Goal: Task Accomplishment & Management: Manage account settings

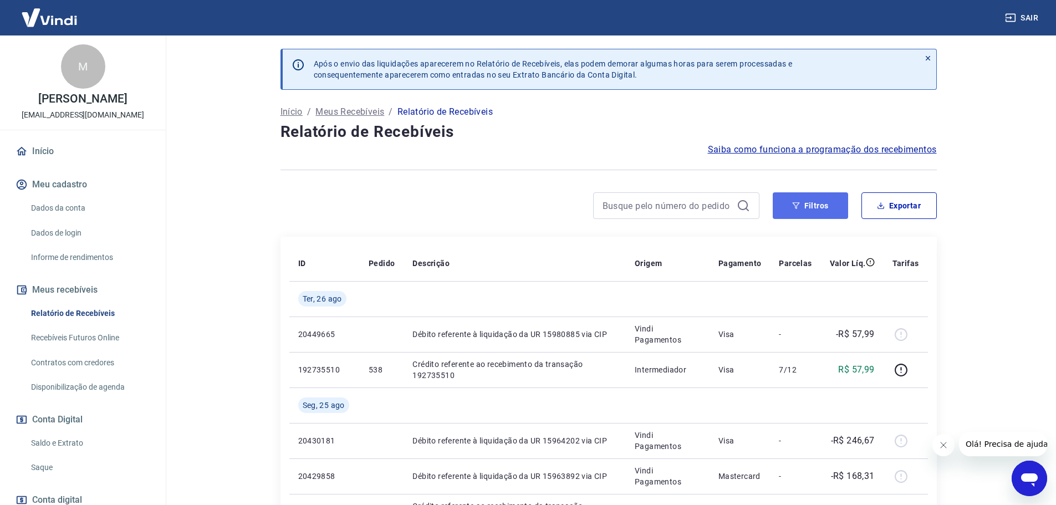
click at [812, 206] on button "Filtros" at bounding box center [810, 205] width 75 height 27
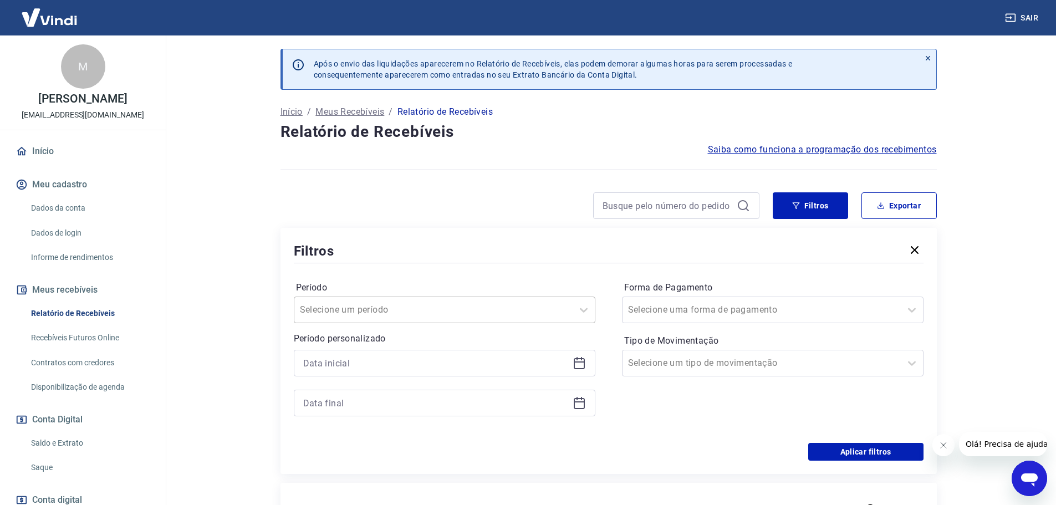
click at [399, 309] on input "Período" at bounding box center [356, 309] width 112 height 13
click at [699, 298] on div "Selecione uma forma de pagamento" at bounding box center [773, 310] width 302 height 27
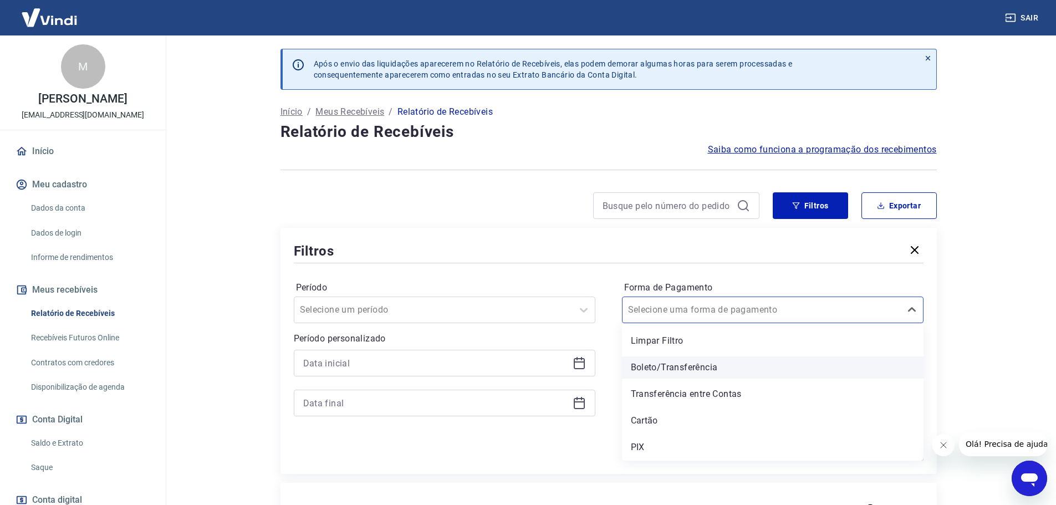
click at [693, 363] on div "Boleto/Transferência" at bounding box center [773, 368] width 302 height 22
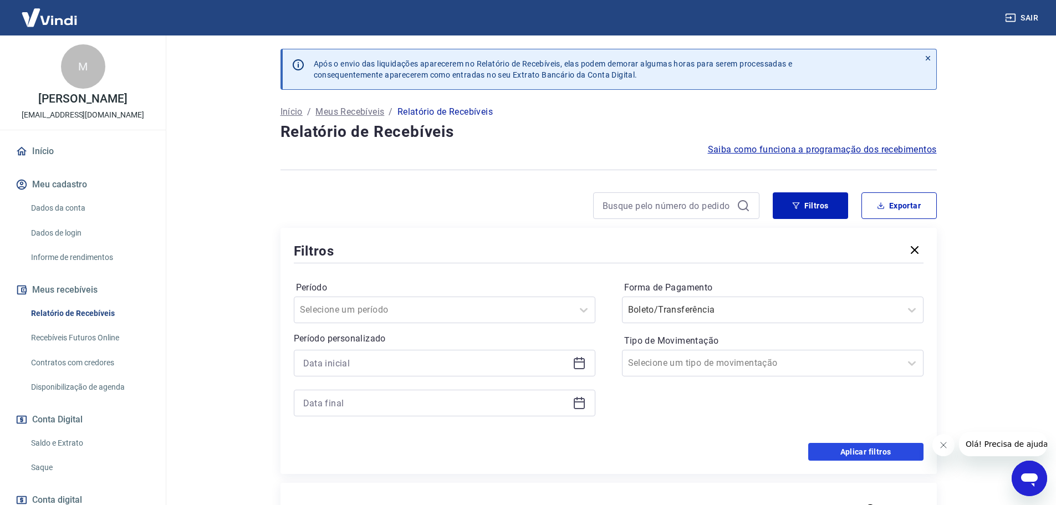
click at [852, 454] on button "Aplicar filtros" at bounding box center [865, 452] width 115 height 18
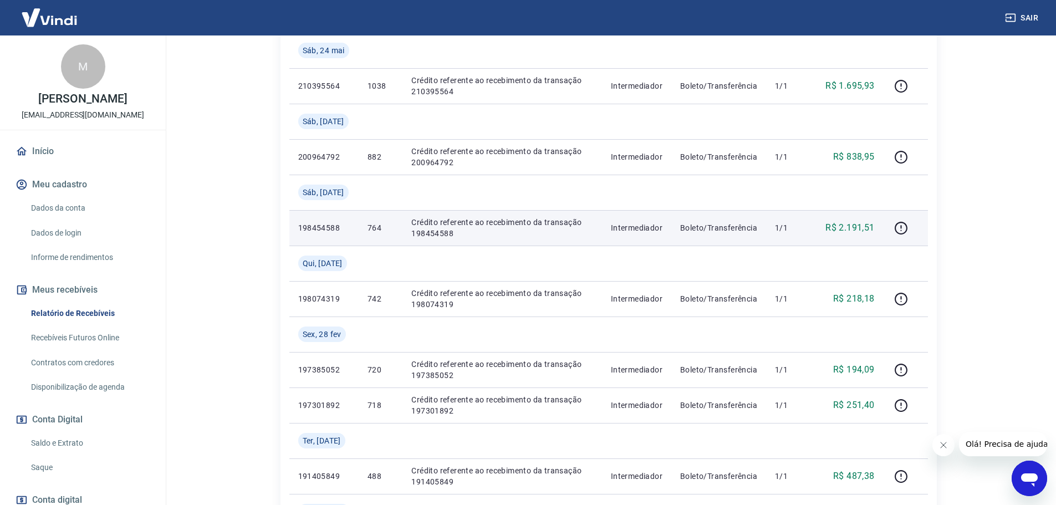
scroll to position [222, 0]
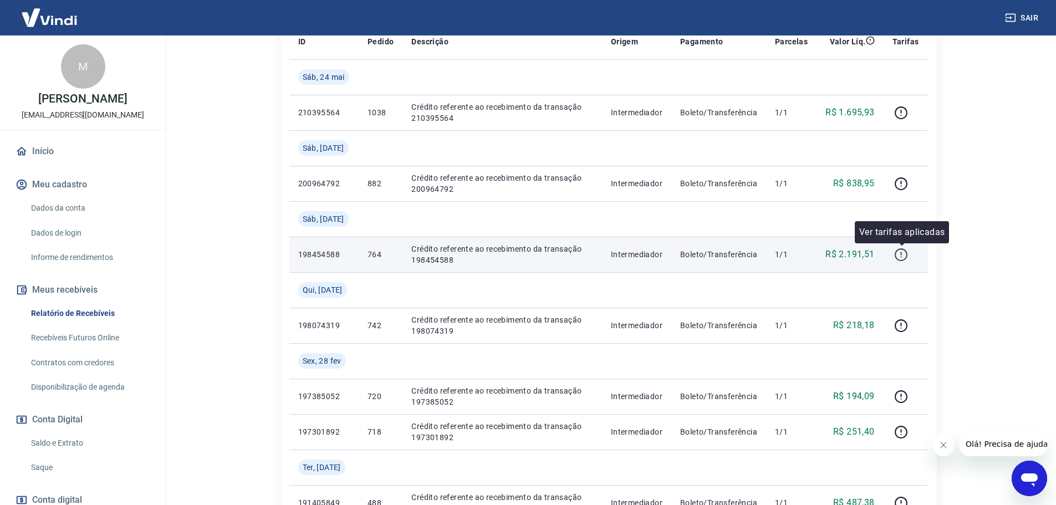
click at [904, 257] on icon "button" at bounding box center [901, 255] width 14 height 14
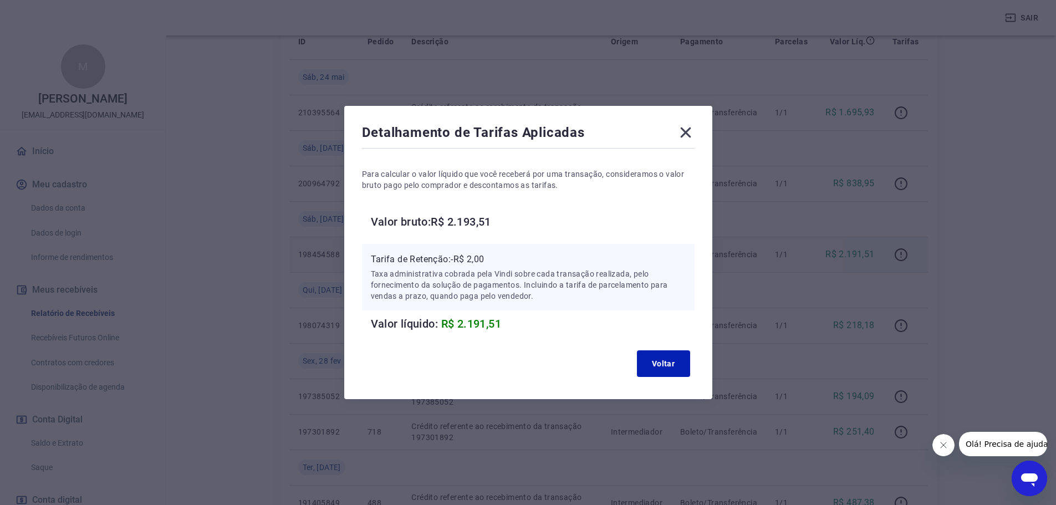
click at [688, 137] on icon at bounding box center [686, 133] width 18 height 18
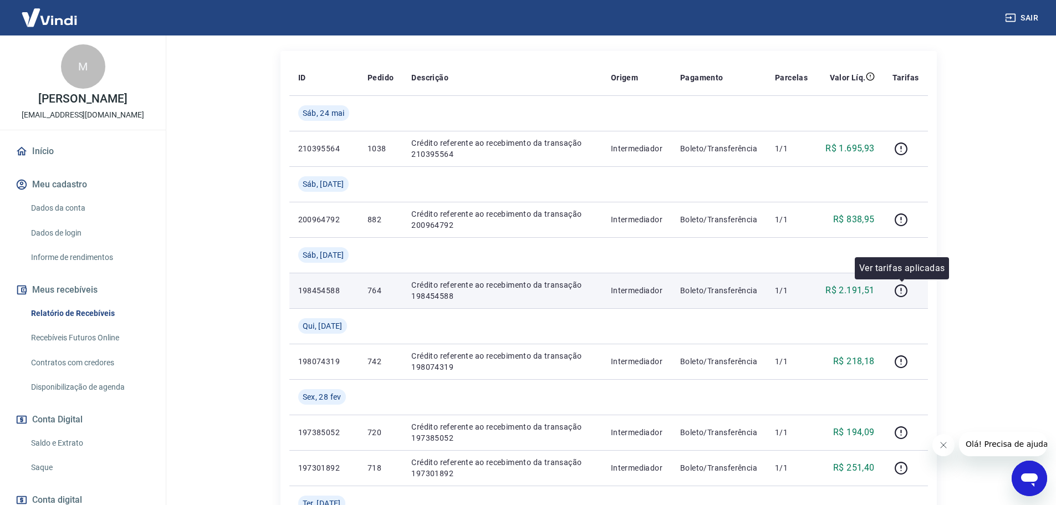
scroll to position [166, 0]
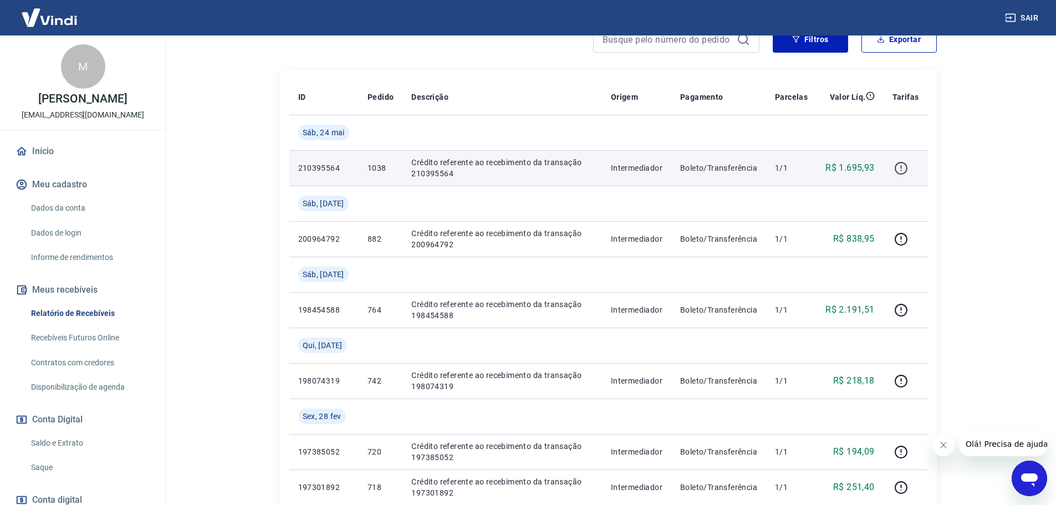
click at [897, 164] on icon "button" at bounding box center [901, 168] width 14 height 14
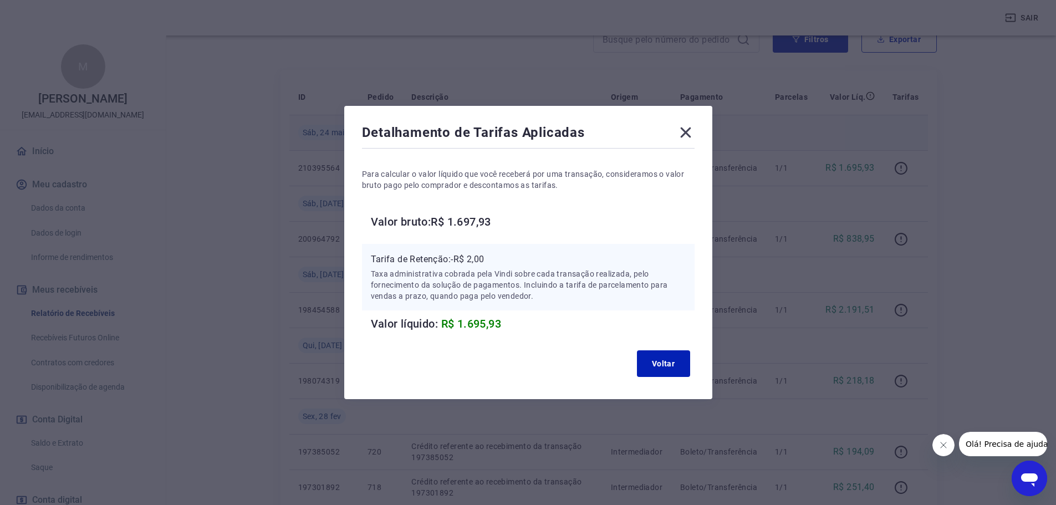
click at [693, 133] on icon at bounding box center [686, 133] width 18 height 18
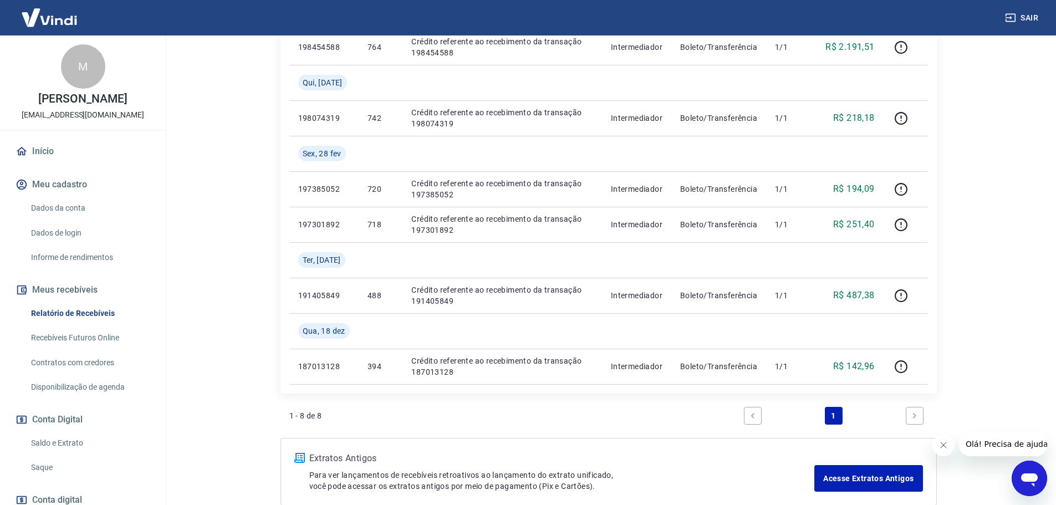
scroll to position [444, 0]
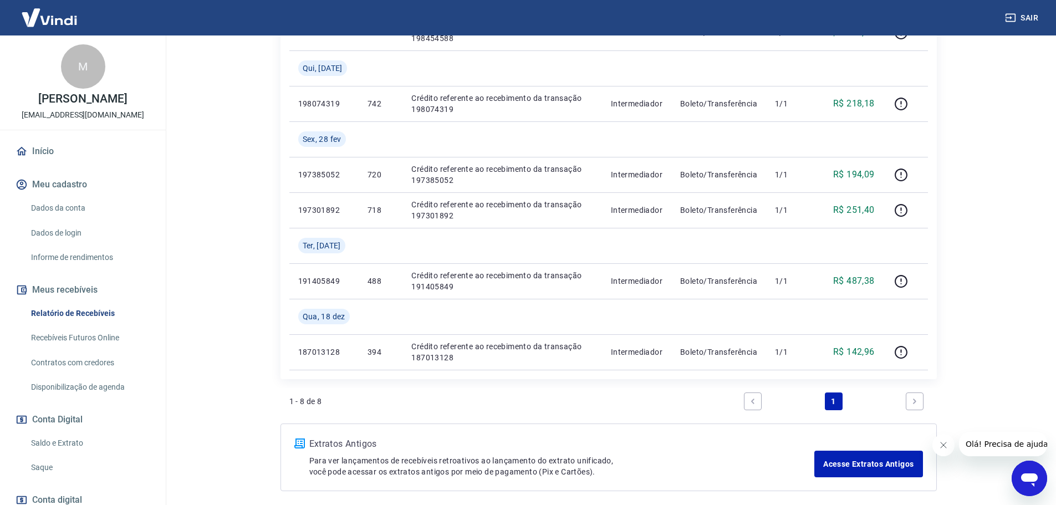
click at [834, 400] on link "1" at bounding box center [834, 402] width 18 height 18
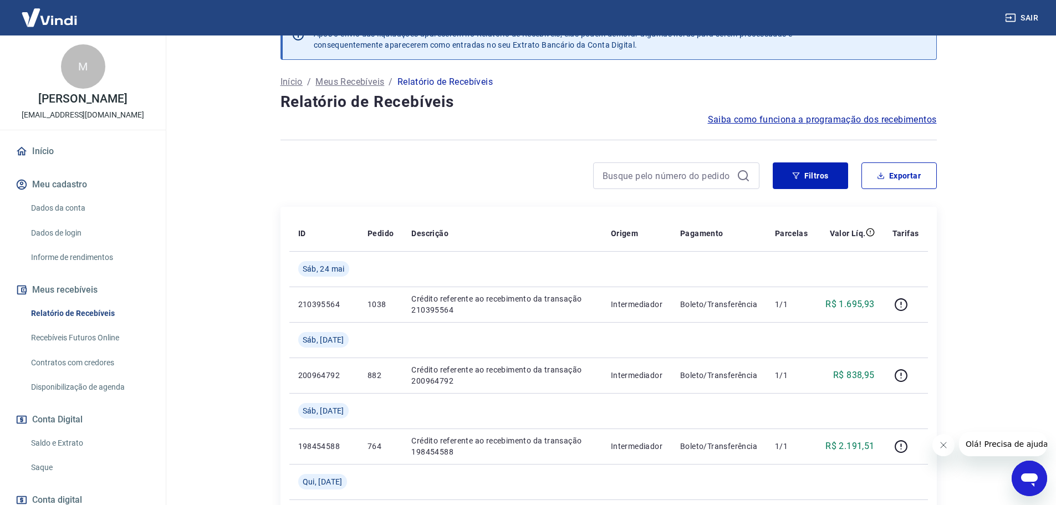
scroll to position [0, 0]
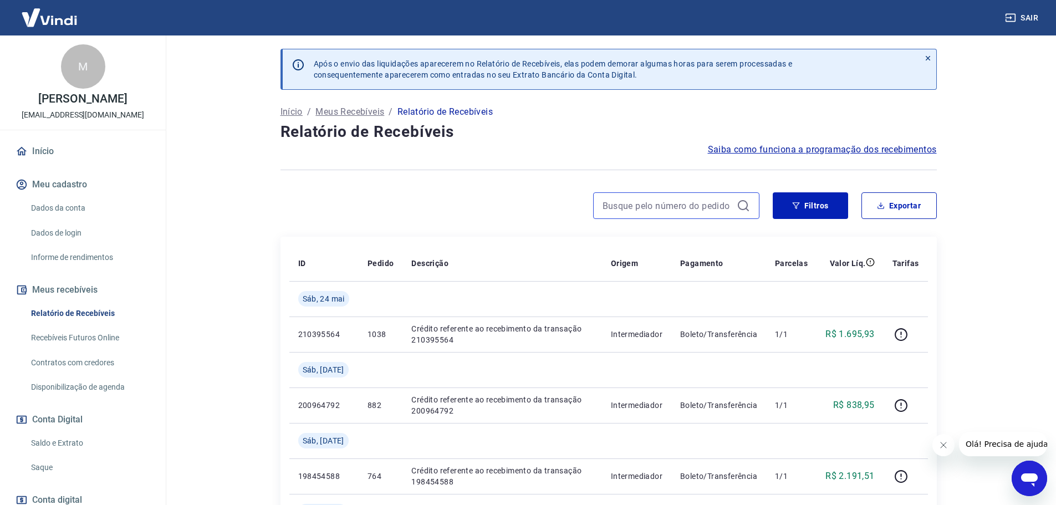
click at [645, 207] on input at bounding box center [668, 205] width 130 height 17
click at [822, 201] on button "Filtros" at bounding box center [810, 205] width 75 height 27
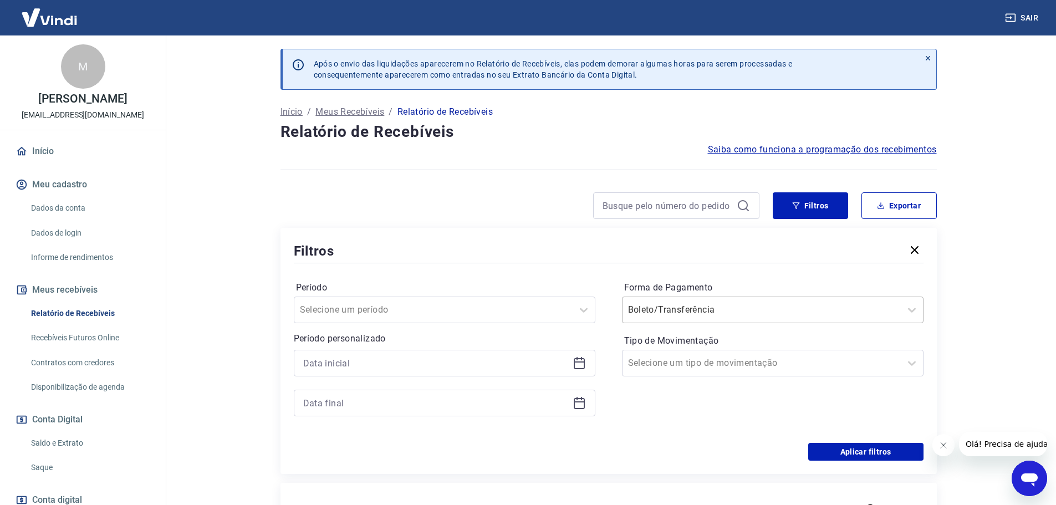
click at [698, 308] on input "Forma de Pagamento" at bounding box center [684, 309] width 112 height 13
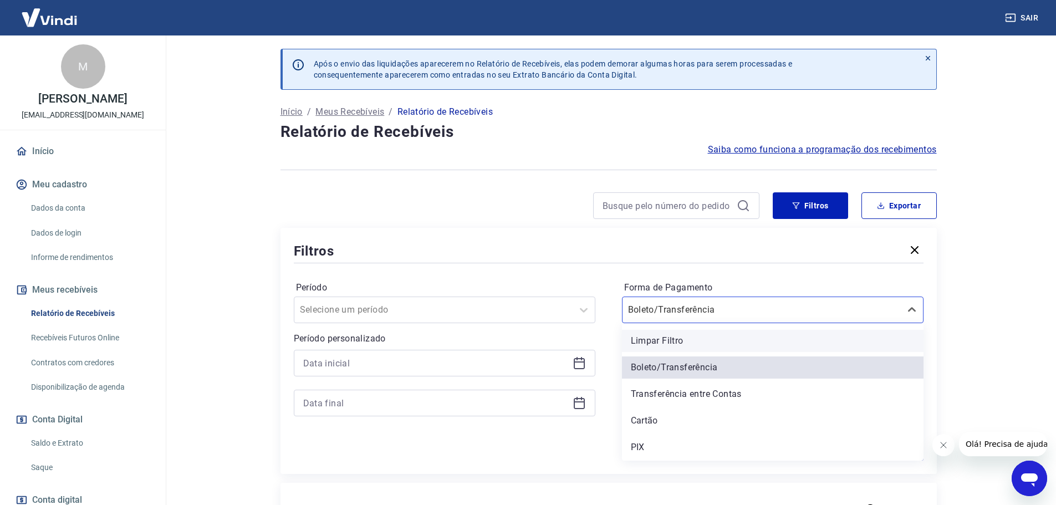
click at [684, 337] on div "Limpar Filtro" at bounding box center [773, 341] width 302 height 22
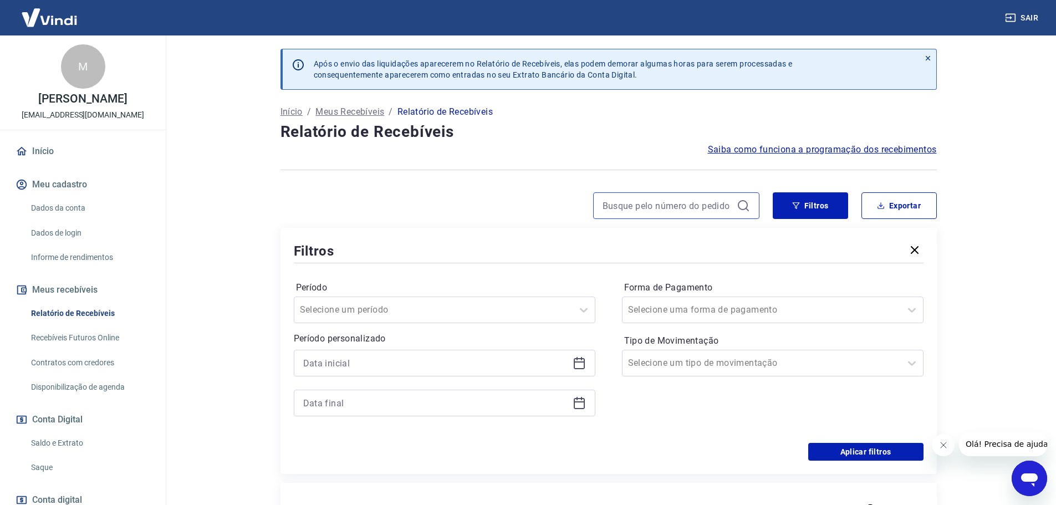
click at [693, 213] on input at bounding box center [668, 205] width 130 height 17
click at [745, 207] on icon at bounding box center [743, 205] width 13 height 13
click at [747, 204] on icon at bounding box center [743, 205] width 10 height 10
click at [741, 205] on icon at bounding box center [743, 205] width 13 height 13
click at [746, 206] on icon at bounding box center [743, 205] width 13 height 13
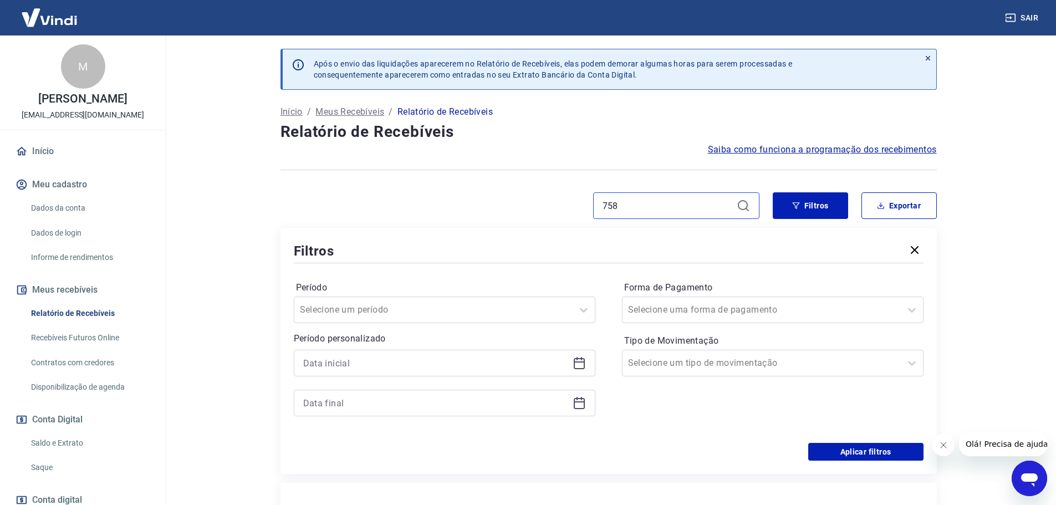
click at [705, 207] on input "758" at bounding box center [668, 205] width 130 height 17
click at [746, 206] on icon at bounding box center [743, 205] width 13 height 13
click at [917, 255] on icon "button" at bounding box center [914, 249] width 13 height 13
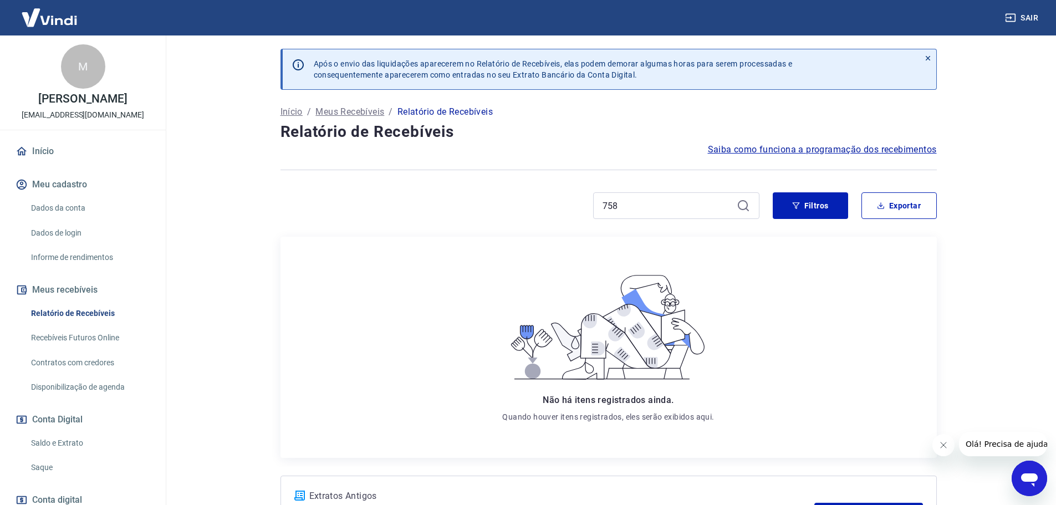
click at [751, 212] on div "758" at bounding box center [676, 205] width 166 height 27
click at [749, 203] on icon at bounding box center [743, 205] width 13 height 13
click at [794, 206] on icon "button" at bounding box center [796, 206] width 8 height 8
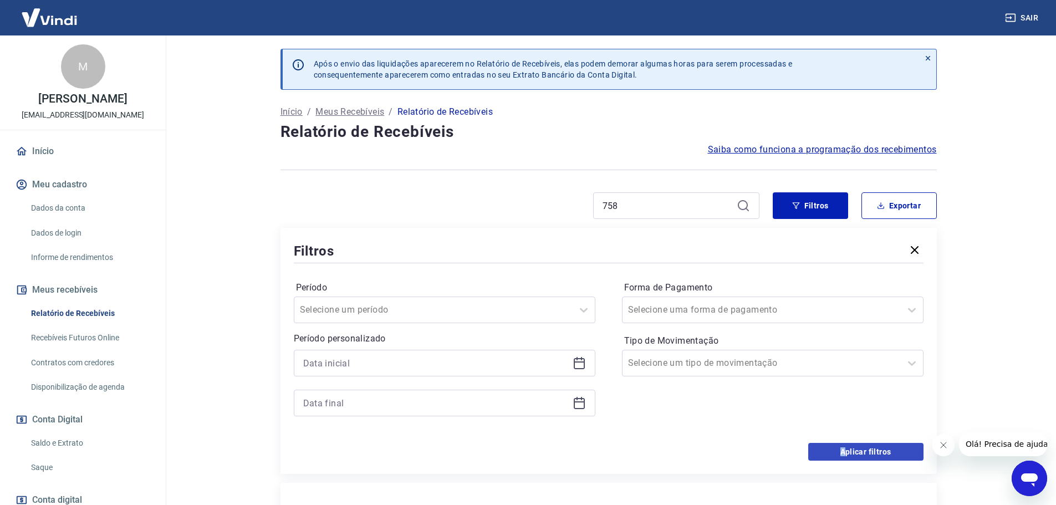
drag, startPoint x: 845, startPoint y: 442, endPoint x: 846, endPoint y: 452, distance: 9.5
click at [845, 444] on form "Período Selecione um período Período personalizado Forma de Pagamento Selecione…" at bounding box center [609, 363] width 630 height 195
click at [681, 205] on input "758" at bounding box center [668, 205] width 130 height 17
click at [94, 321] on link "Relatório de Recebíveis" at bounding box center [90, 313] width 126 height 23
click at [640, 202] on input "758" at bounding box center [668, 205] width 130 height 17
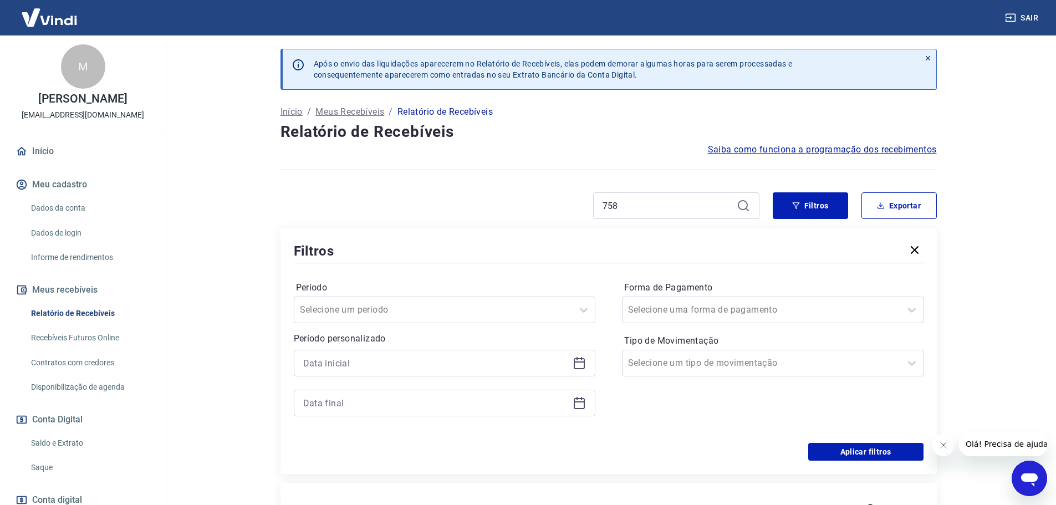
click at [741, 207] on icon at bounding box center [743, 205] width 13 height 13
click at [746, 208] on icon at bounding box center [746, 209] width 3 height 3
click at [912, 246] on icon "button" at bounding box center [914, 249] width 13 height 13
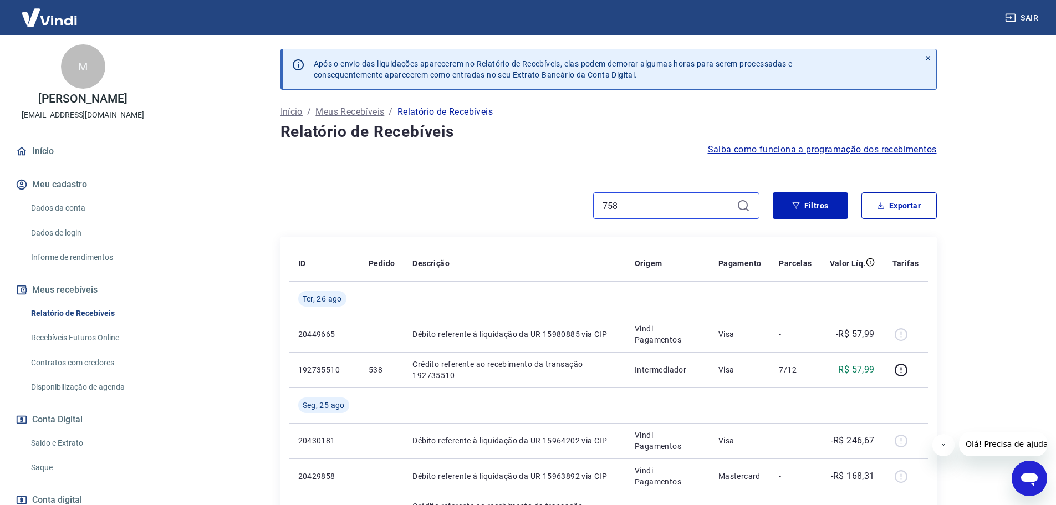
click at [720, 213] on input "758" at bounding box center [668, 205] width 130 height 17
click at [742, 210] on icon at bounding box center [743, 205] width 13 height 13
click at [743, 208] on icon at bounding box center [743, 205] width 13 height 13
click at [674, 207] on input "758" at bounding box center [668, 205] width 130 height 17
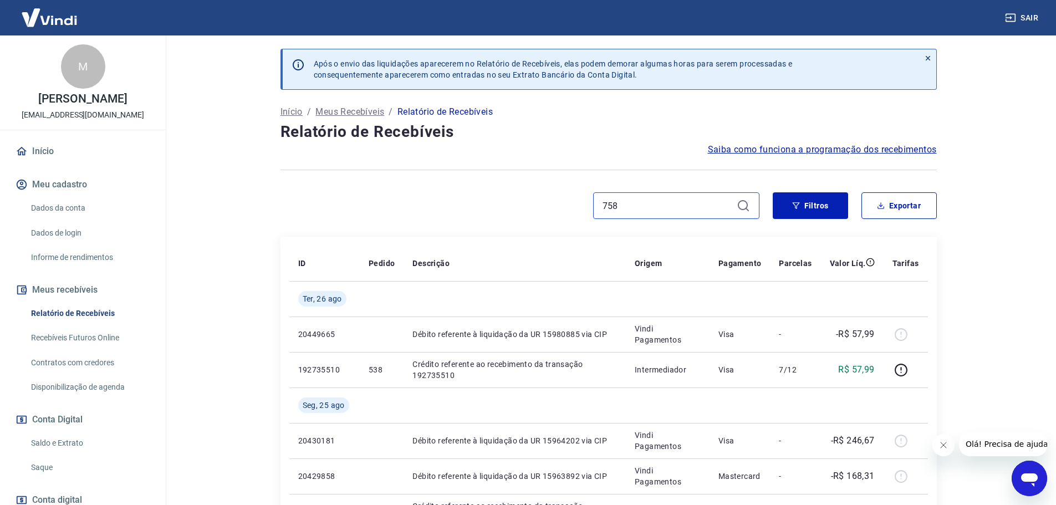
click at [676, 208] on input "758" at bounding box center [668, 205] width 130 height 17
type input "7"
click at [683, 199] on input at bounding box center [668, 205] width 130 height 17
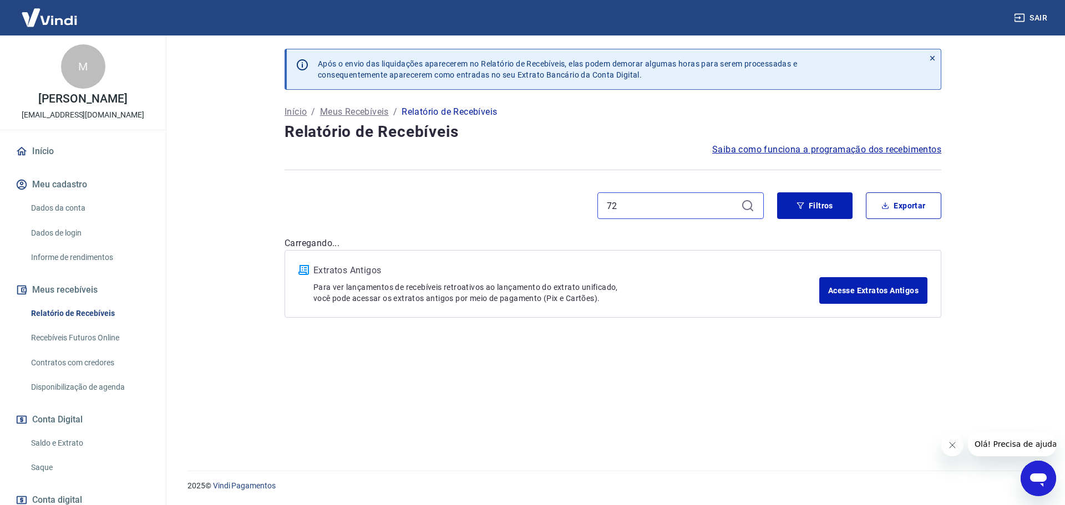
type input "7"
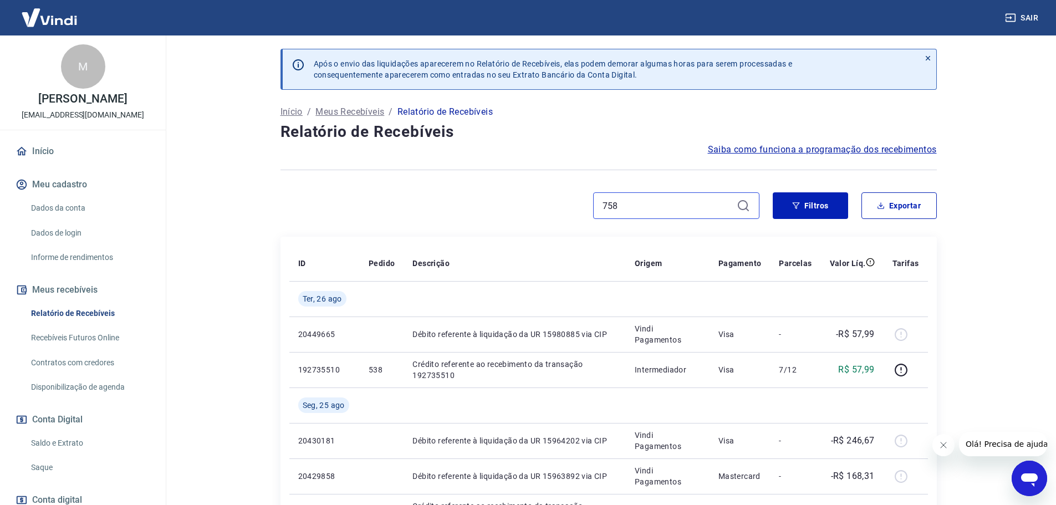
click at [674, 199] on input "758" at bounding box center [668, 205] width 130 height 17
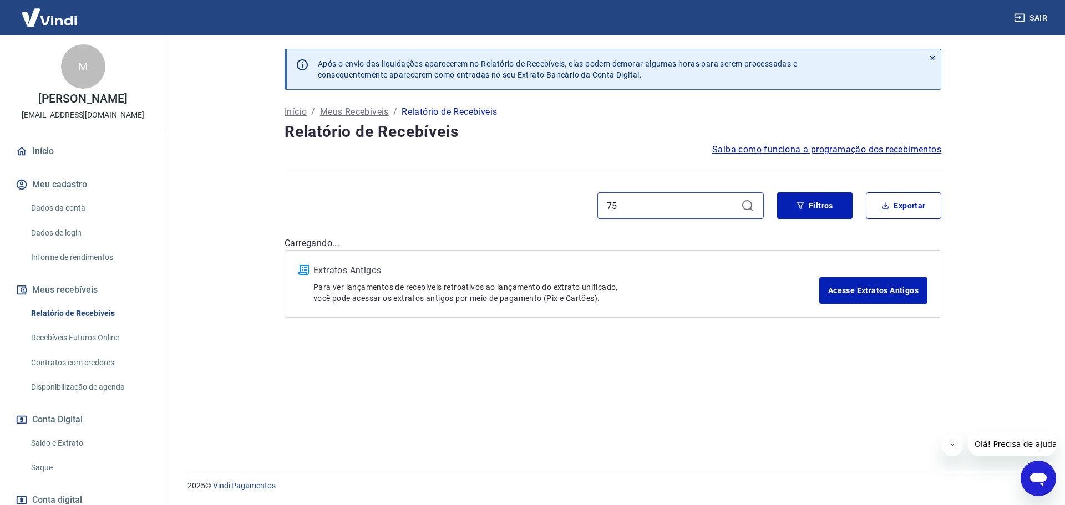
type input "7"
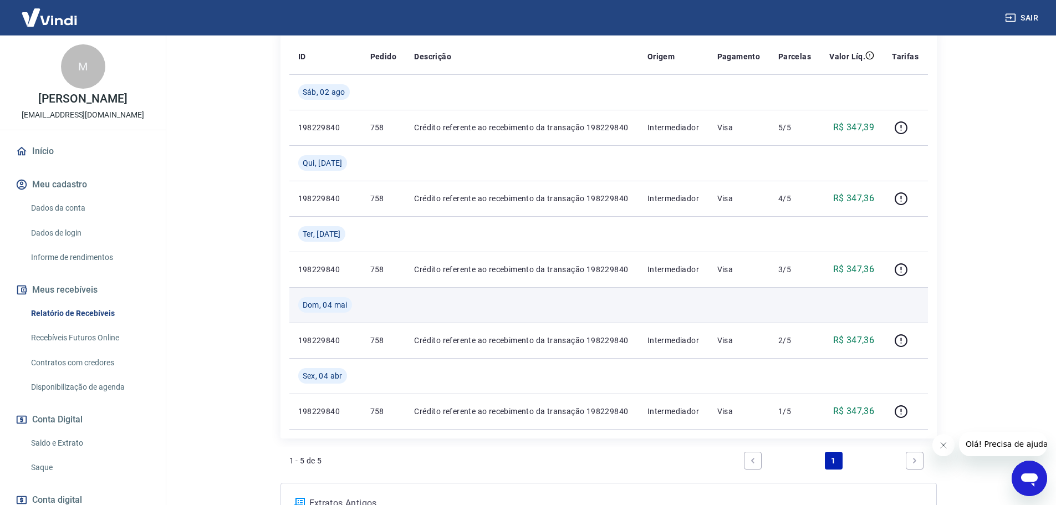
scroll to position [222, 0]
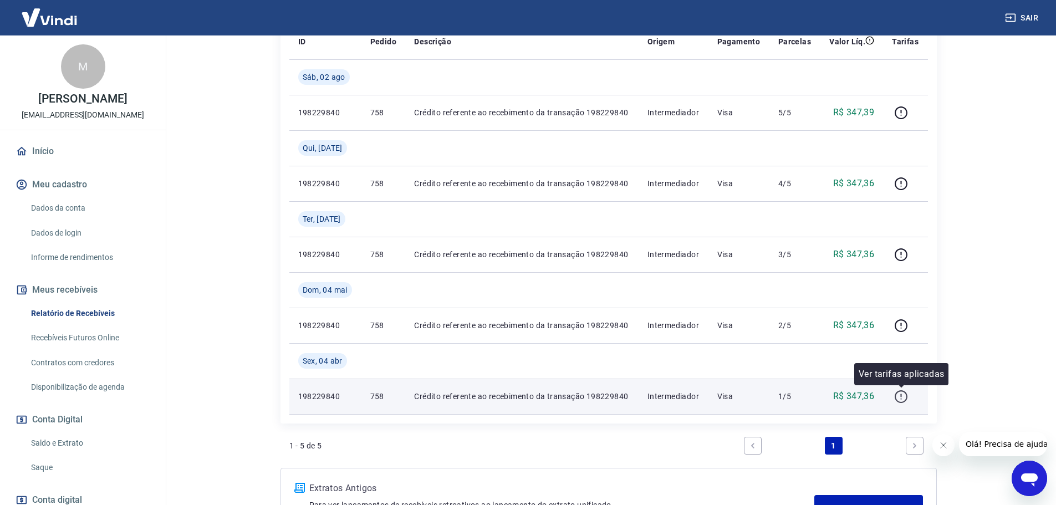
click at [895, 388] on button "button" at bounding box center [901, 397] width 18 height 18
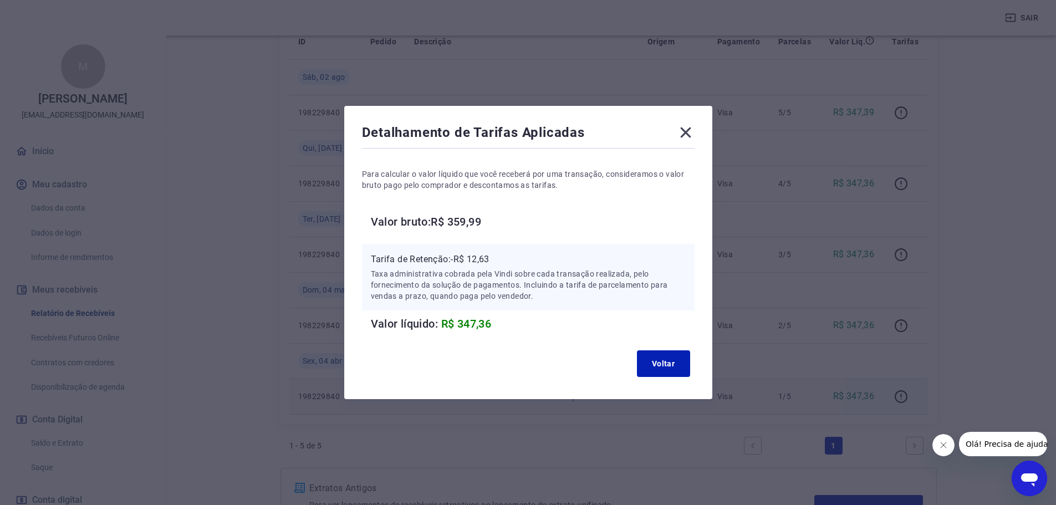
click at [690, 135] on icon at bounding box center [686, 133] width 18 height 18
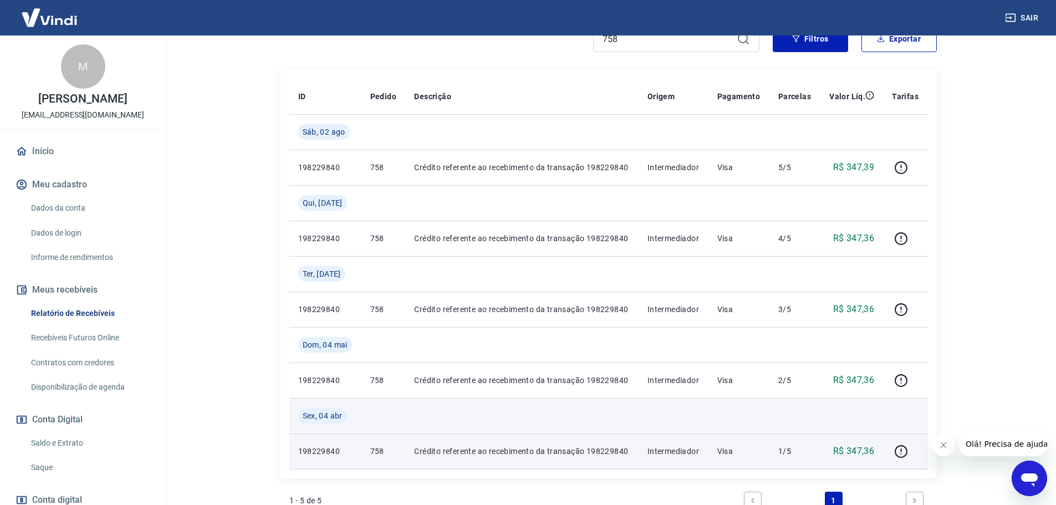
scroll to position [147, 0]
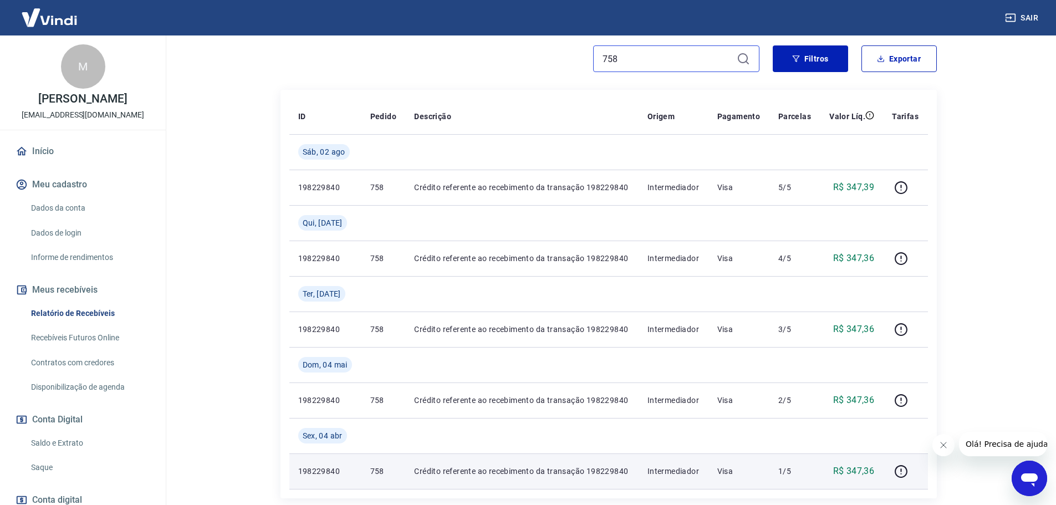
click at [629, 60] on input "758" at bounding box center [668, 58] width 130 height 17
type input "7"
click at [671, 62] on input "758" at bounding box center [668, 58] width 130 height 17
type input "7"
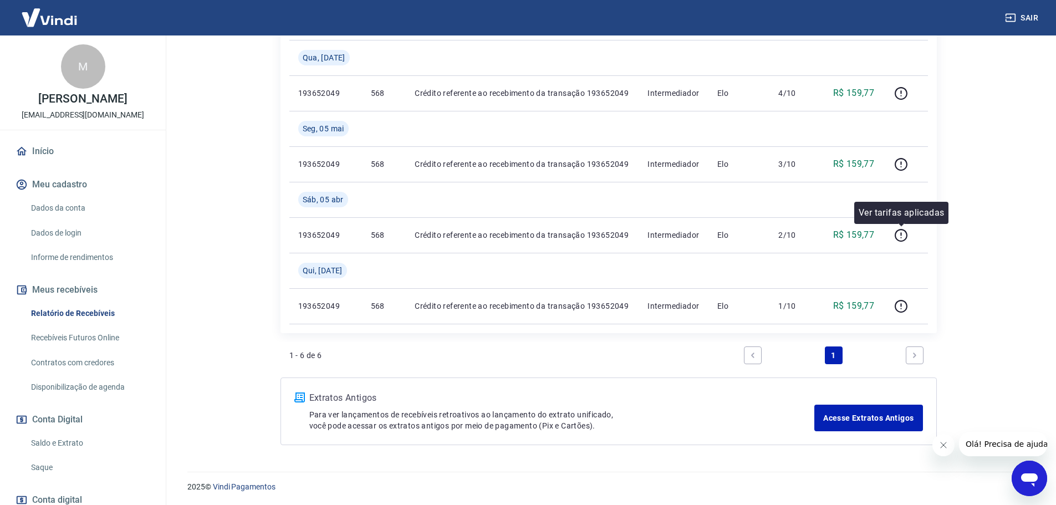
scroll to position [384, 0]
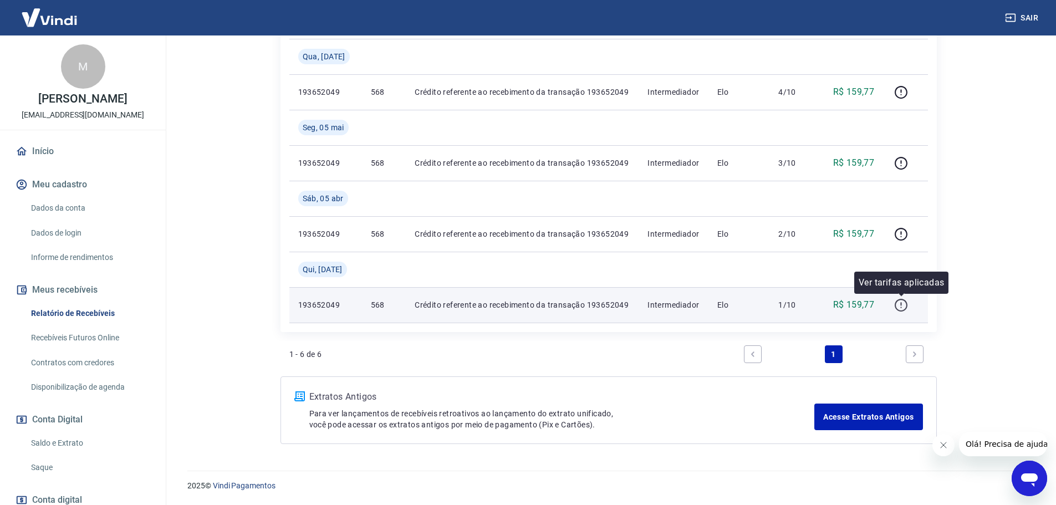
click at [903, 303] on icon "button" at bounding box center [901, 305] width 14 height 14
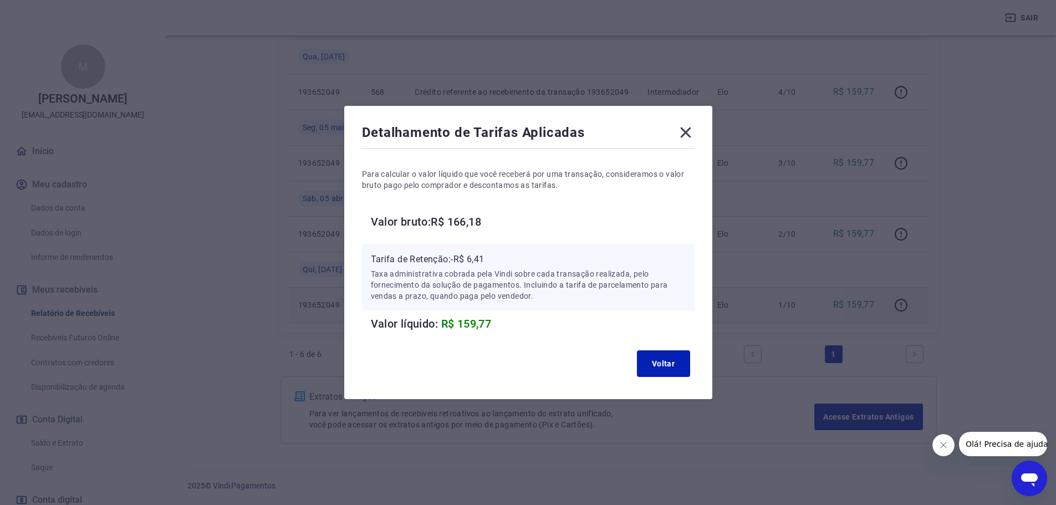
click at [694, 134] on icon at bounding box center [686, 133] width 18 height 18
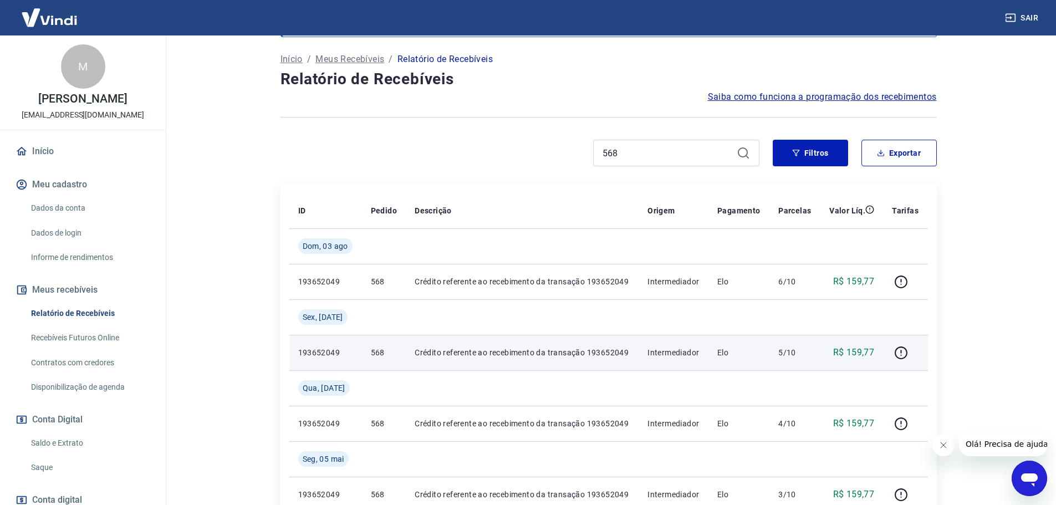
scroll to position [0, 0]
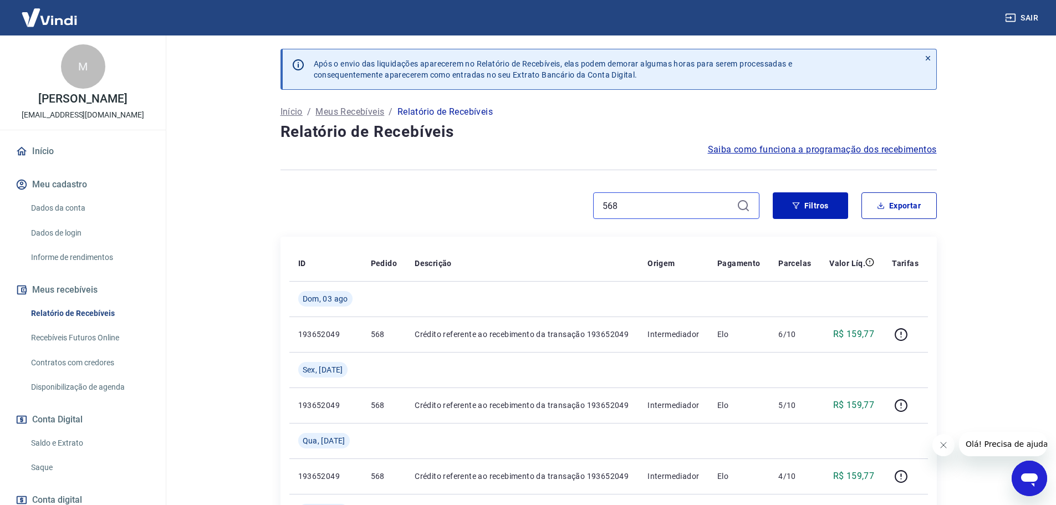
click at [649, 209] on input "568" at bounding box center [668, 205] width 130 height 17
type input "5"
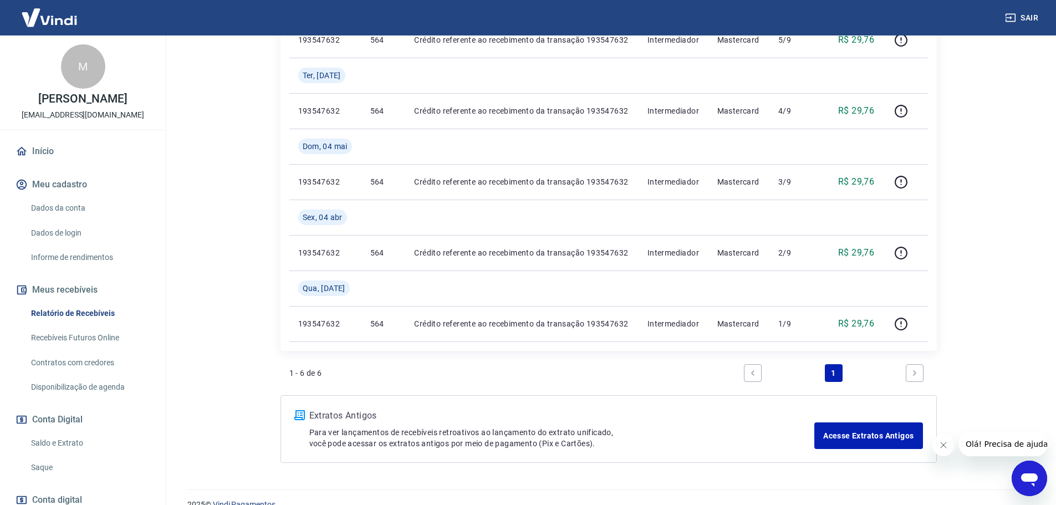
scroll to position [384, 0]
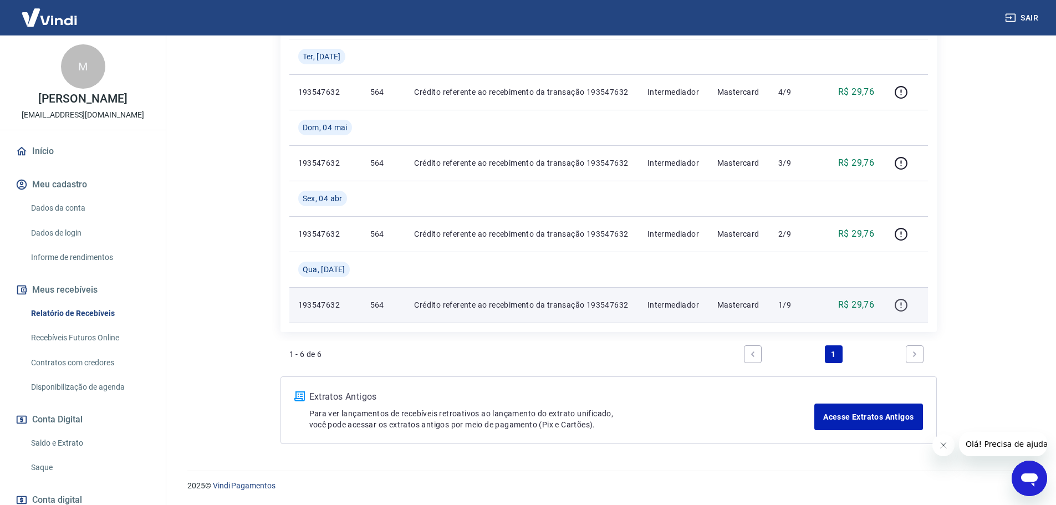
click at [902, 302] on icon "button" at bounding box center [900, 303] width 1 height 3
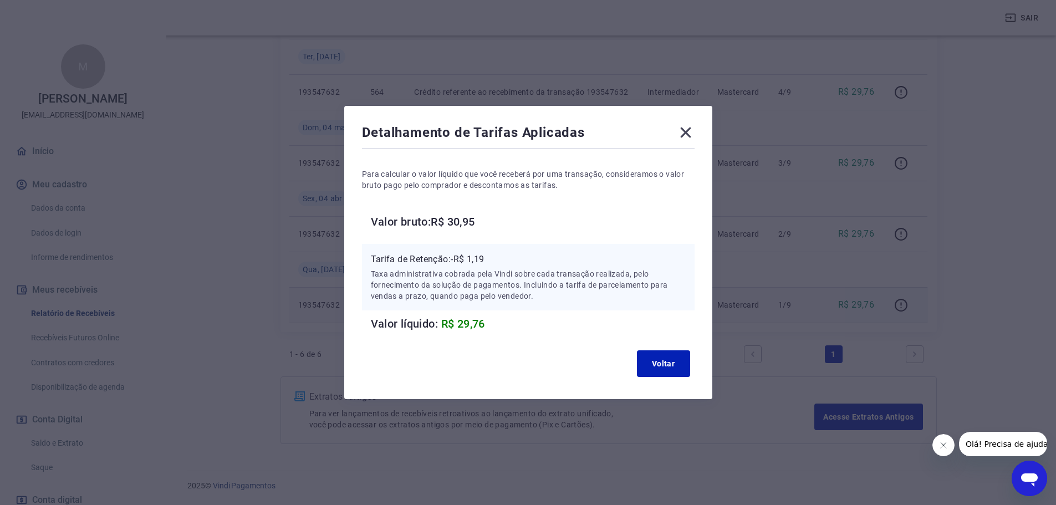
click at [685, 136] on icon at bounding box center [685, 133] width 11 height 11
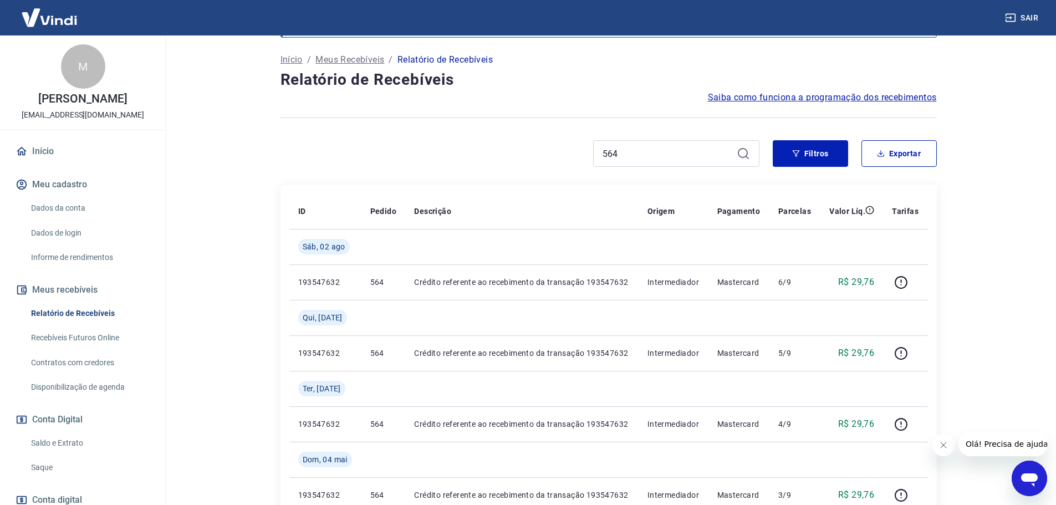
scroll to position [0, 0]
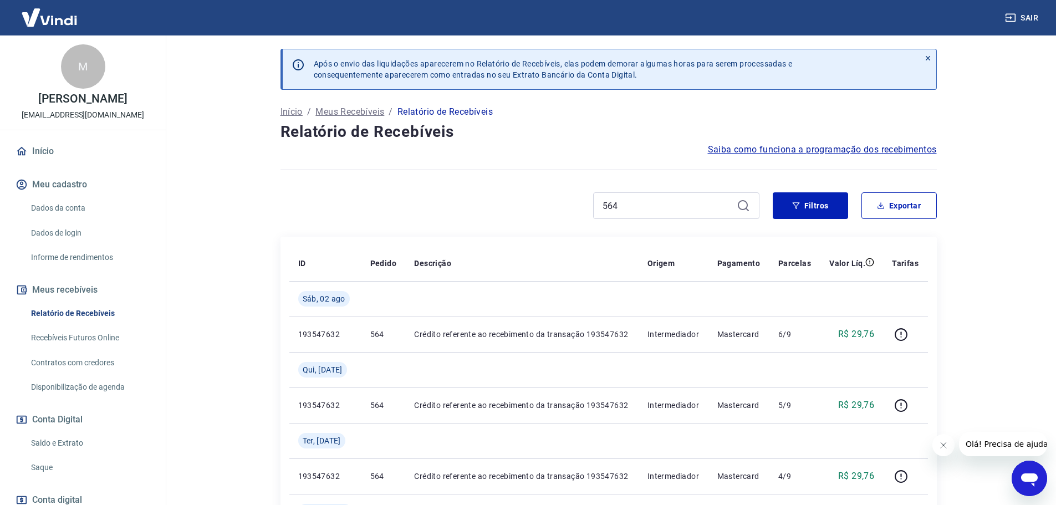
click at [625, 197] on div "564" at bounding box center [676, 205] width 166 height 27
click at [636, 206] on input "564" at bounding box center [668, 205] width 130 height 17
type input "5"
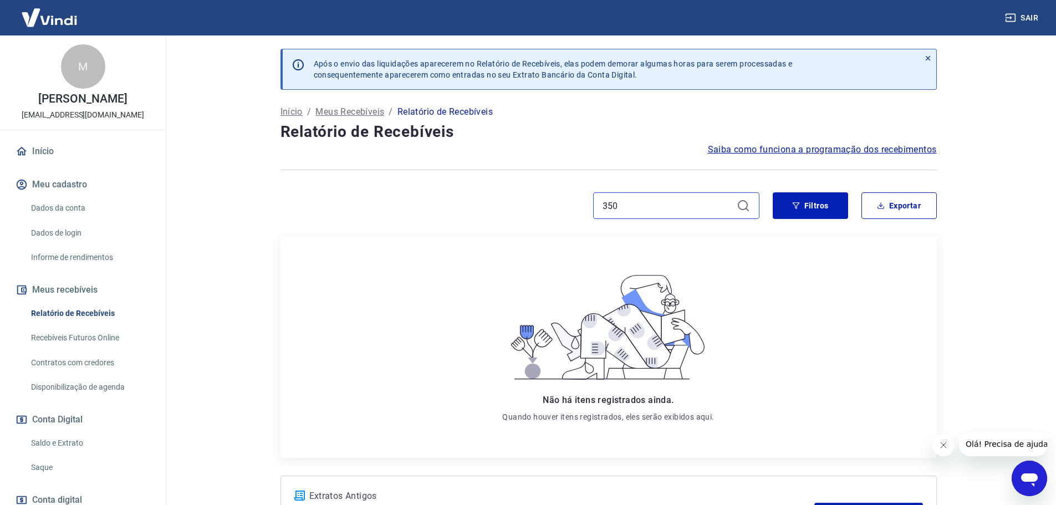
click at [627, 199] on input "350" at bounding box center [668, 205] width 130 height 17
type input "3"
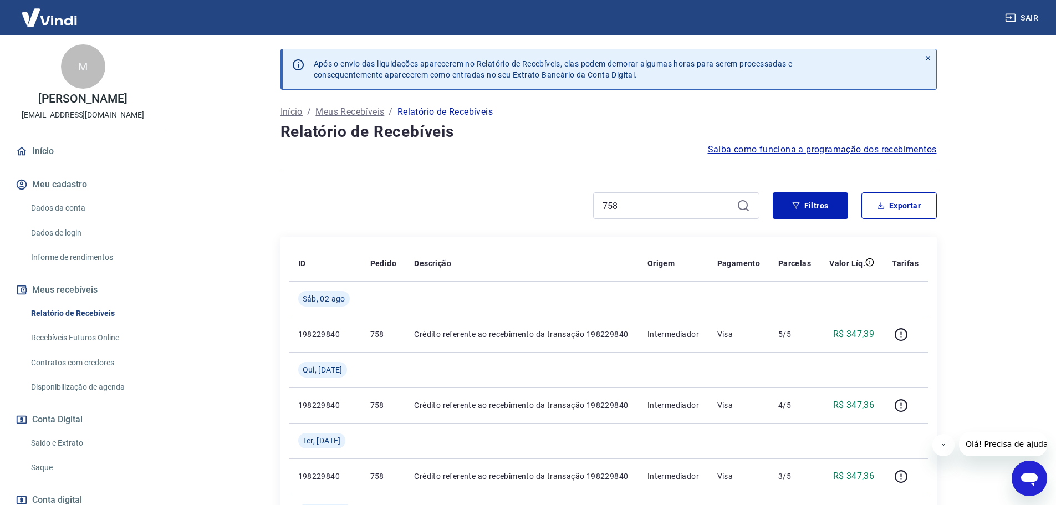
click at [707, 216] on div "758" at bounding box center [676, 205] width 166 height 27
click at [707, 202] on input "758" at bounding box center [668, 205] width 130 height 17
type input "7"
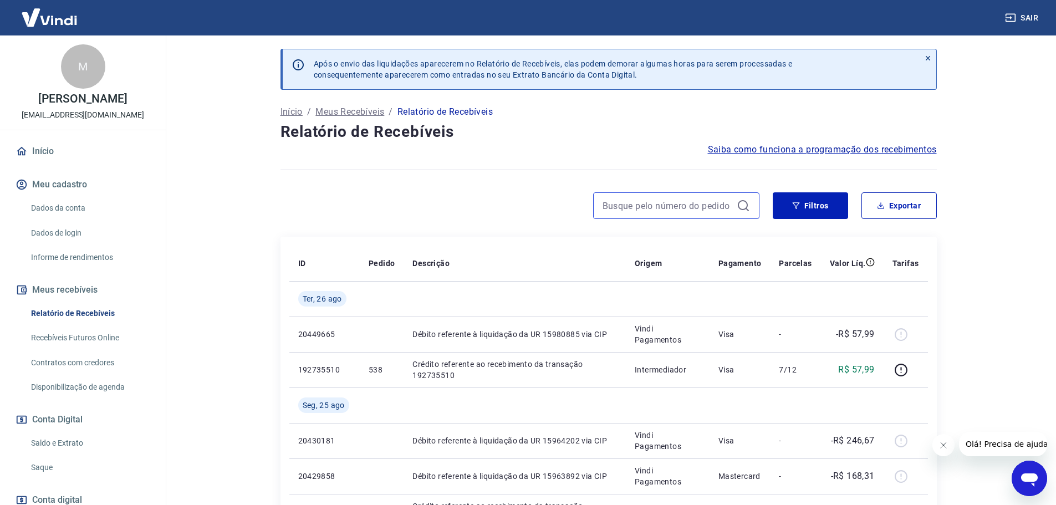
click at [645, 198] on input at bounding box center [668, 205] width 130 height 17
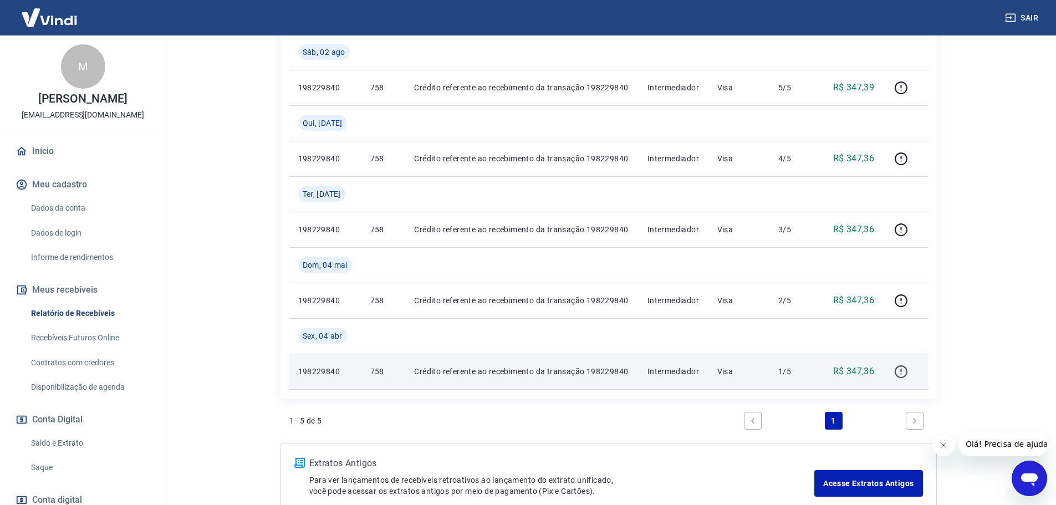
scroll to position [277, 0]
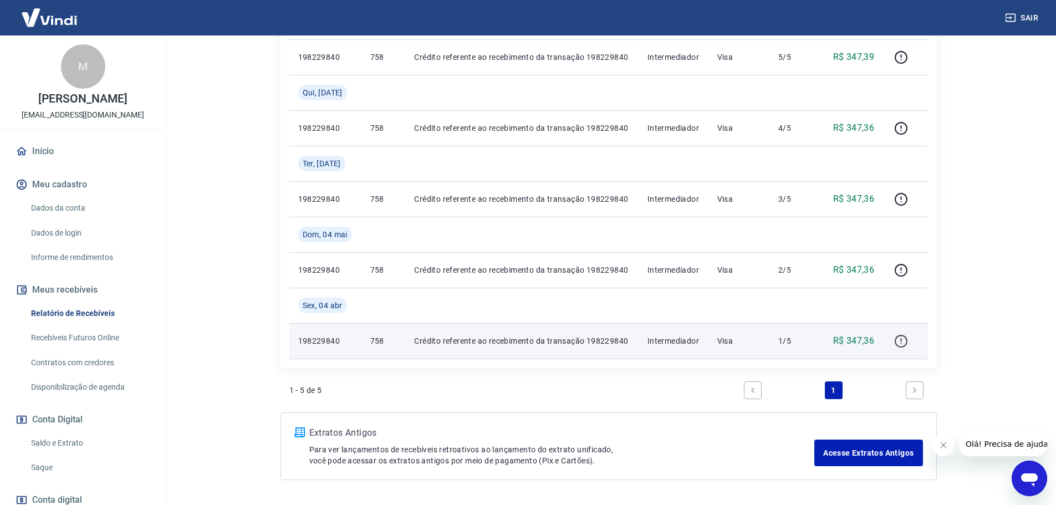
click at [899, 349] on button "button" at bounding box center [901, 341] width 18 height 18
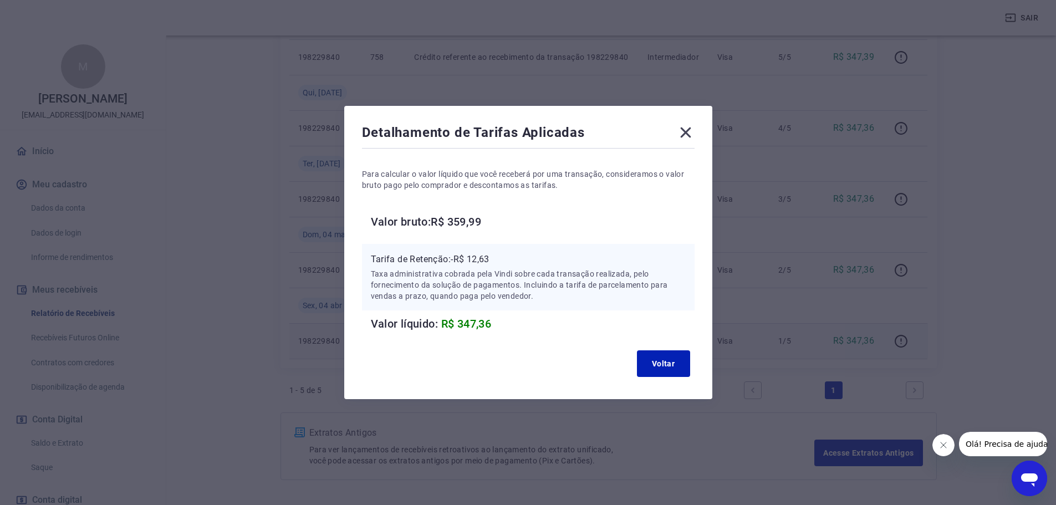
click at [688, 131] on icon at bounding box center [685, 133] width 11 height 11
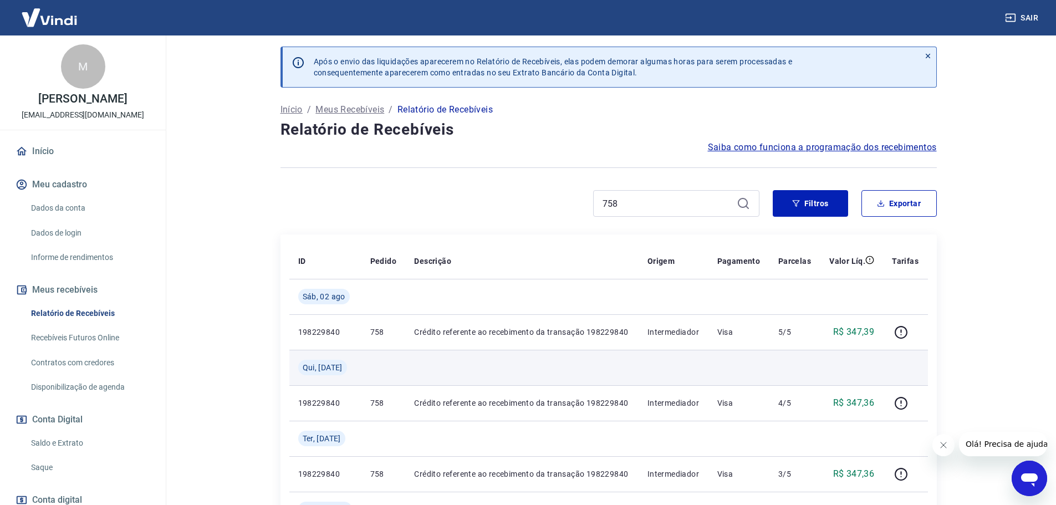
scroll to position [0, 0]
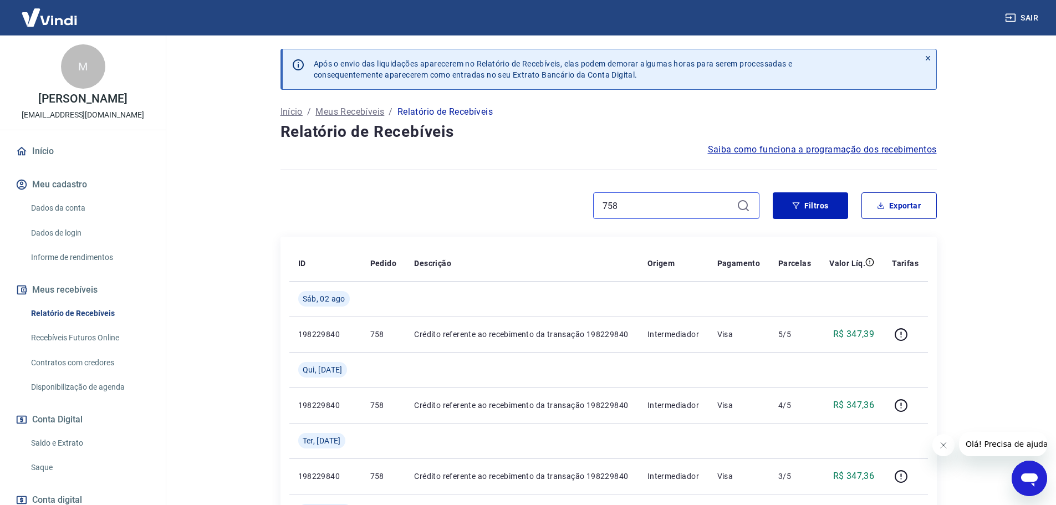
click at [636, 203] on input "758" at bounding box center [668, 205] width 130 height 17
click at [648, 212] on input "758" at bounding box center [668, 205] width 130 height 17
type input "7"
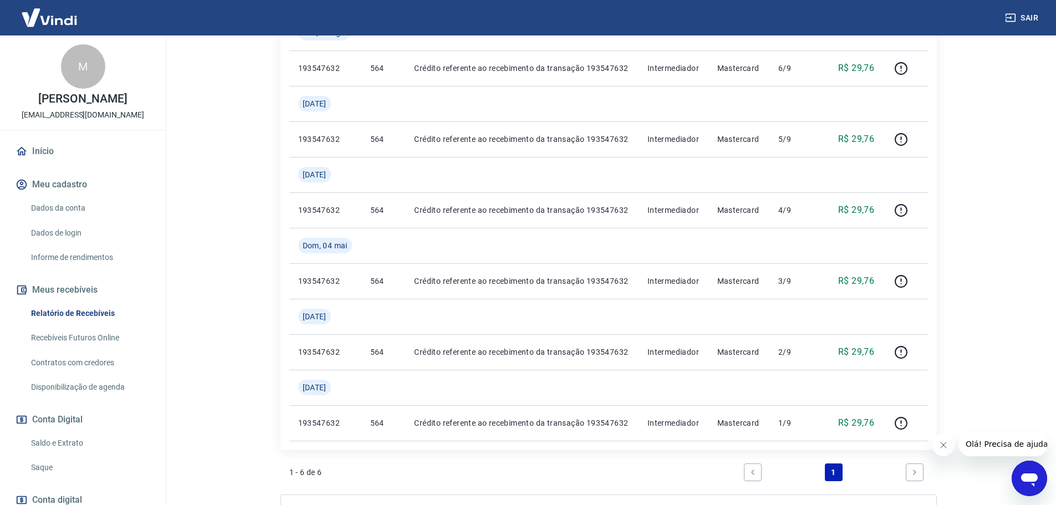
scroll to position [277, 0]
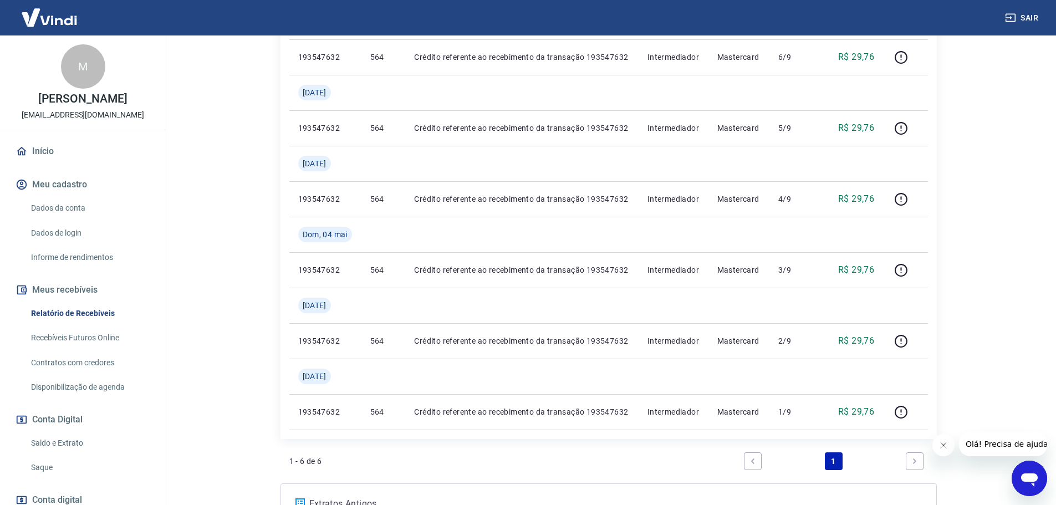
type input "564"
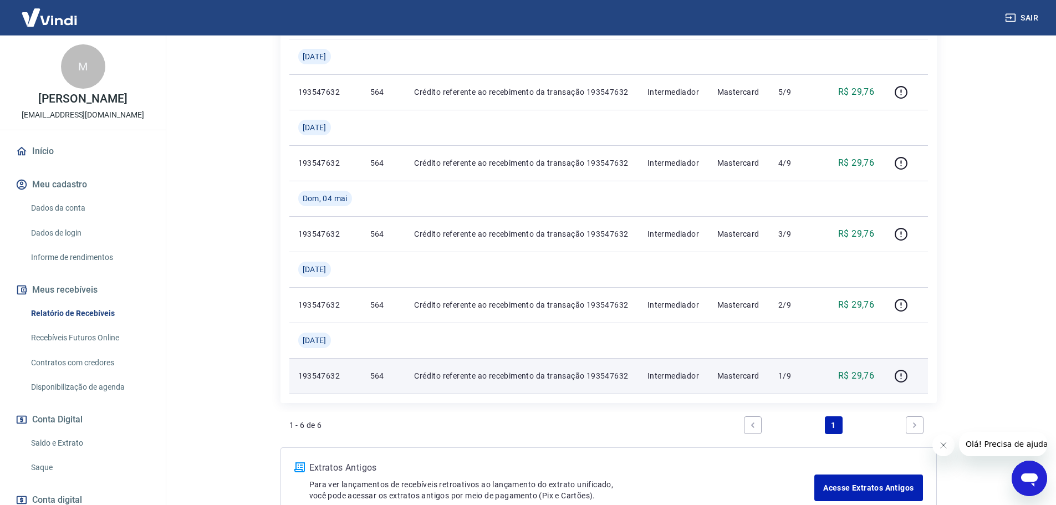
scroll to position [333, 0]
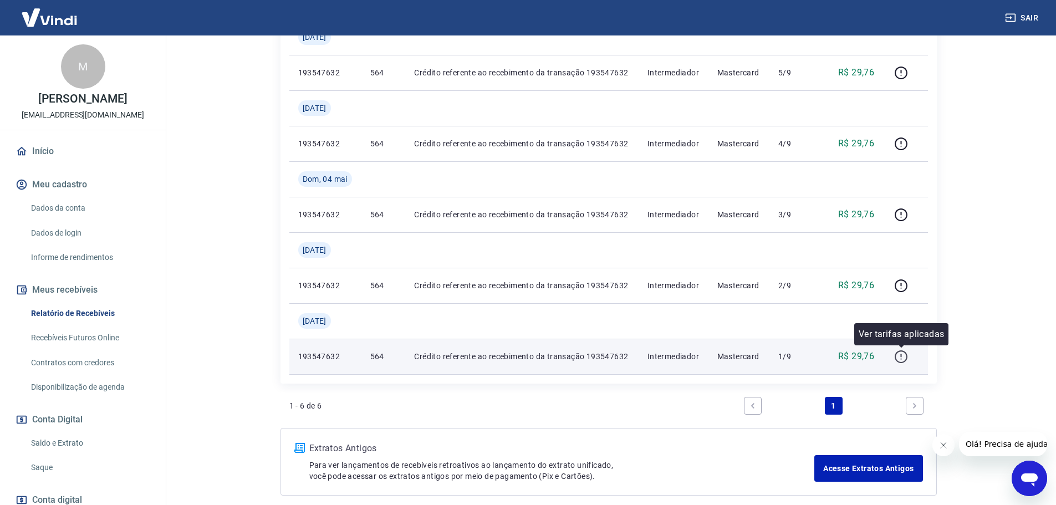
click at [896, 360] on icon "button" at bounding box center [901, 357] width 14 height 14
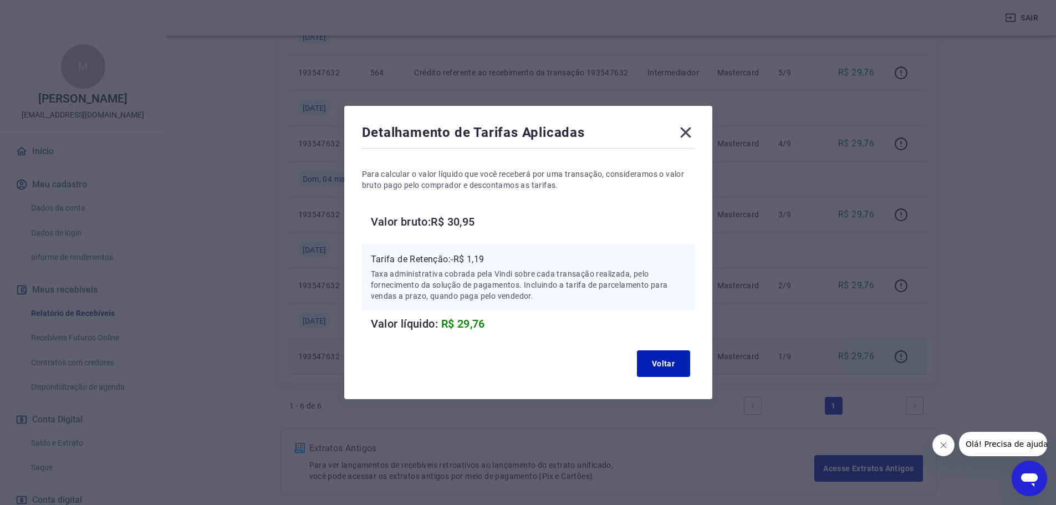
click at [699, 134] on div "Detalhamento de Tarifas Aplicadas Para calcular o valor líquido que você recebe…" at bounding box center [528, 252] width 368 height 293
click at [690, 136] on icon at bounding box center [686, 133] width 18 height 18
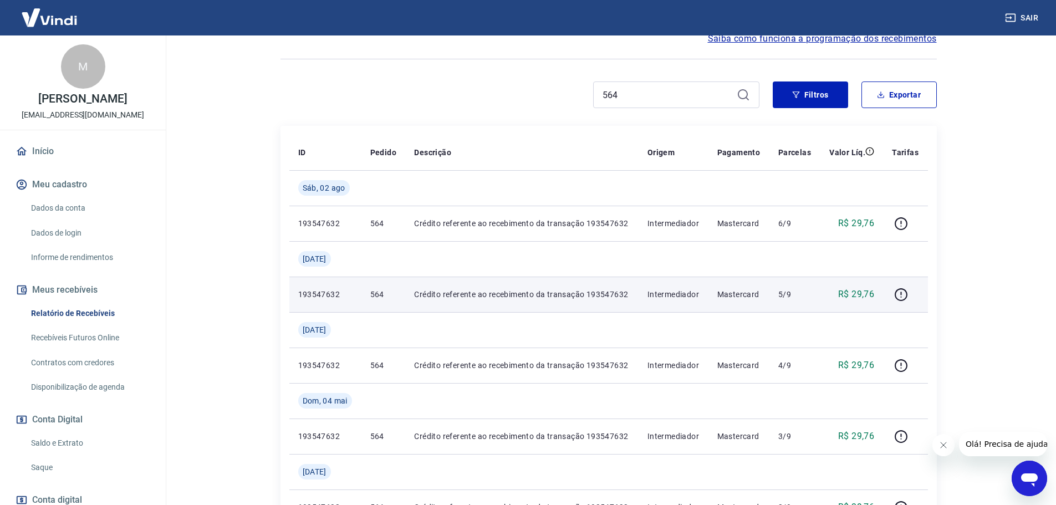
scroll to position [0, 0]
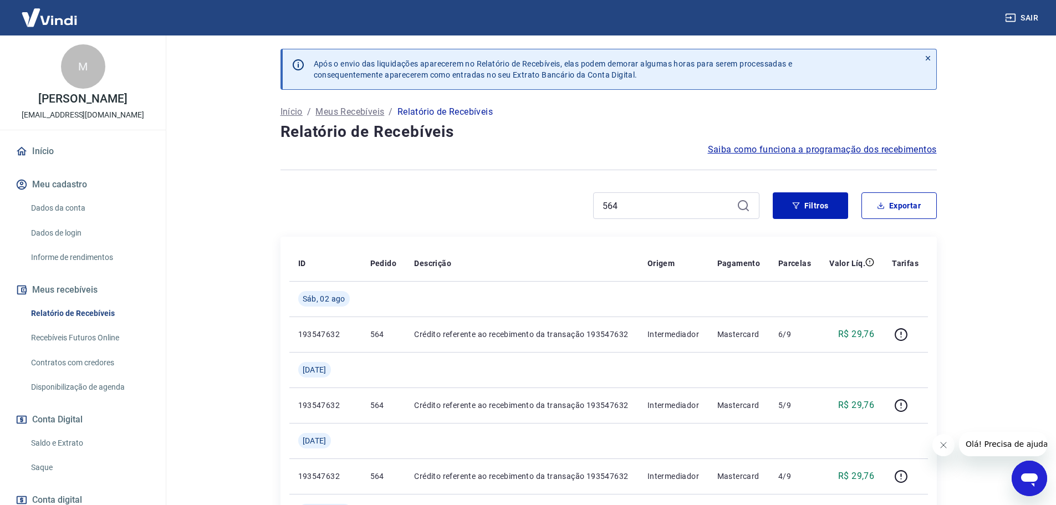
drag, startPoint x: 633, startPoint y: 196, endPoint x: 610, endPoint y: 195, distance: 23.3
click at [610, 195] on div "564" at bounding box center [676, 205] width 166 height 27
drag, startPoint x: 642, startPoint y: 208, endPoint x: 601, endPoint y: 207, distance: 41.0
click at [601, 207] on div "564" at bounding box center [676, 205] width 166 height 27
type input "5"
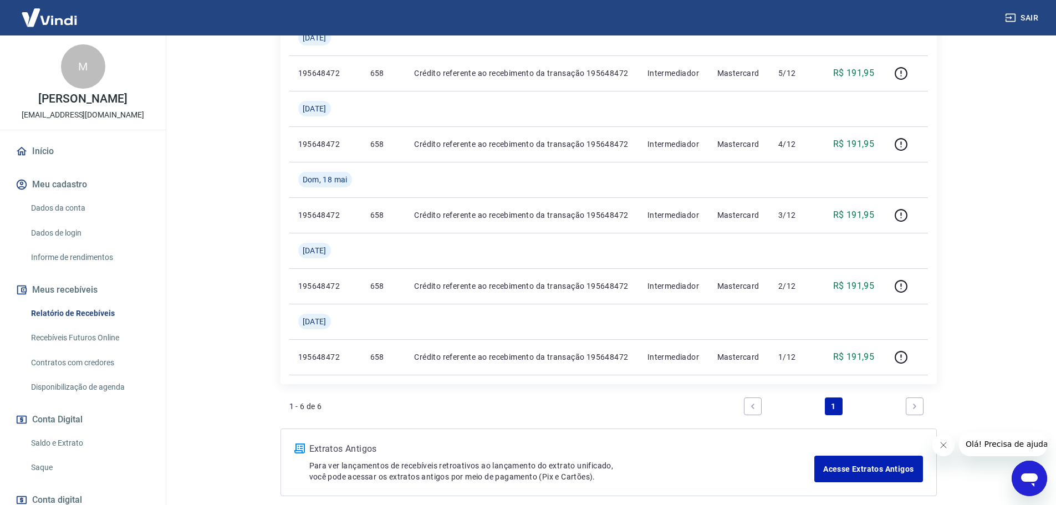
scroll to position [333, 0]
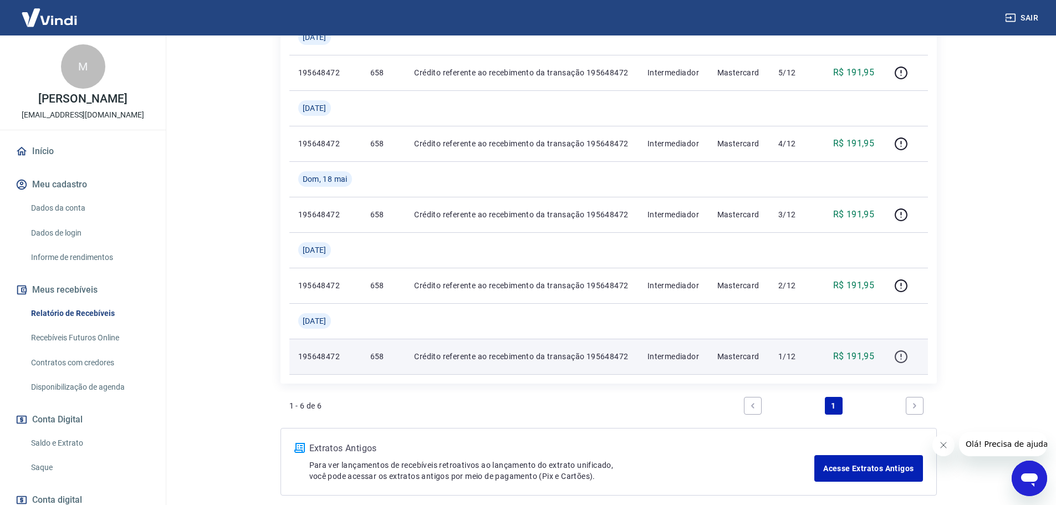
click at [899, 355] on icon "button" at bounding box center [901, 357] width 14 height 14
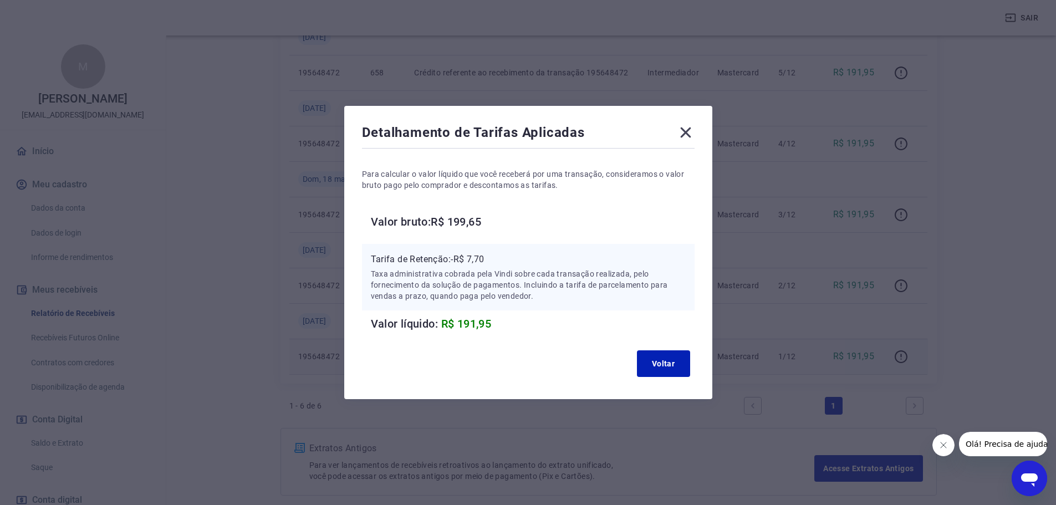
click at [684, 130] on icon at bounding box center [686, 133] width 18 height 18
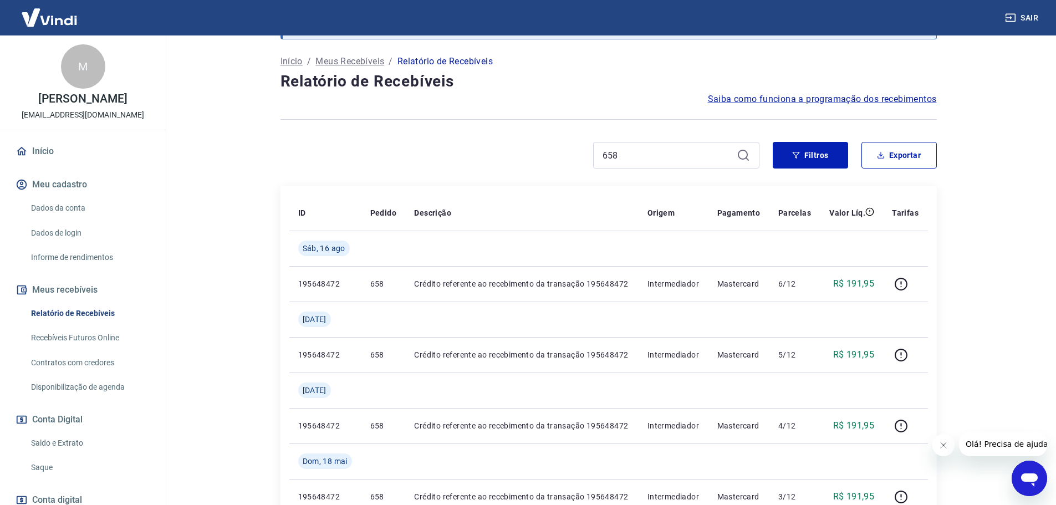
scroll to position [0, 0]
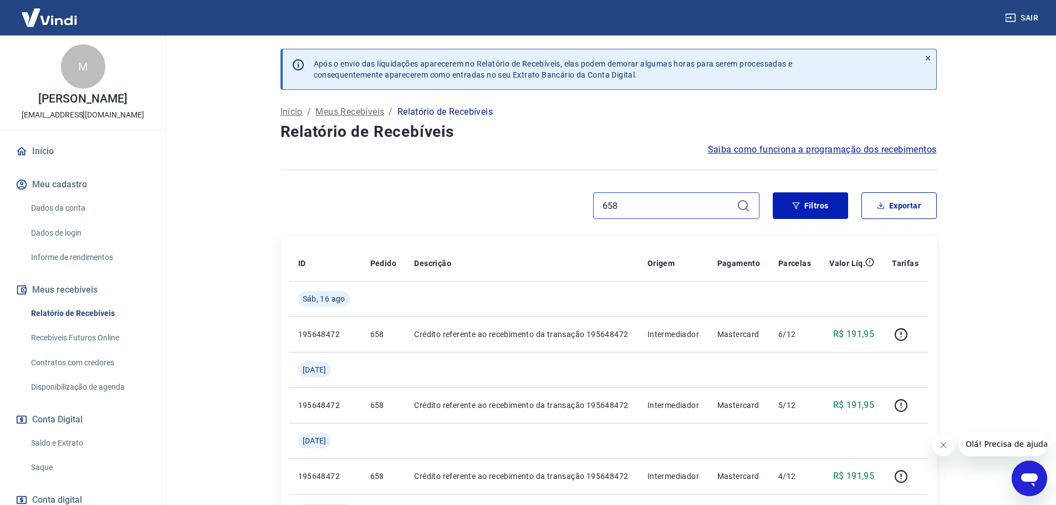
click at [638, 200] on input "658" at bounding box center [668, 205] width 130 height 17
type input "6"
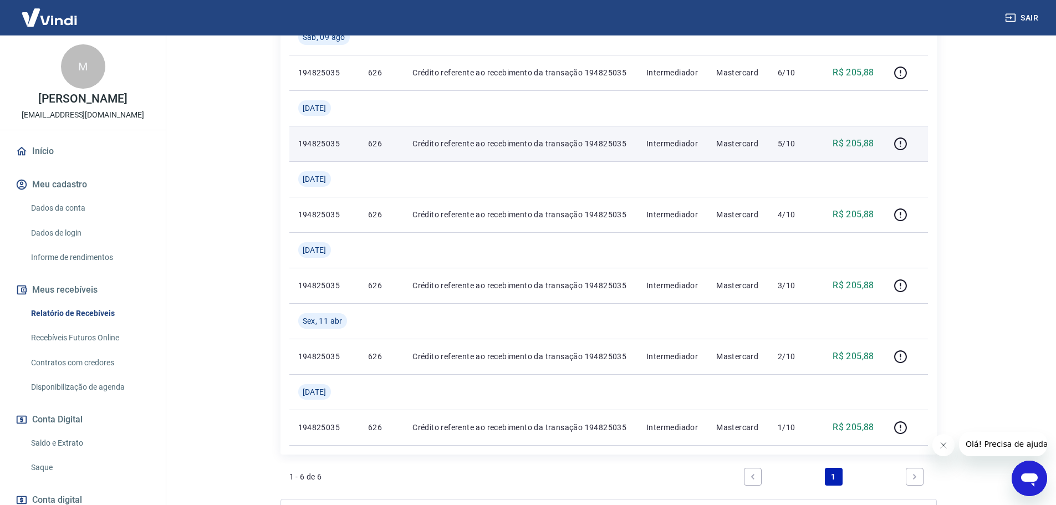
scroll to position [111, 0]
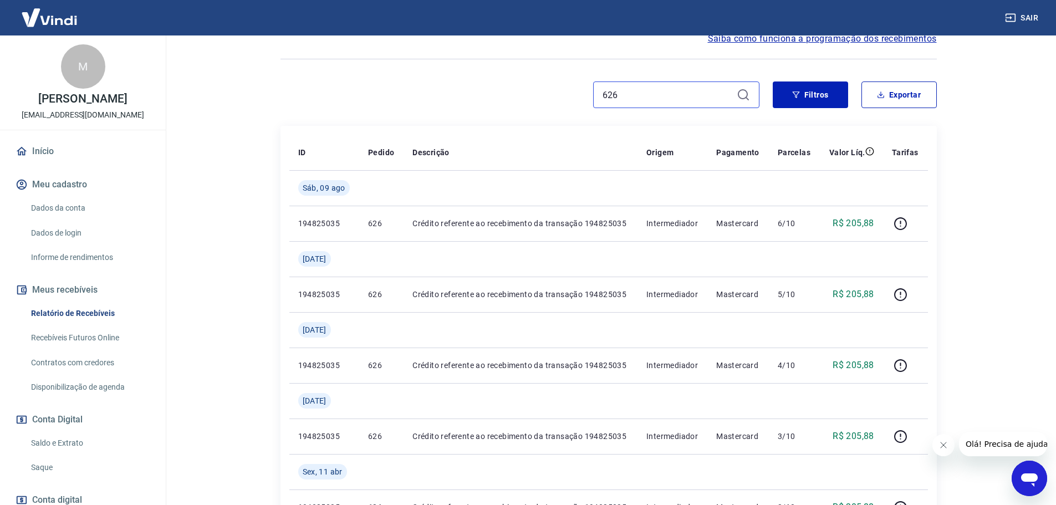
drag, startPoint x: 618, startPoint y: 97, endPoint x: 599, endPoint y: 98, distance: 18.9
click at [603, 100] on input "626" at bounding box center [668, 94] width 130 height 17
type input "6"
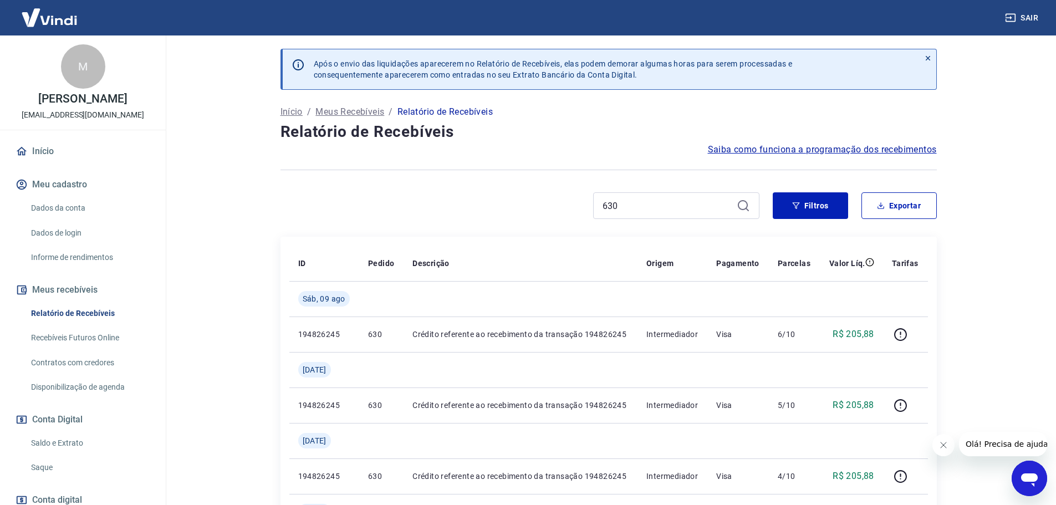
click at [655, 197] on div "630" at bounding box center [676, 205] width 166 height 27
click at [701, 197] on div "630" at bounding box center [676, 205] width 166 height 27
click at [693, 203] on input "630" at bounding box center [668, 205] width 130 height 17
type input "6"
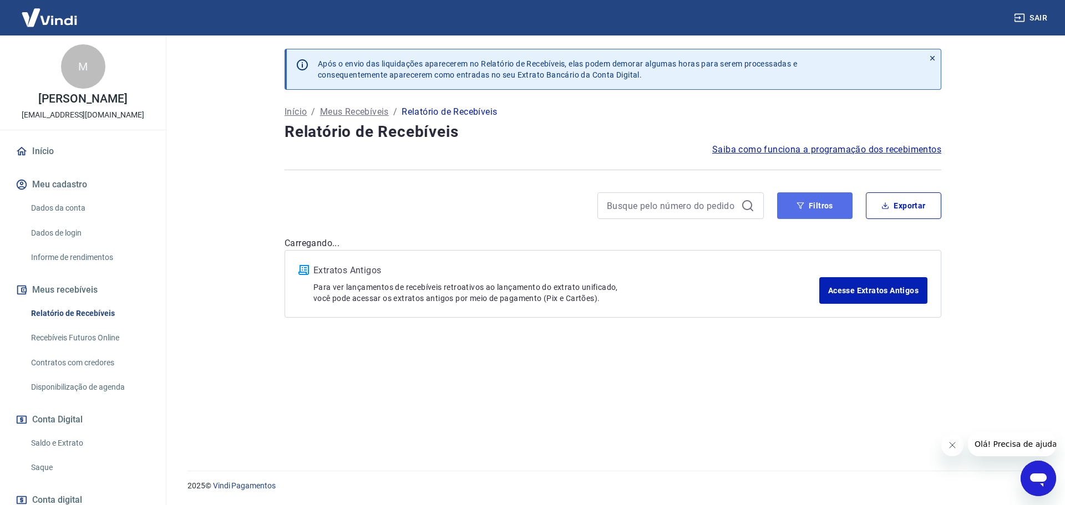
click at [825, 208] on button "Filtros" at bounding box center [814, 205] width 75 height 27
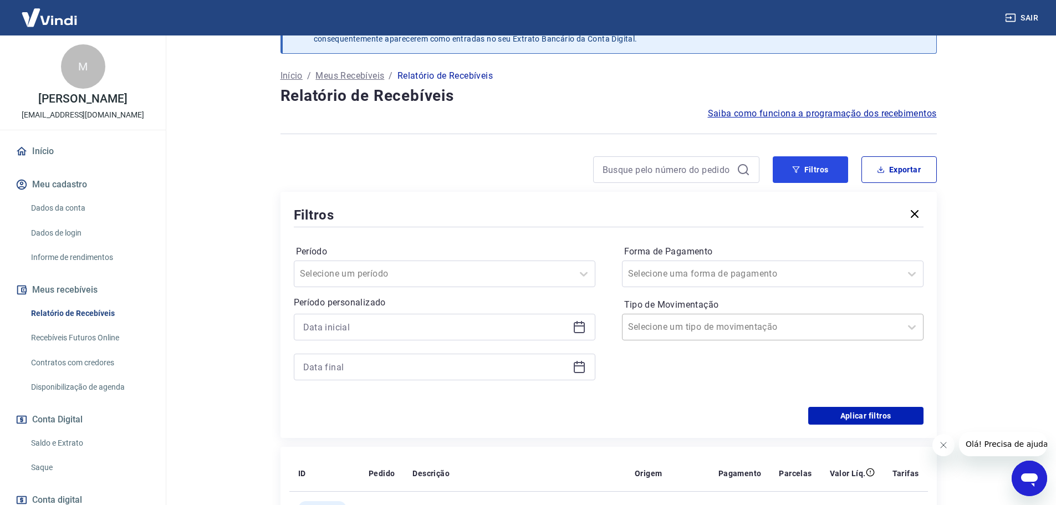
scroll to position [55, 0]
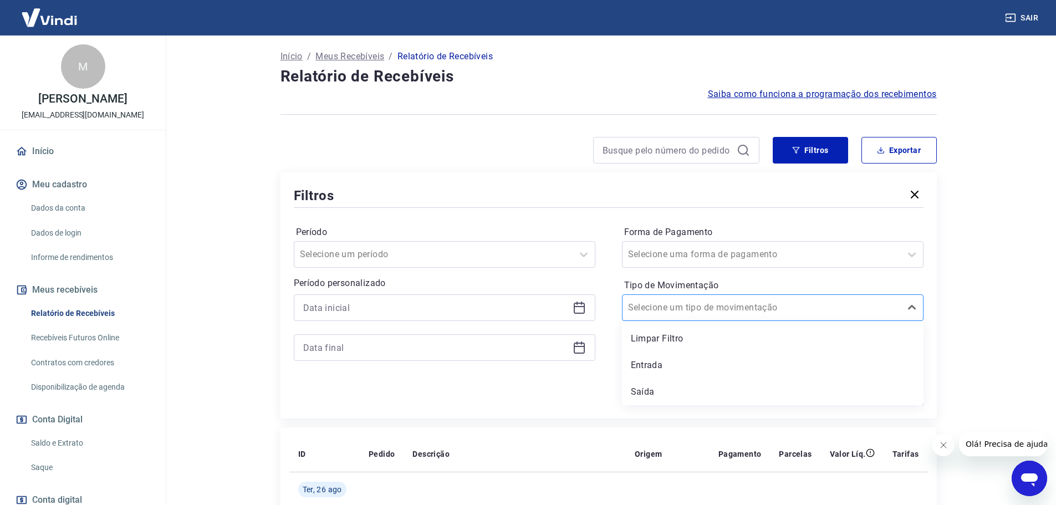
click at [778, 301] on div at bounding box center [761, 308] width 267 height 16
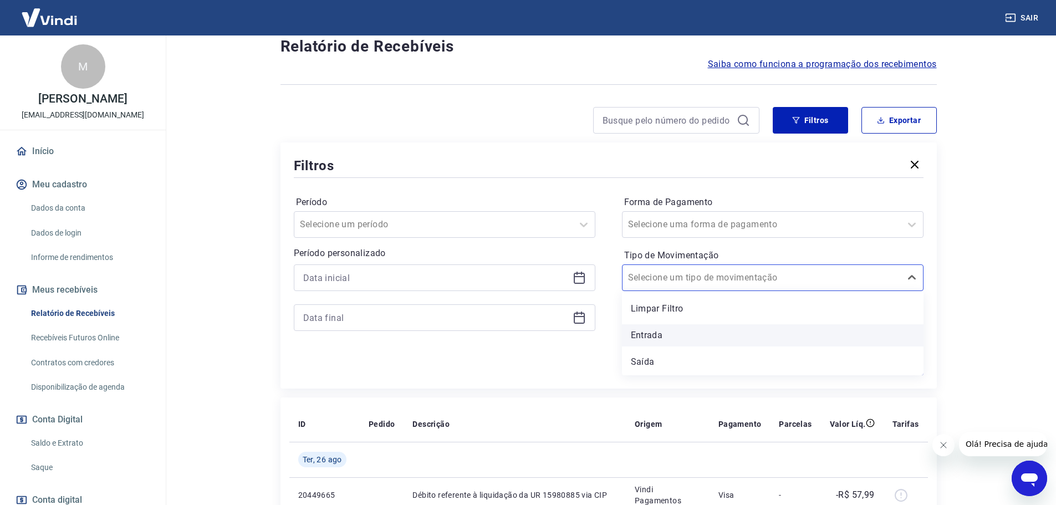
scroll to position [111, 0]
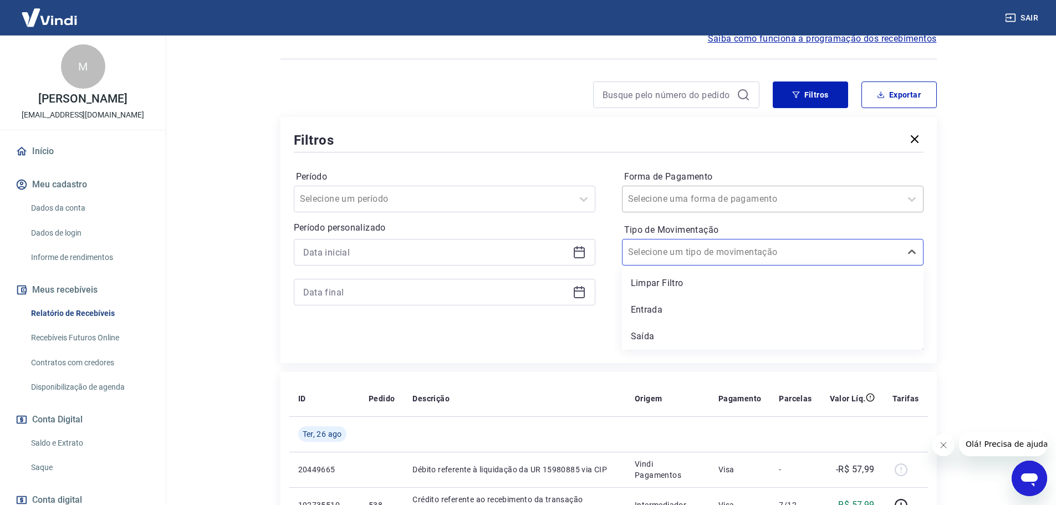
click at [840, 207] on div "Selecione uma forma de pagamento" at bounding box center [762, 199] width 278 height 20
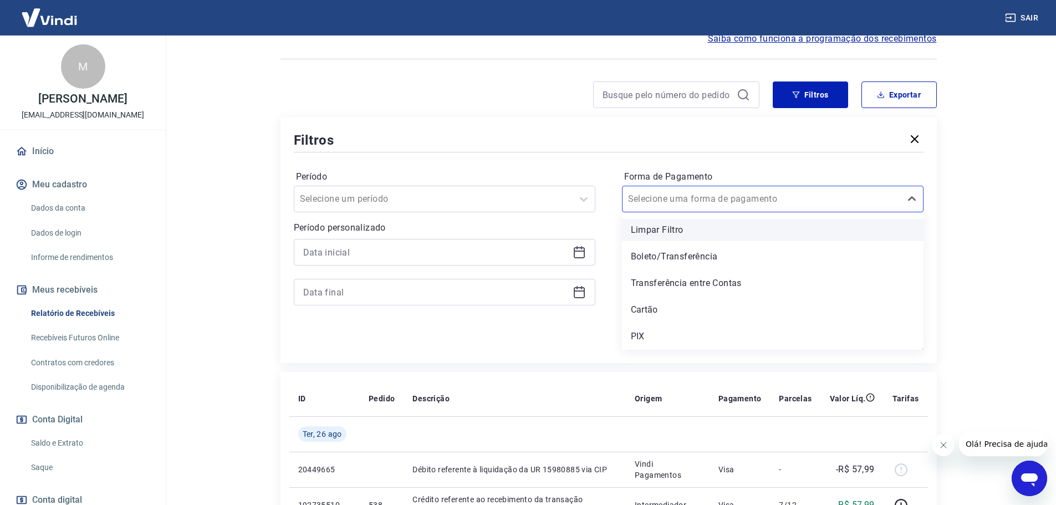
click at [756, 232] on div "Limpar Filtro" at bounding box center [773, 230] width 302 height 22
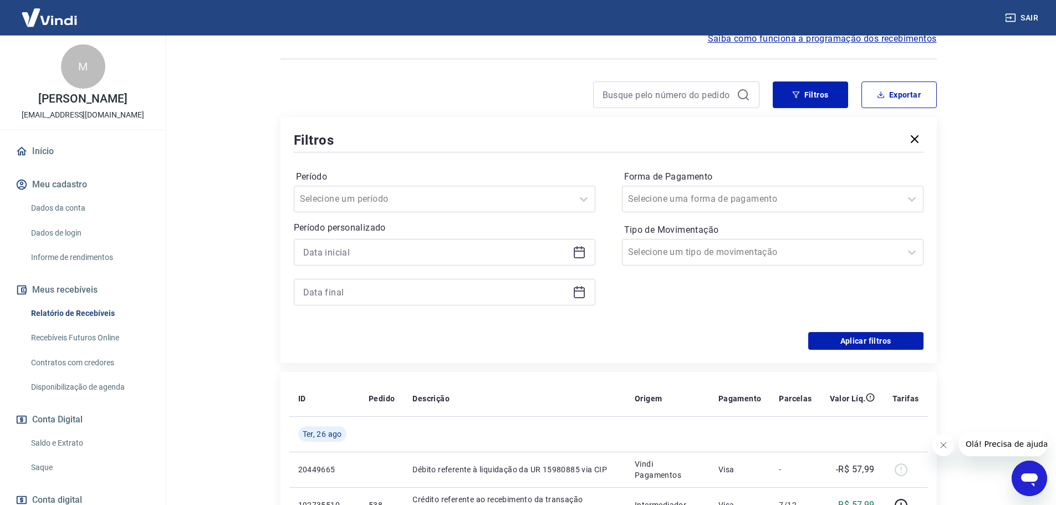
click at [676, 223] on div "Tipo de Movimentação Selecione um tipo de movimentação" at bounding box center [773, 243] width 302 height 44
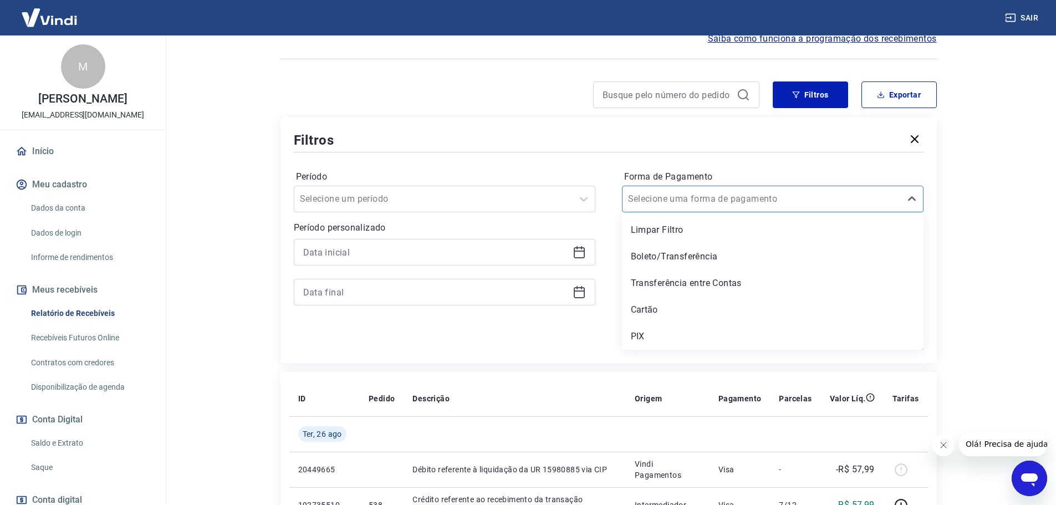
click at [717, 203] on input "Forma de Pagamento" at bounding box center [684, 198] width 112 height 13
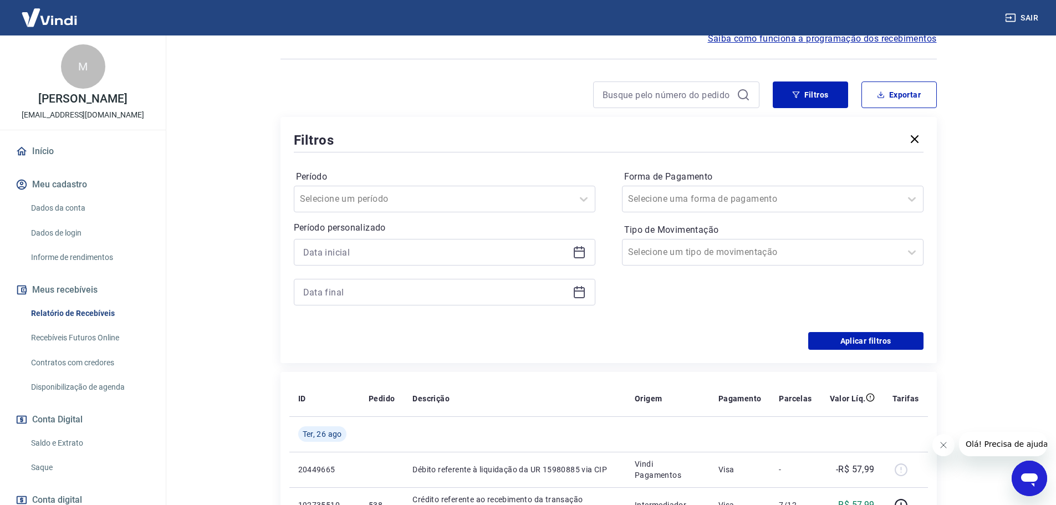
click at [1004, 267] on main "Após o envio das liquidações aparecerem no Relatório de Recebíveis, elas podem …" at bounding box center [608, 160] width 895 height 470
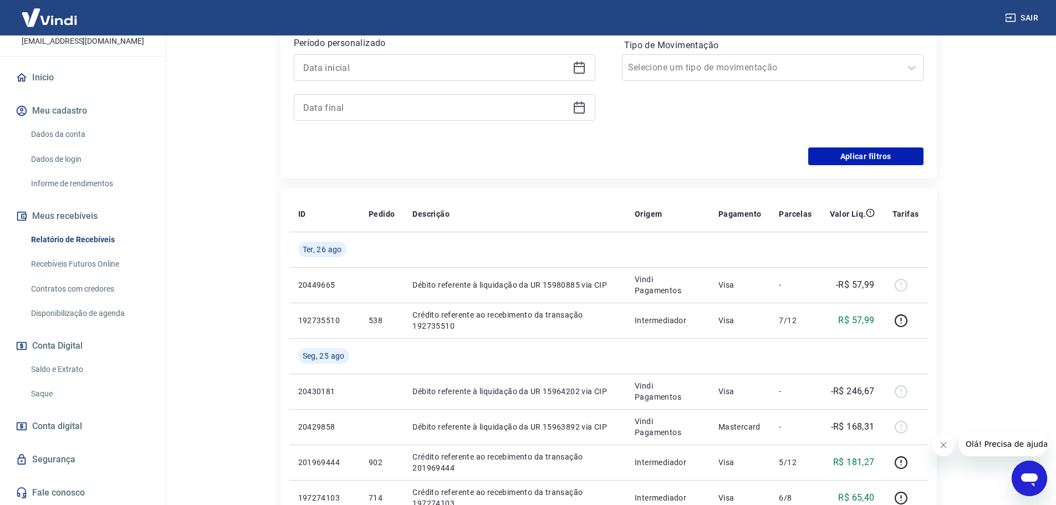
scroll to position [85, 0]
click at [60, 373] on link "Saldo e Extrato" at bounding box center [90, 369] width 126 height 23
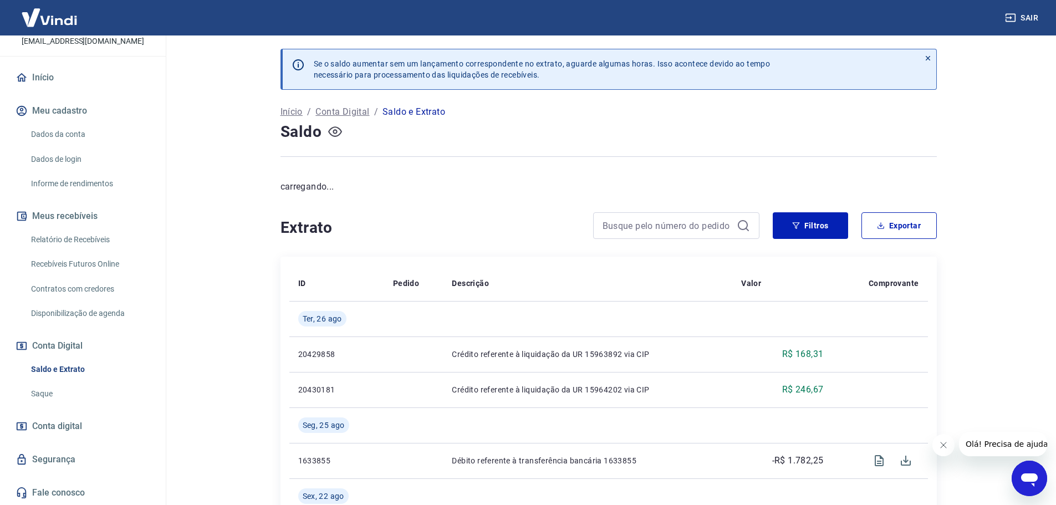
click at [332, 136] on icon "button" at bounding box center [335, 132] width 14 height 14
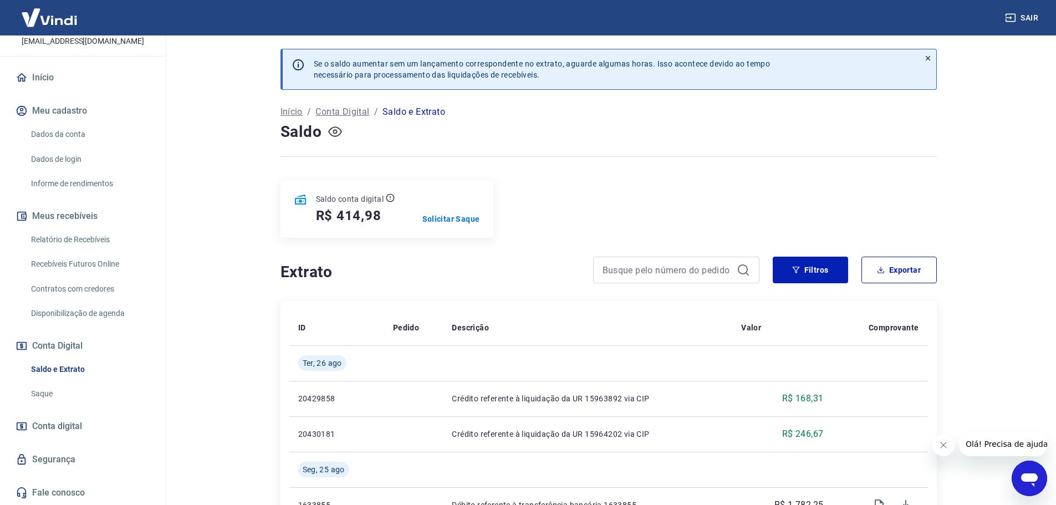
click at [332, 136] on icon "button" at bounding box center [335, 132] width 14 height 14
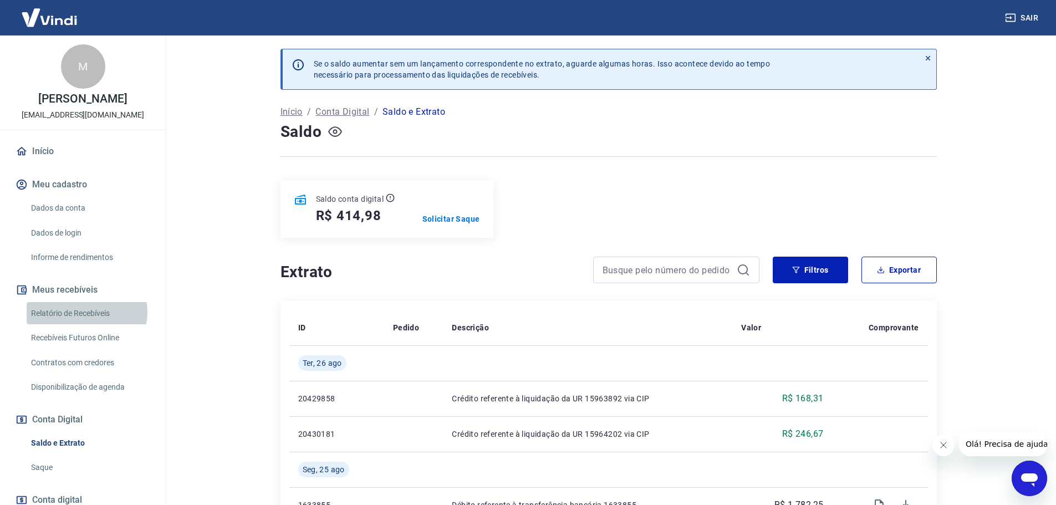
click at [86, 323] on link "Relatório de Recebíveis" at bounding box center [90, 313] width 126 height 23
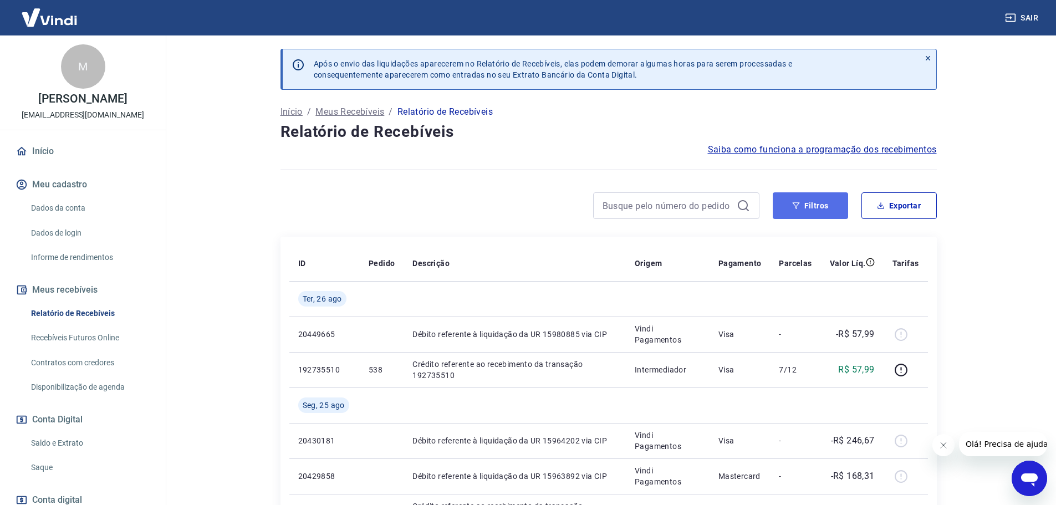
click at [796, 208] on icon "button" at bounding box center [795, 205] width 7 height 7
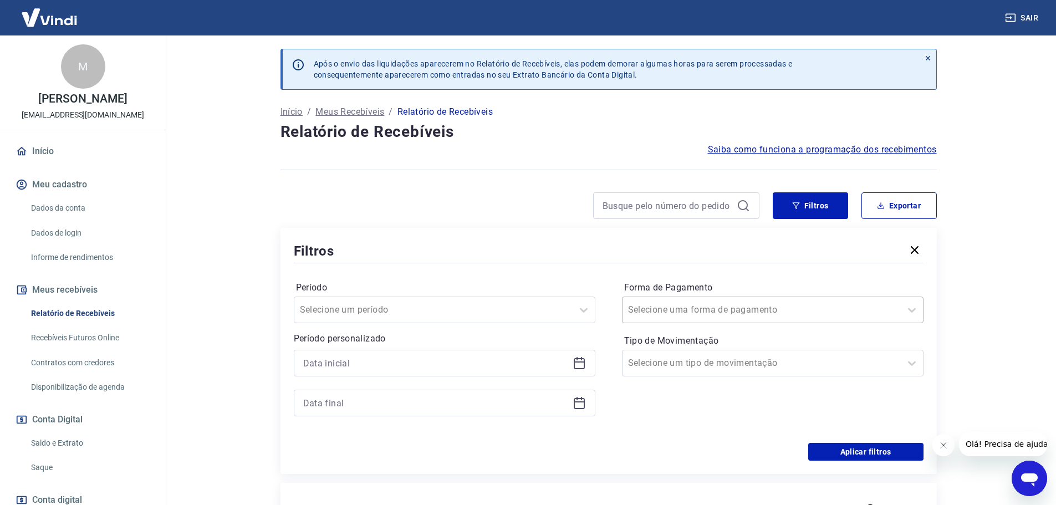
click at [747, 313] on div at bounding box center [761, 310] width 267 height 16
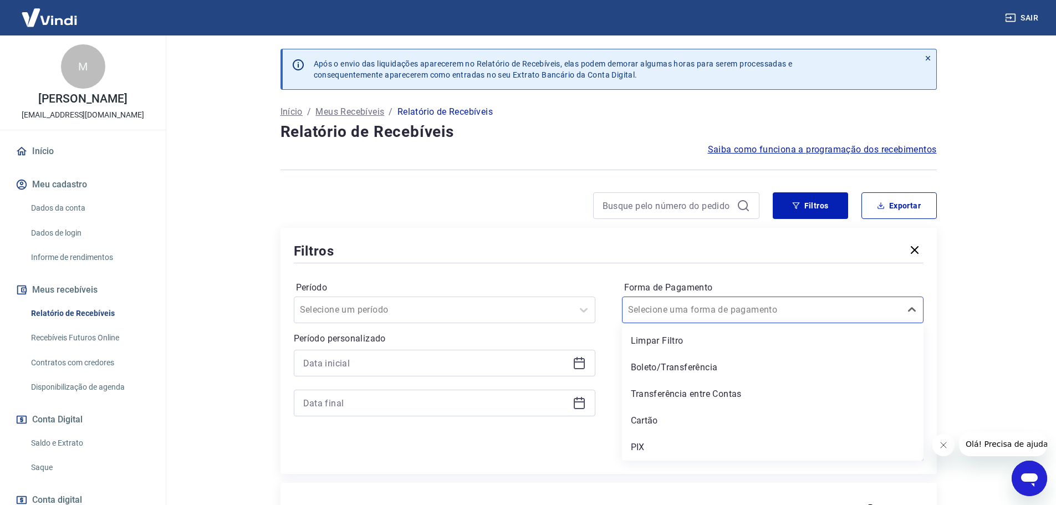
click at [706, 352] on div "Limpar Filtro Boleto/Transferência Transferência entre Contas Cartão PIX" at bounding box center [773, 392] width 302 height 138
click at [707, 365] on div "Boleto/Transferência" at bounding box center [773, 368] width 302 height 22
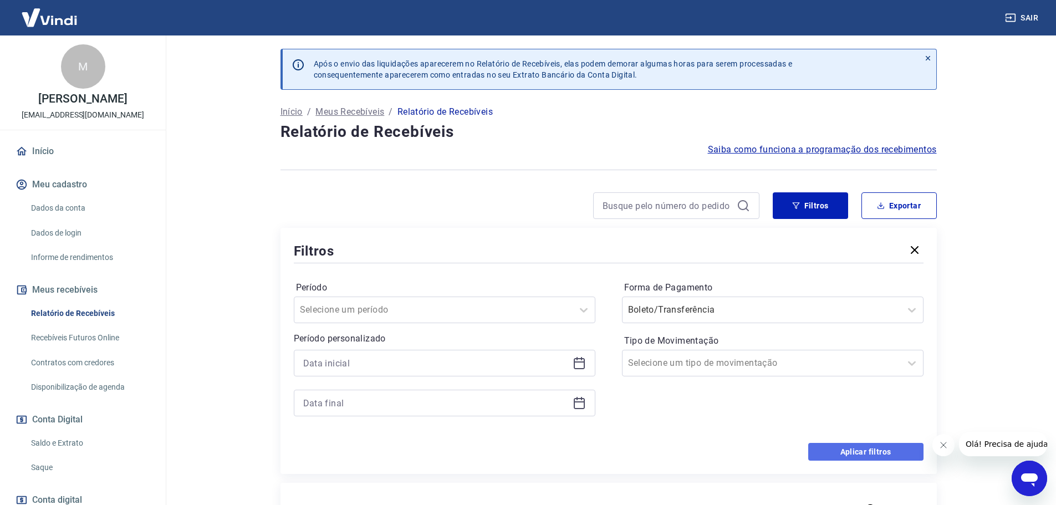
click at [842, 451] on button "Aplicar filtros" at bounding box center [865, 452] width 115 height 18
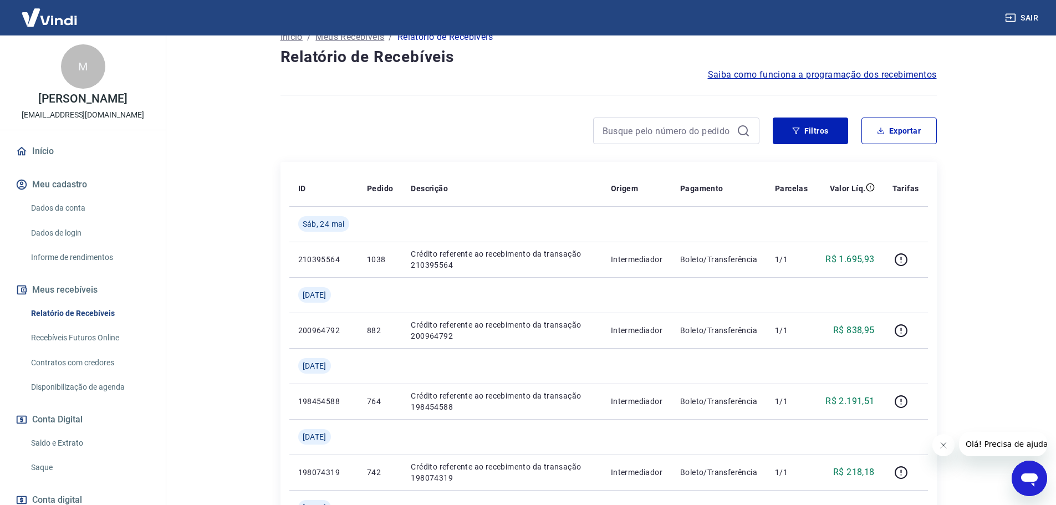
scroll to position [55, 0]
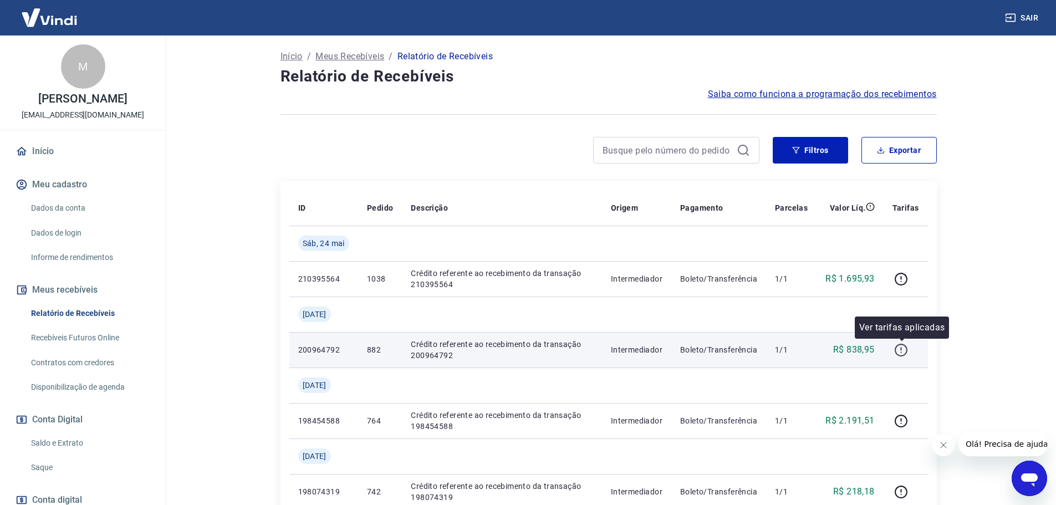
click at [904, 357] on button "button" at bounding box center [902, 350] width 18 height 18
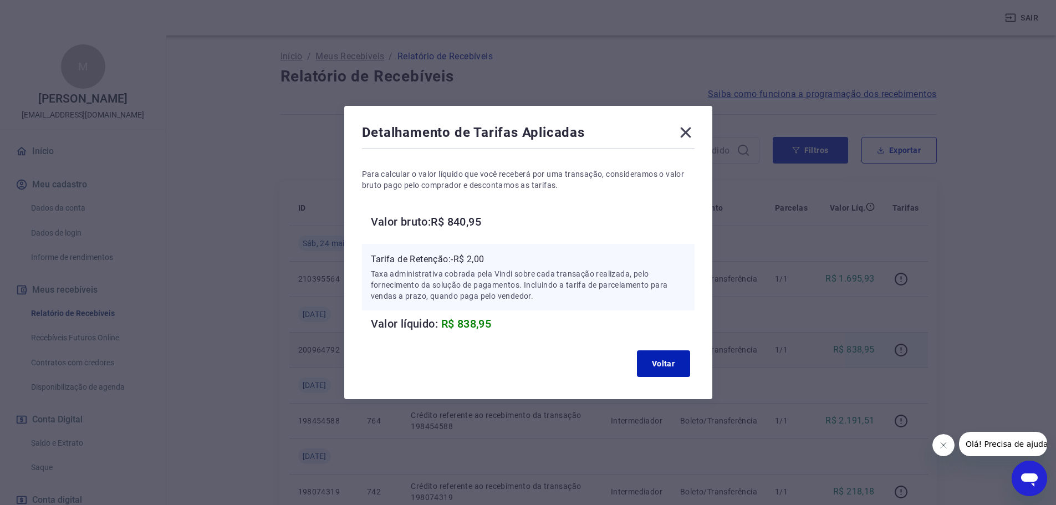
click at [691, 135] on icon at bounding box center [685, 133] width 11 height 11
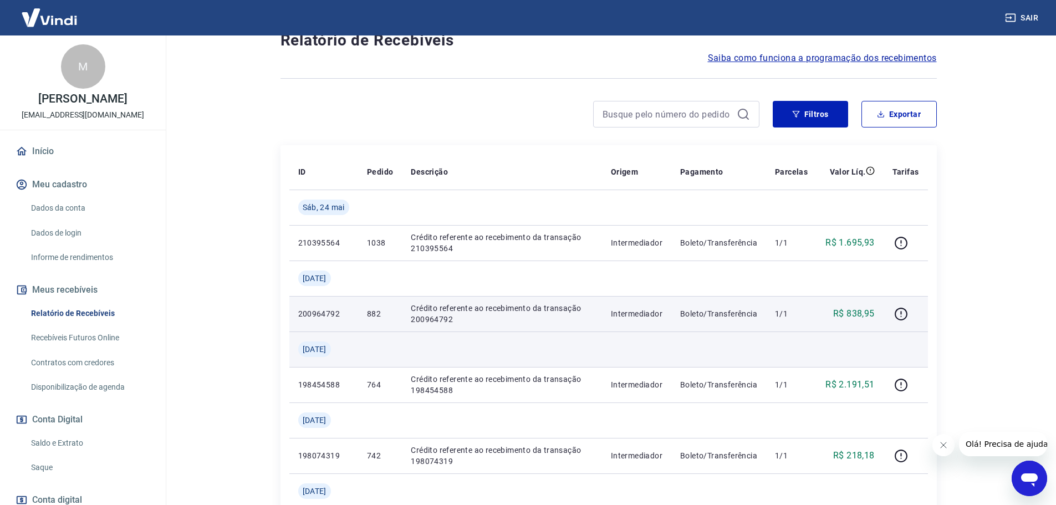
scroll to position [111, 0]
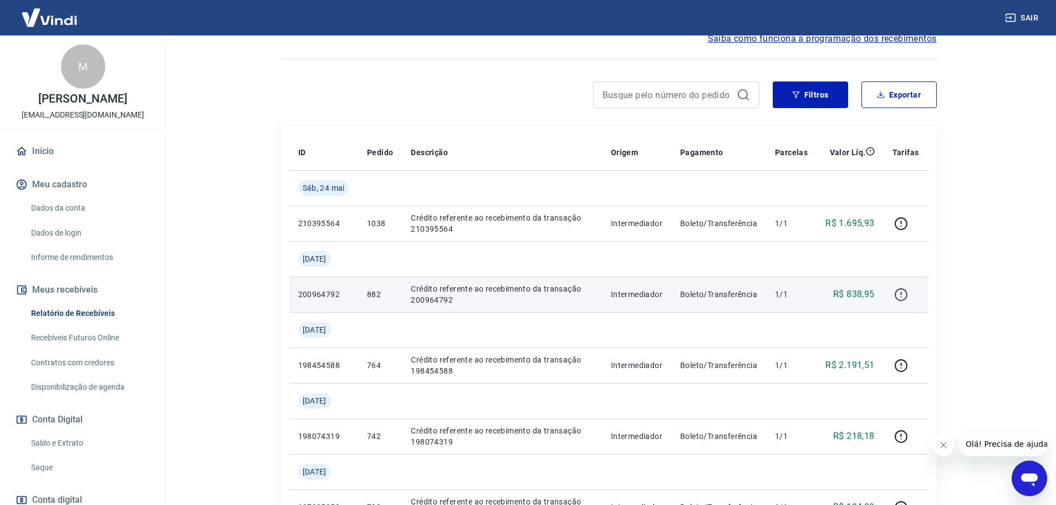
click at [904, 292] on icon "button" at bounding box center [901, 295] width 14 height 14
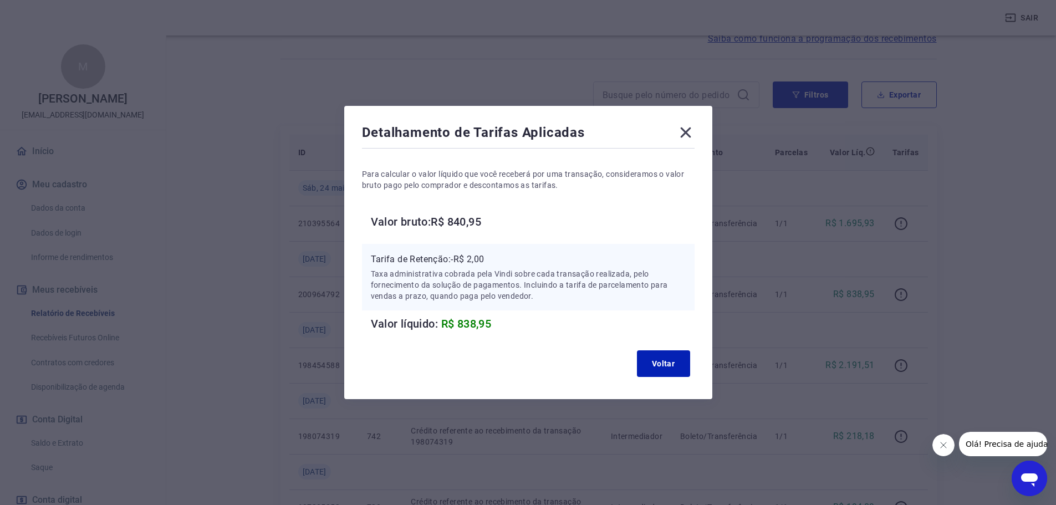
drag, startPoint x: 696, startPoint y: 130, endPoint x: 696, endPoint y: 156, distance: 26.1
click at [695, 133] on icon at bounding box center [686, 133] width 18 height 18
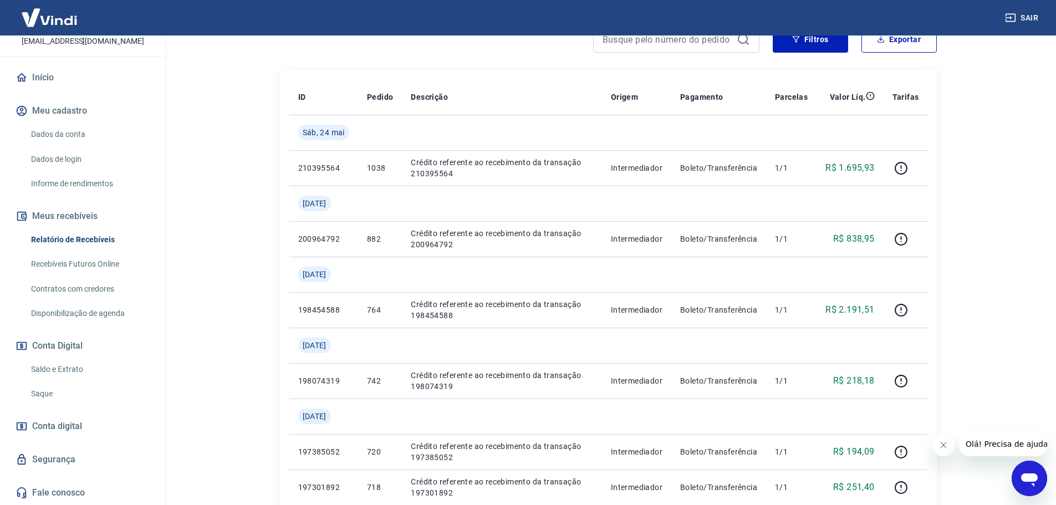
scroll to position [85, 0]
click at [59, 366] on link "Saldo e Extrato" at bounding box center [90, 369] width 126 height 23
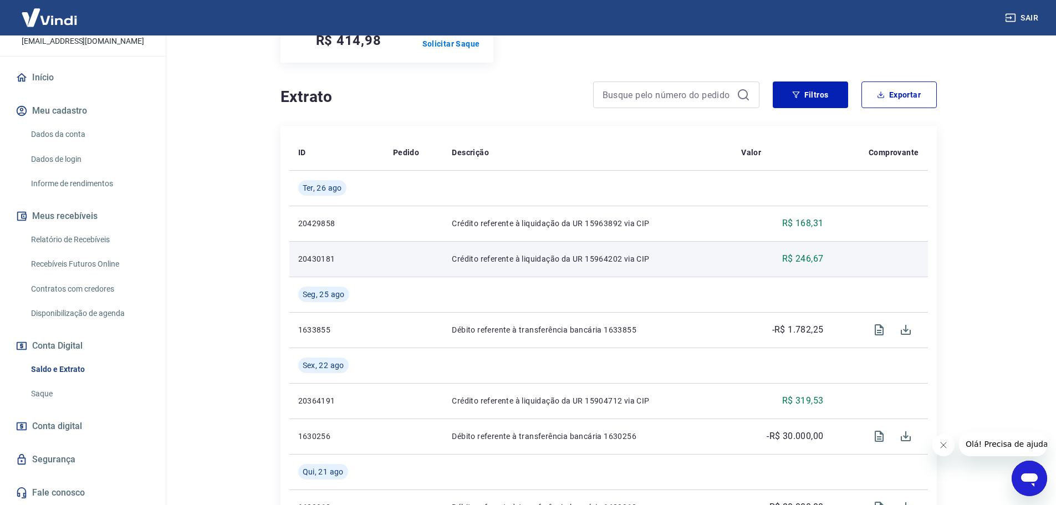
scroll to position [155, 0]
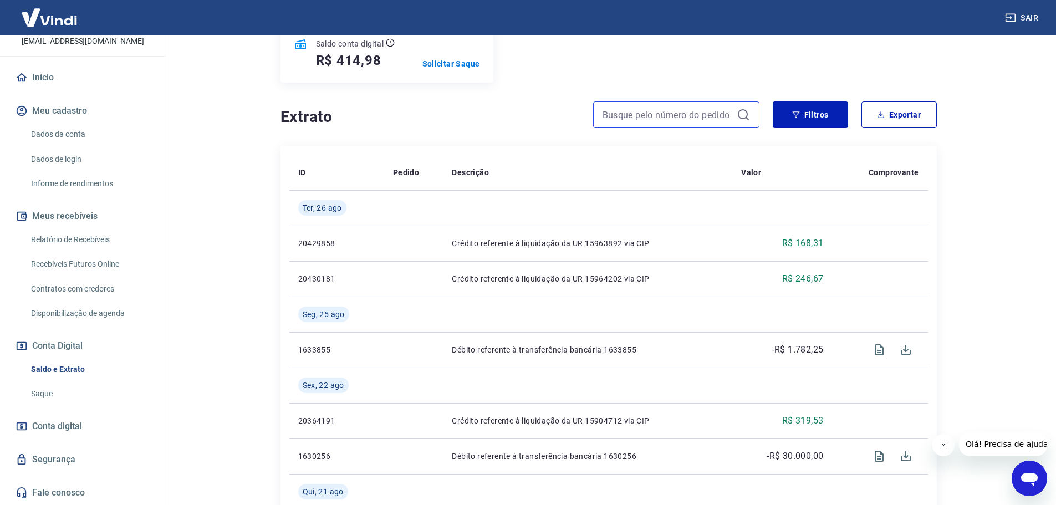
click at [648, 119] on input at bounding box center [668, 114] width 130 height 17
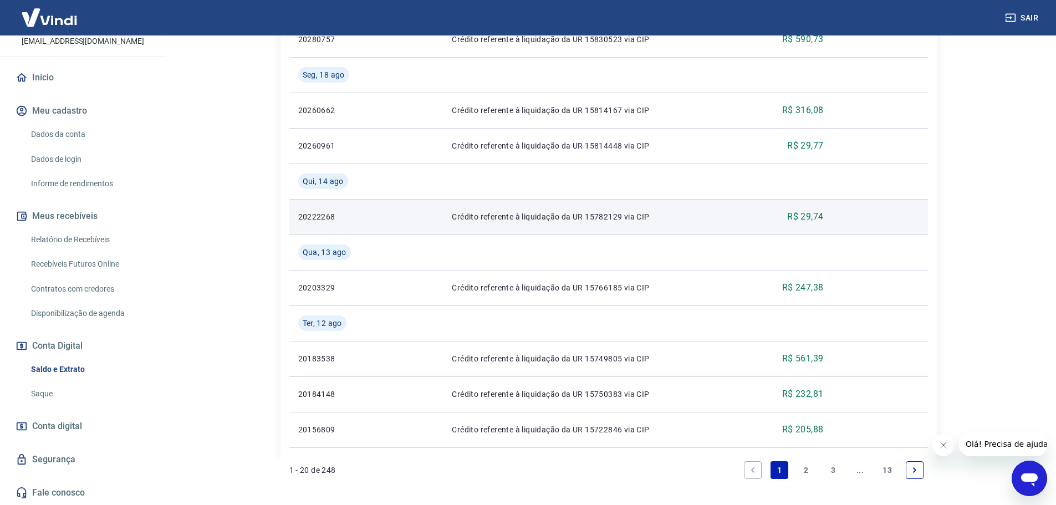
scroll to position [975, 0]
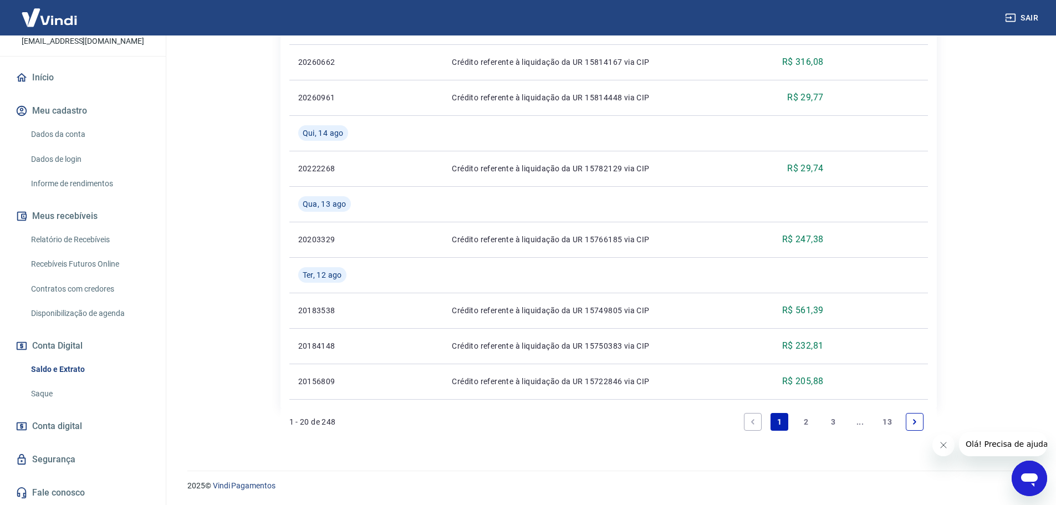
click at [886, 418] on link "13" at bounding box center [887, 422] width 18 height 18
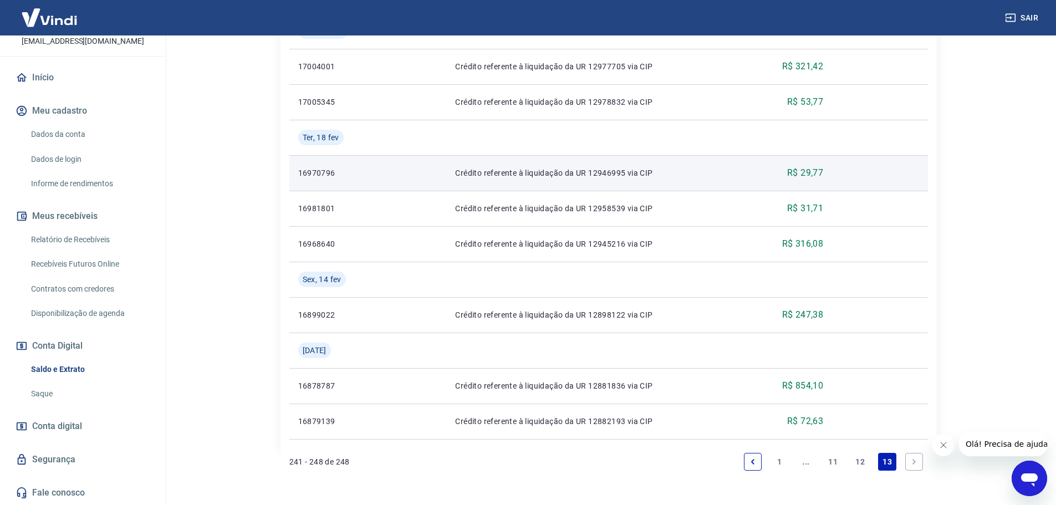
scroll to position [333, 0]
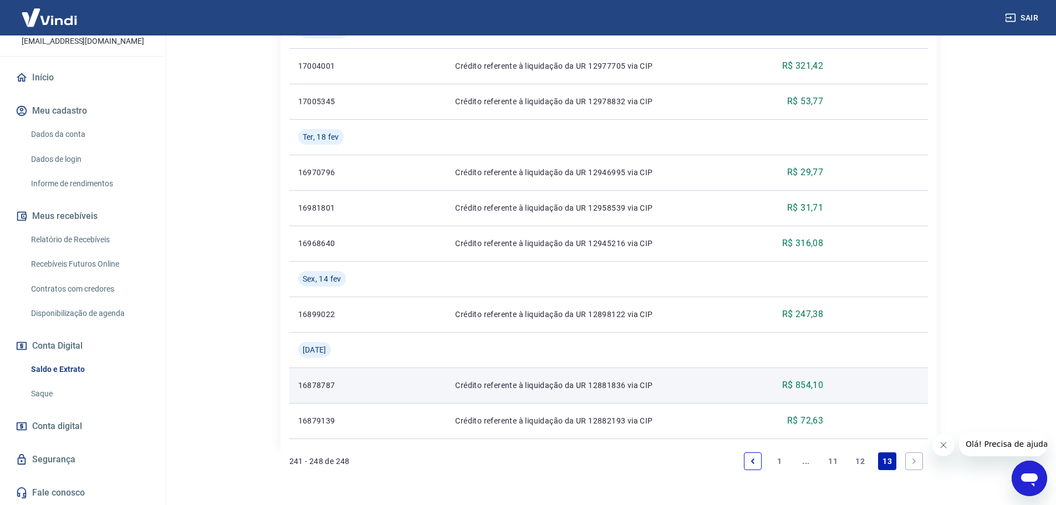
click at [802, 388] on p "R$ 854,10" at bounding box center [803, 385] width 42 height 13
click at [832, 387] on td "R$ 854,10" at bounding box center [790, 385] width 83 height 35
click at [337, 384] on p "16878787" at bounding box center [337, 385] width 78 height 11
click at [327, 384] on p "16878787" at bounding box center [337, 385] width 78 height 11
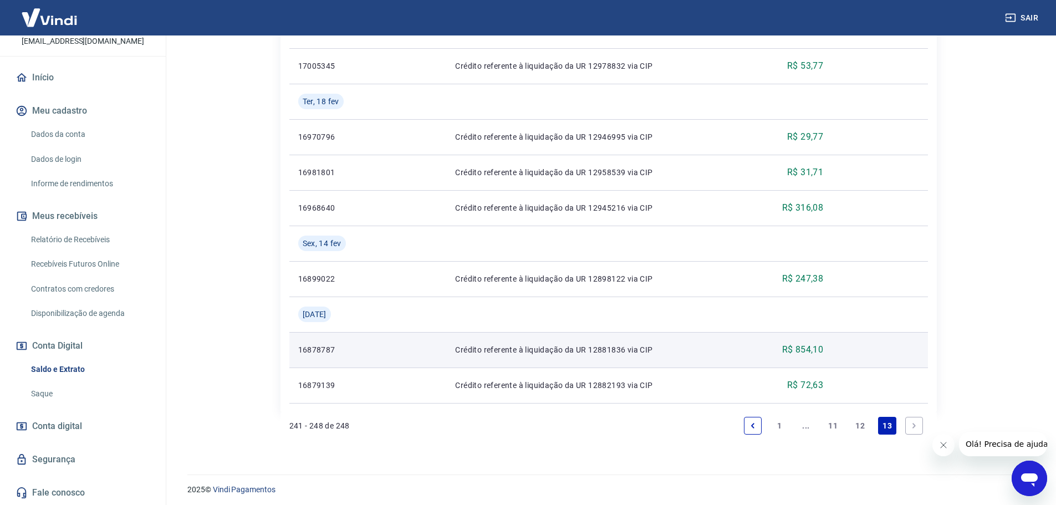
scroll to position [372, 0]
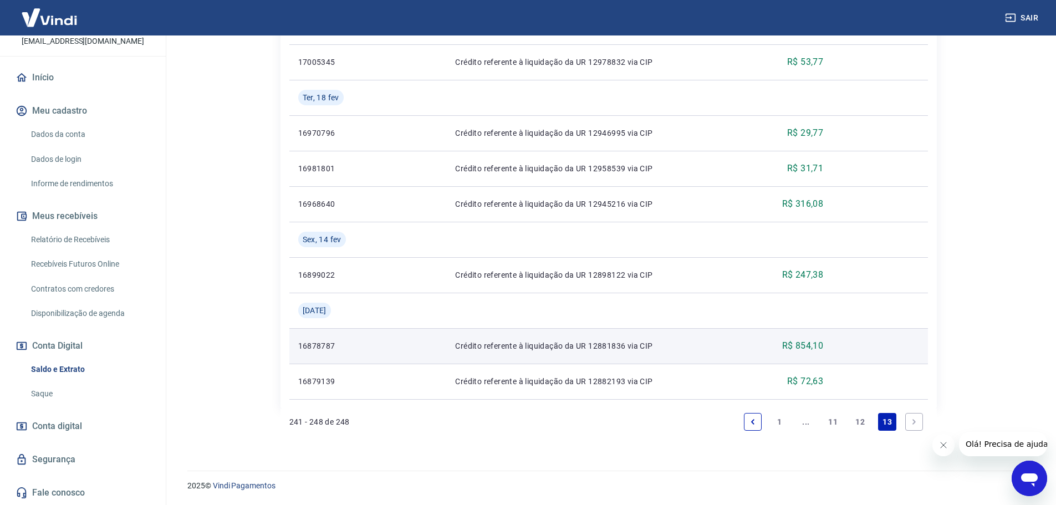
click at [812, 343] on p "R$ 854,10" at bounding box center [803, 345] width 42 height 13
click at [654, 349] on p "Crédito referente à liquidação da UR 12881836 via CIP" at bounding box center [597, 345] width 285 height 11
click at [614, 344] on p "Crédito referente à liquidação da UR 12881836 via CIP" at bounding box center [597, 345] width 285 height 11
drag, startPoint x: 473, startPoint y: 348, endPoint x: 466, endPoint y: 350, distance: 7.2
click at [472, 350] on p "Crédito referente à liquidação da UR 12881836 via CIP" at bounding box center [597, 345] width 285 height 11
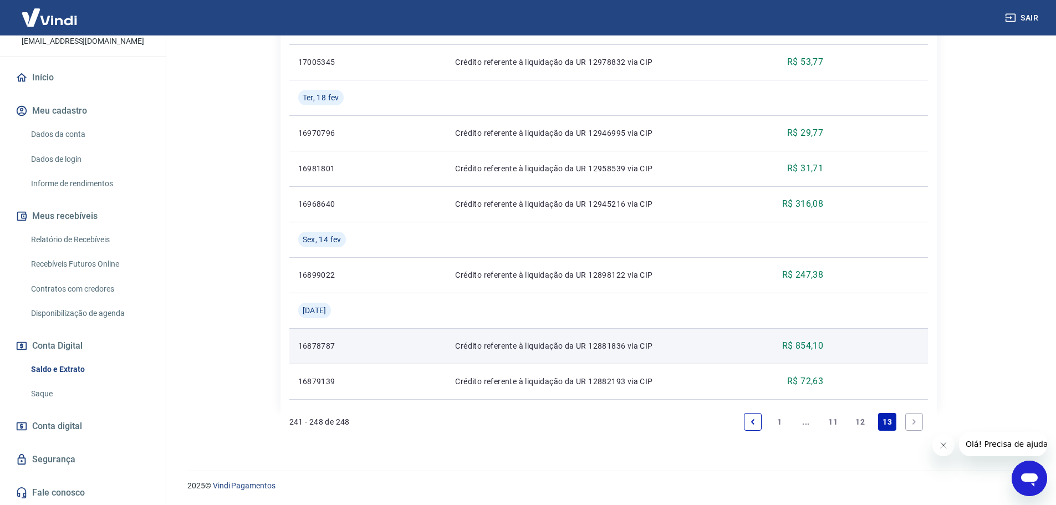
click at [332, 347] on p "16878787" at bounding box center [337, 345] width 78 height 11
click at [512, 353] on td "Crédito referente à liquidação da UR 12881836 via CIP" at bounding box center [597, 345] width 303 height 35
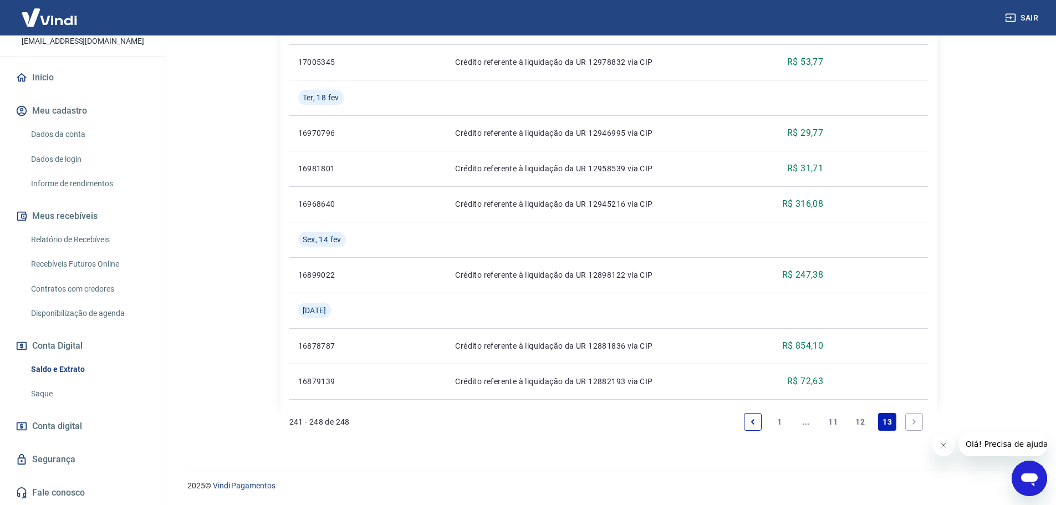
scroll to position [0, 0]
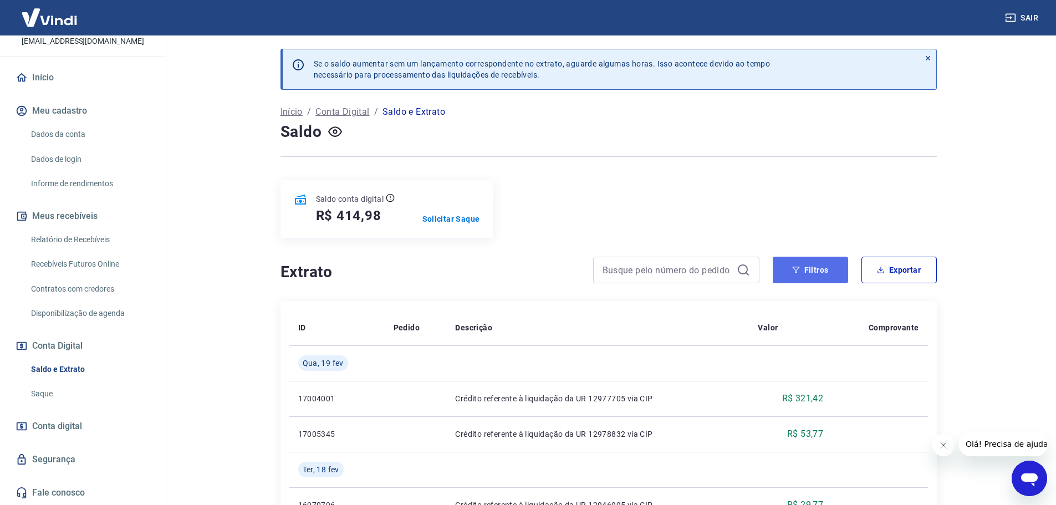
click at [817, 275] on button "Filtros" at bounding box center [810, 270] width 75 height 27
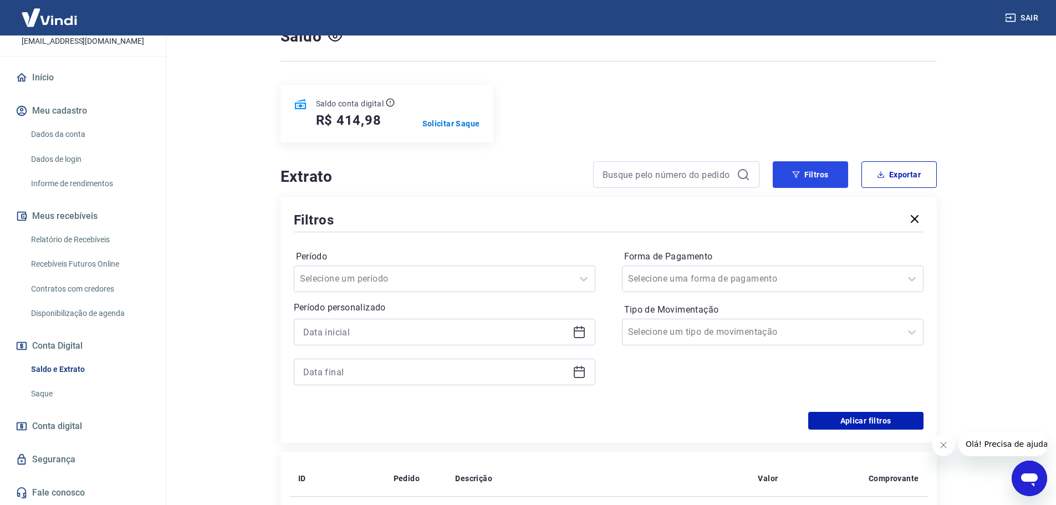
scroll to position [111, 0]
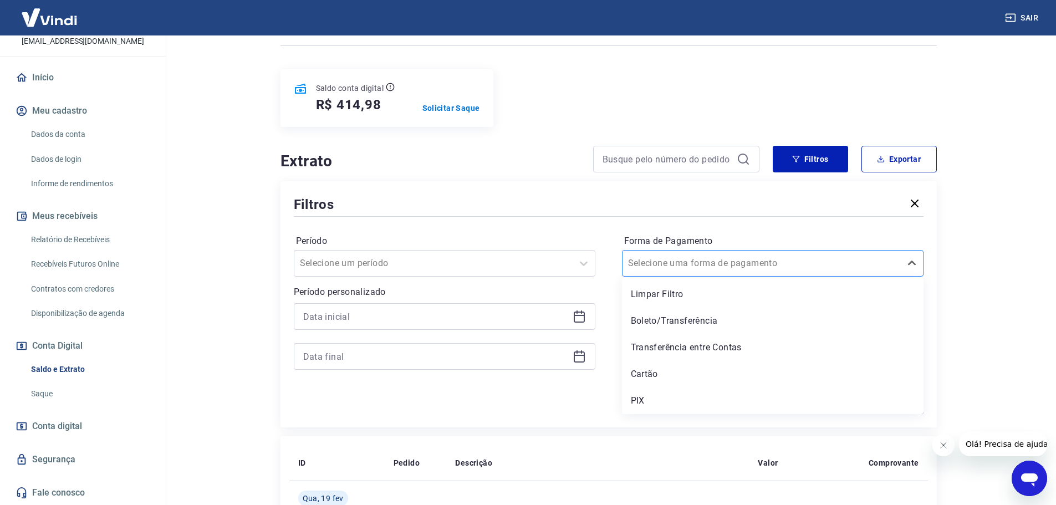
click at [716, 273] on div "Selecione uma forma de pagamento" at bounding box center [773, 263] width 302 height 27
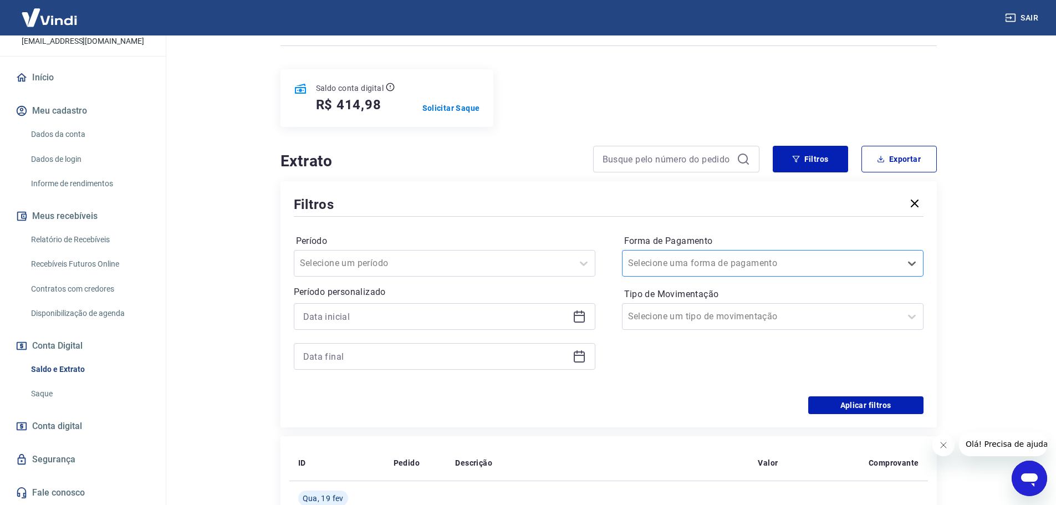
click at [716, 273] on div "Selecione uma forma de pagamento" at bounding box center [773, 263] width 302 height 27
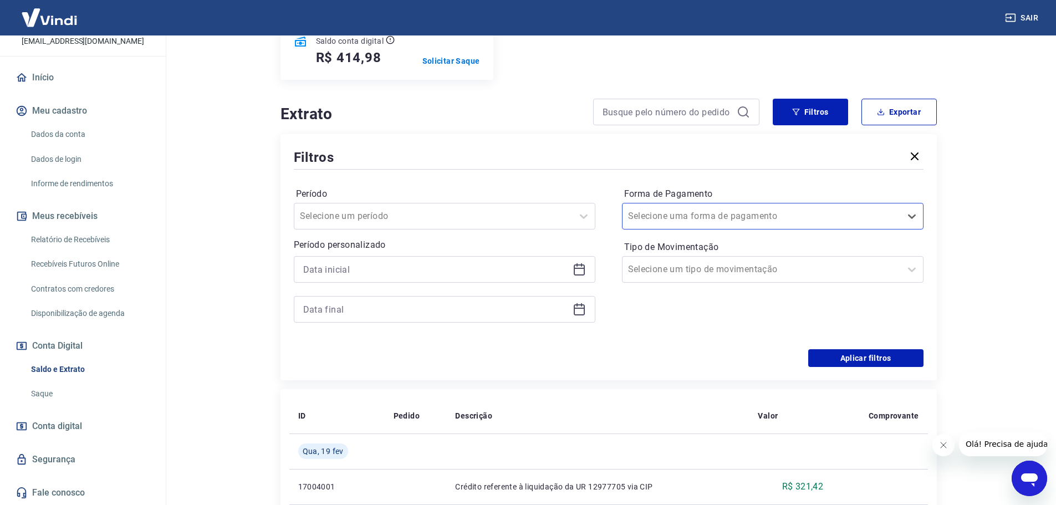
scroll to position [166, 0]
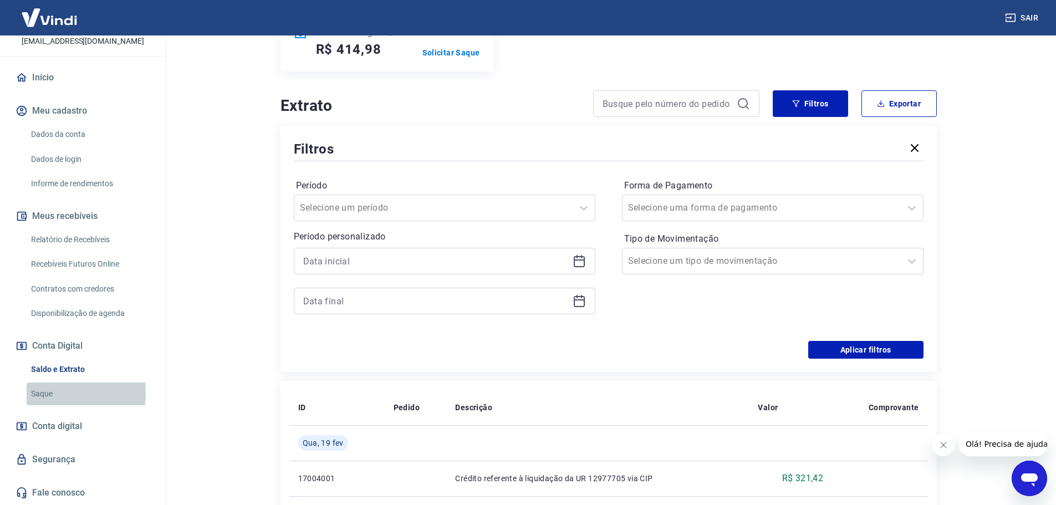
click at [52, 393] on link "Saque" at bounding box center [90, 394] width 126 height 23
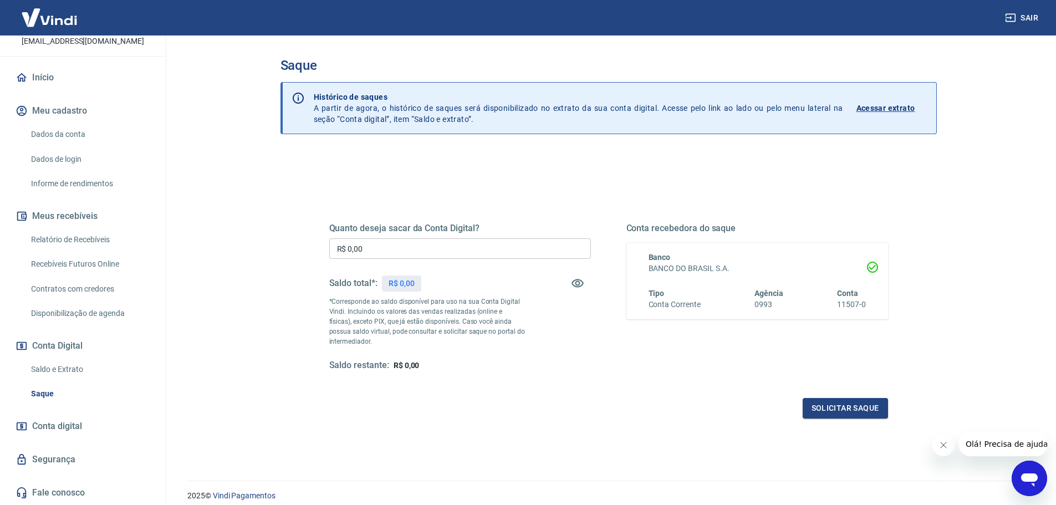
click at [49, 371] on link "Saldo e Extrato" at bounding box center [90, 369] width 126 height 23
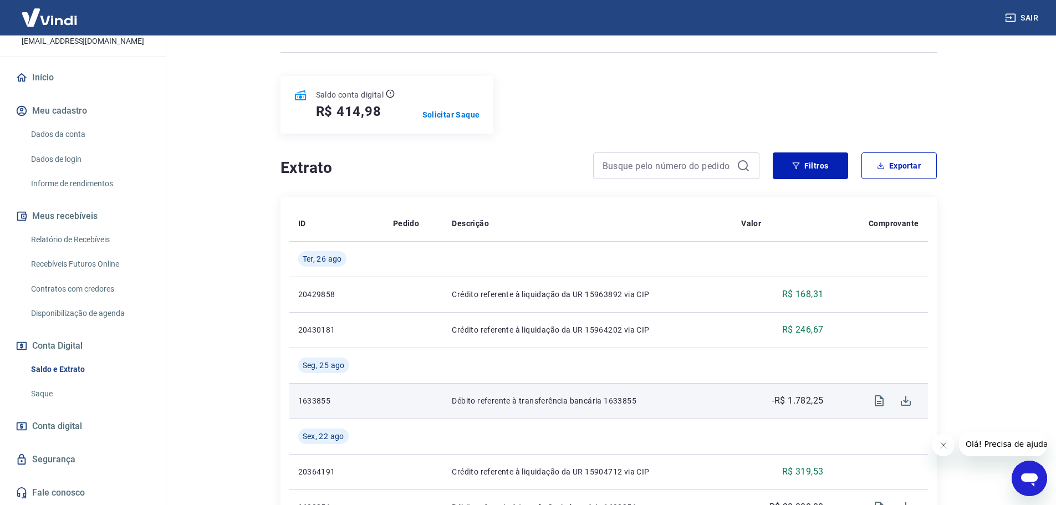
scroll to position [88, 0]
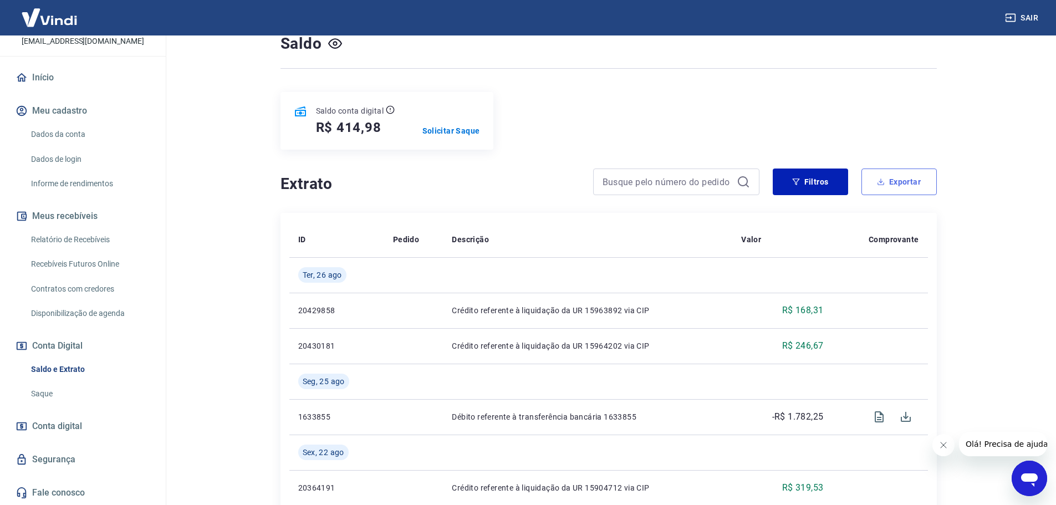
click at [872, 189] on button "Exportar" at bounding box center [899, 182] width 75 height 27
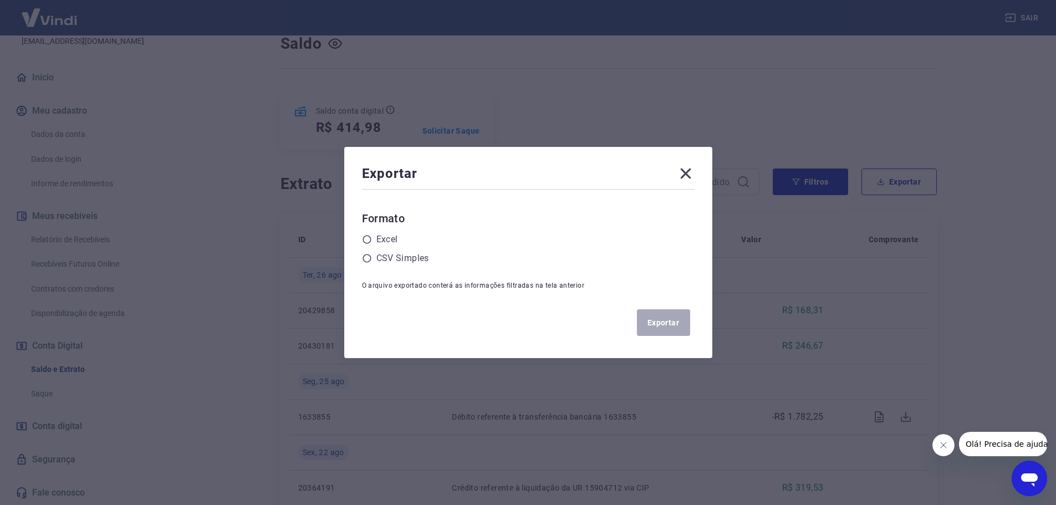
click at [693, 175] on icon at bounding box center [686, 174] width 18 height 18
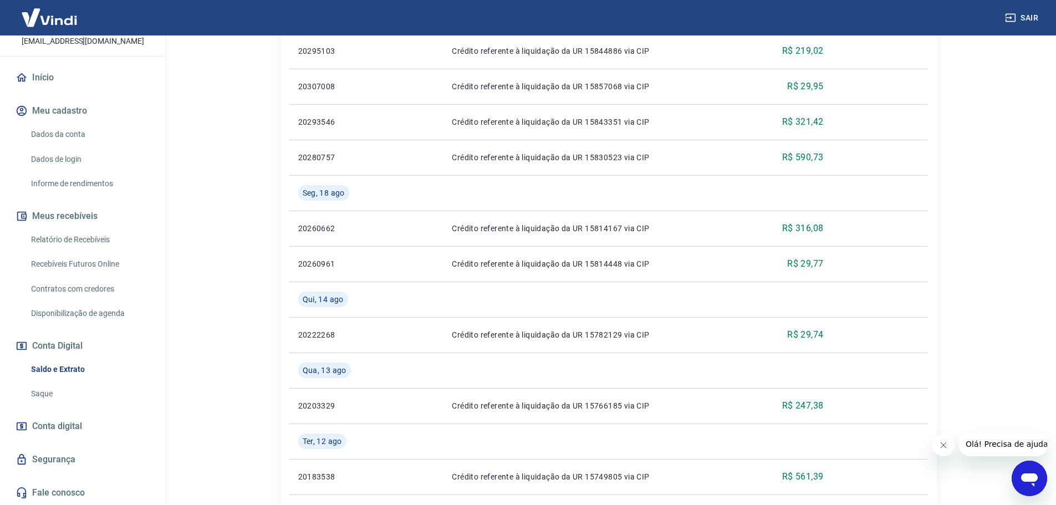
scroll to position [975, 0]
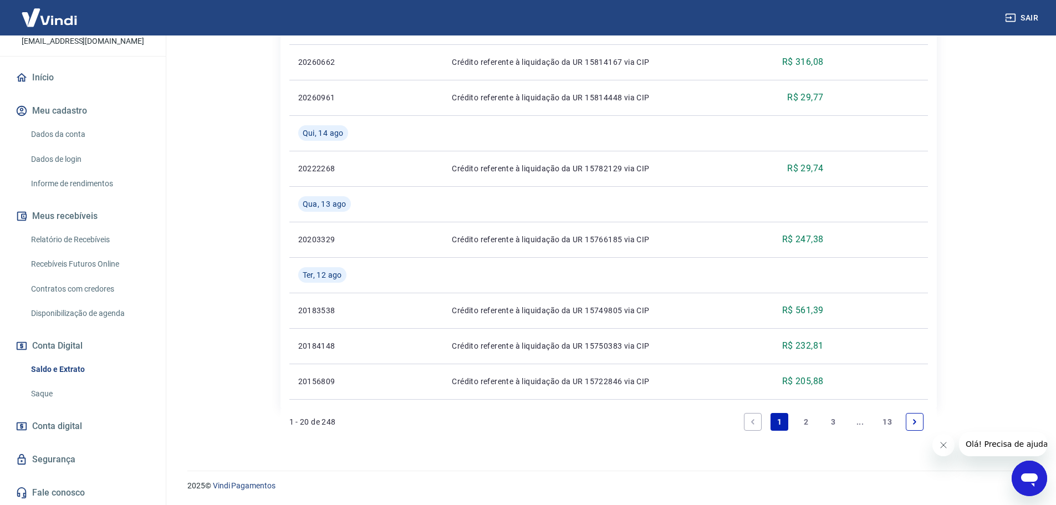
click at [889, 426] on link "13" at bounding box center [887, 422] width 18 height 18
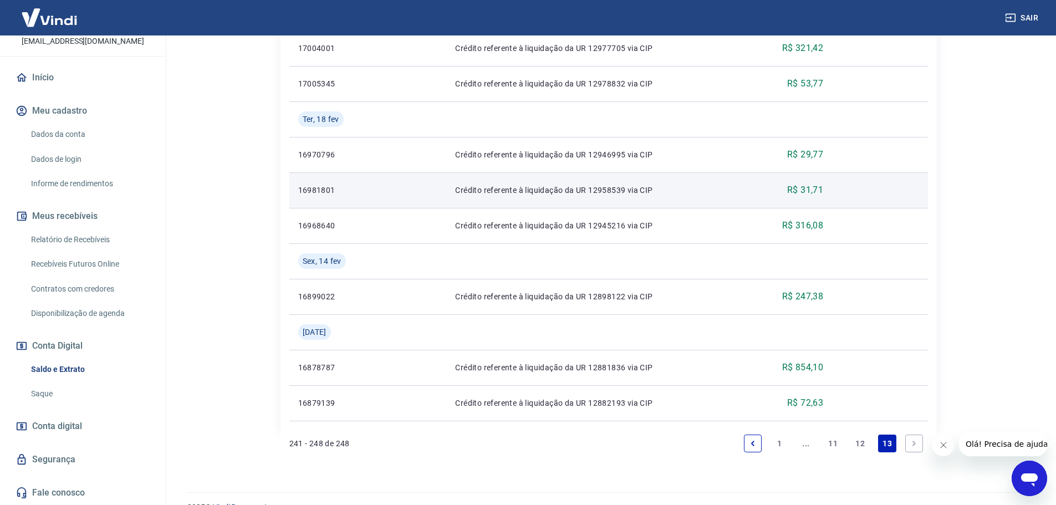
scroll to position [372, 0]
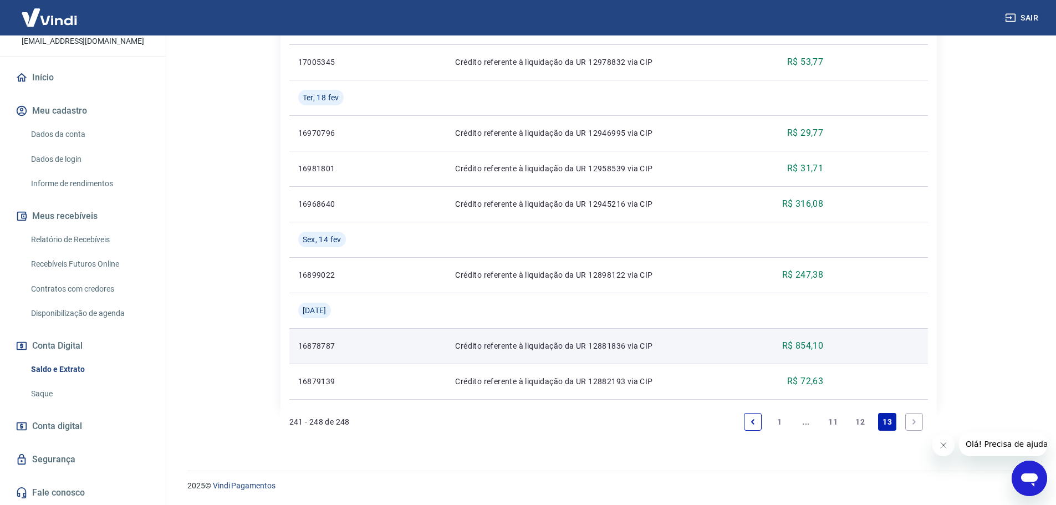
click at [315, 347] on p "16878787" at bounding box center [337, 345] width 78 height 11
click at [533, 344] on p "Crédito referente à liquidação da UR 12881836 via CIP" at bounding box center [597, 345] width 285 height 11
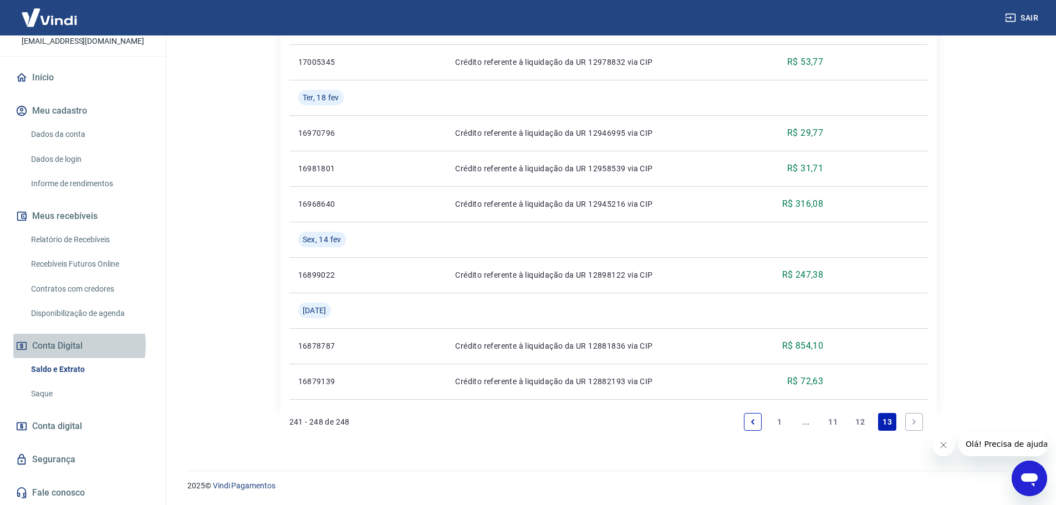
click at [58, 345] on button "Conta Digital" at bounding box center [82, 346] width 139 height 24
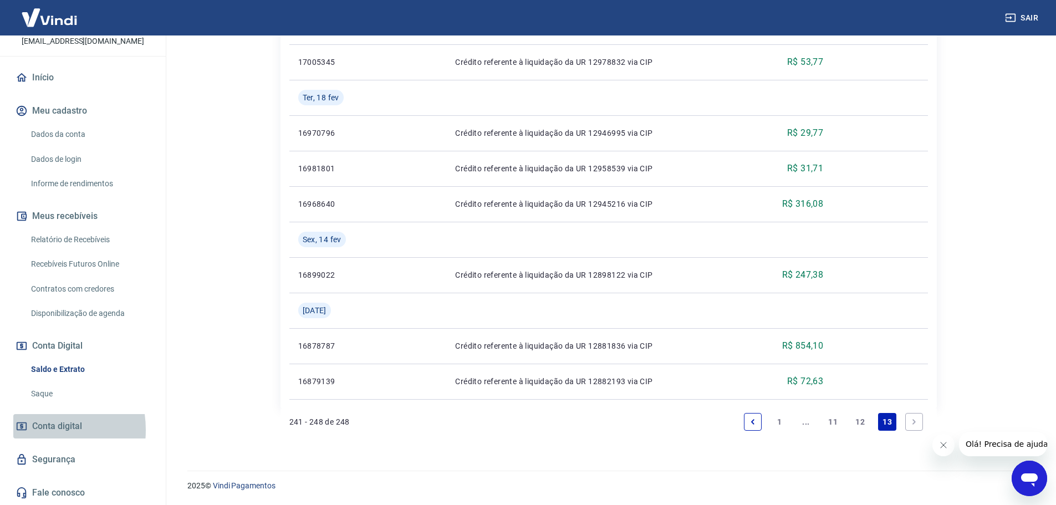
click at [34, 430] on span "Conta digital" at bounding box center [57, 427] width 50 height 16
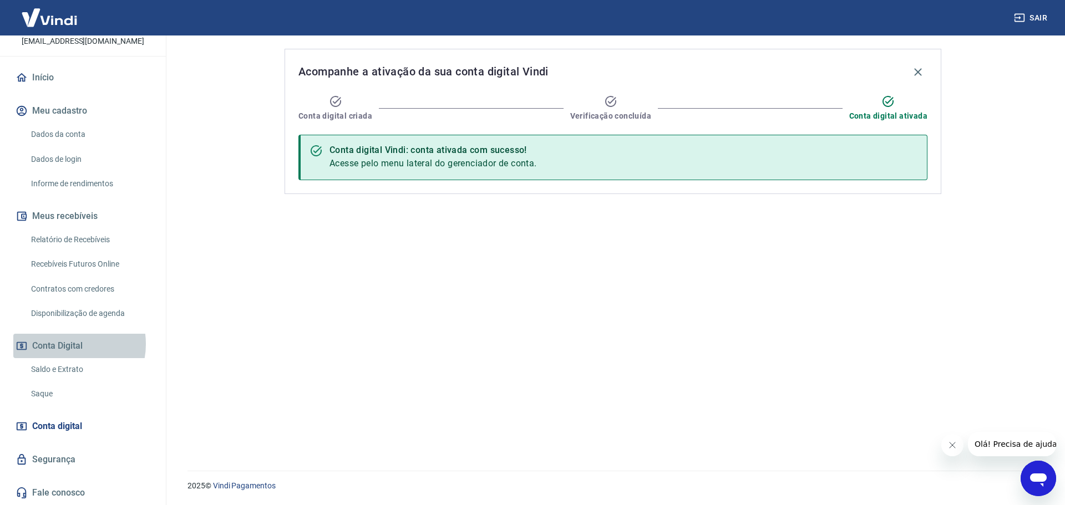
click at [68, 344] on button "Conta Digital" at bounding box center [82, 346] width 139 height 24
click at [81, 215] on button "Meus recebíveis" at bounding box center [82, 216] width 139 height 24
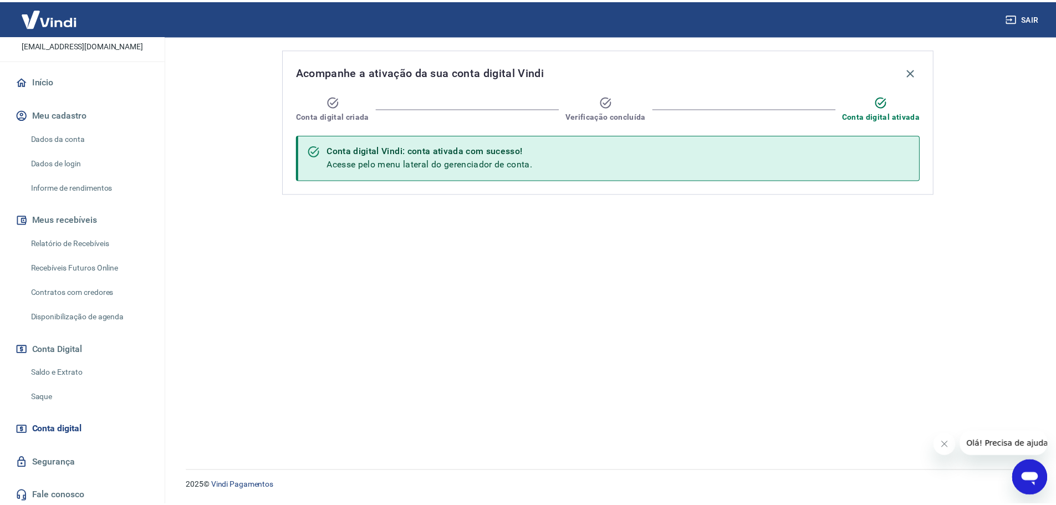
scroll to position [85, 0]
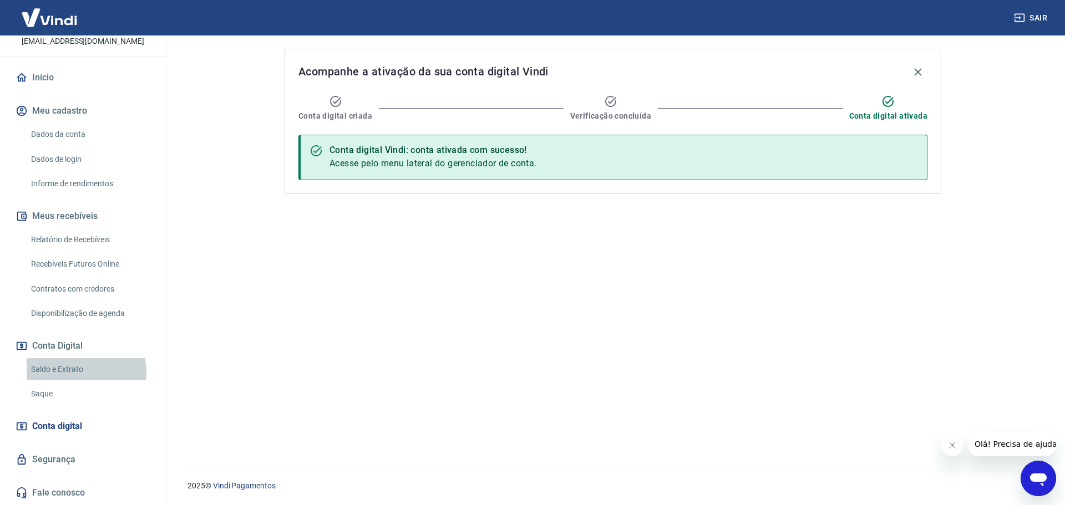
click at [74, 373] on link "Saldo e Extrato" at bounding box center [90, 369] width 126 height 23
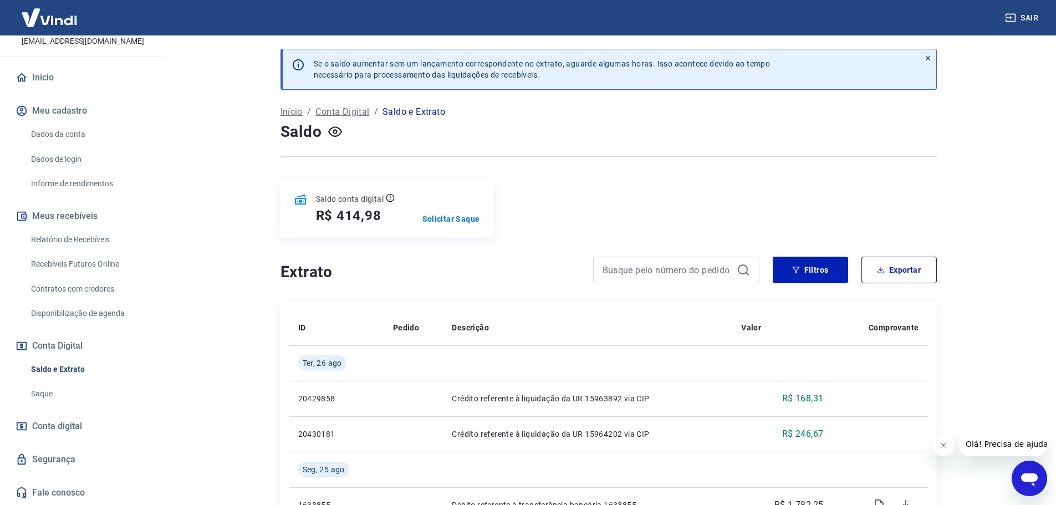
click at [412, 113] on p "Saldo e Extrato" at bounding box center [414, 111] width 63 height 13
drag, startPoint x: 515, startPoint y: 53, endPoint x: 516, endPoint y: 59, distance: 5.7
click at [515, 54] on div "Se o saldo aumentar sem um lançamento correspondente no extrato, aguarde alguma…" at bounding box center [612, 69] width 615 height 40
click at [523, 64] on p "Se o saldo aumentar sem um lançamento correspondente no extrato, aguarde alguma…" at bounding box center [542, 69] width 457 height 22
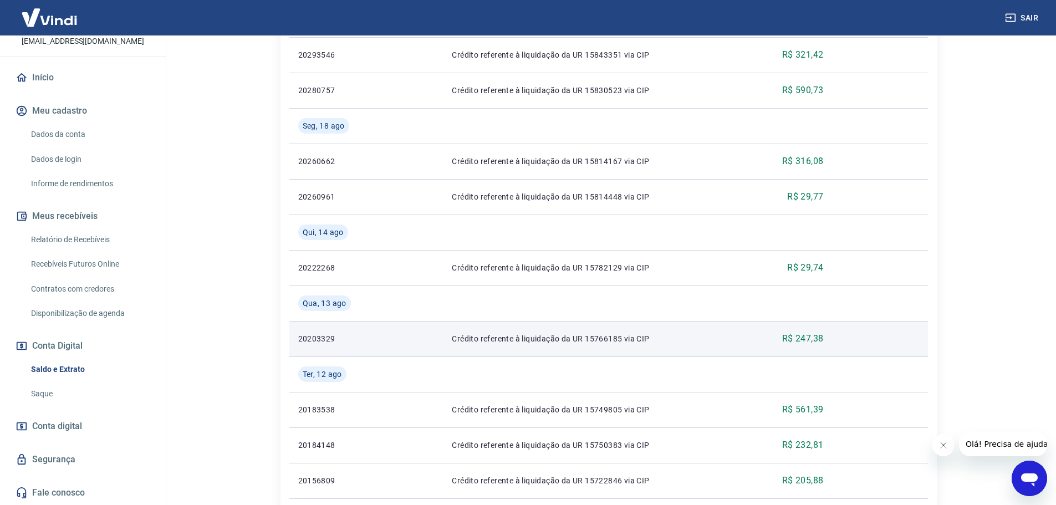
scroll to position [975, 0]
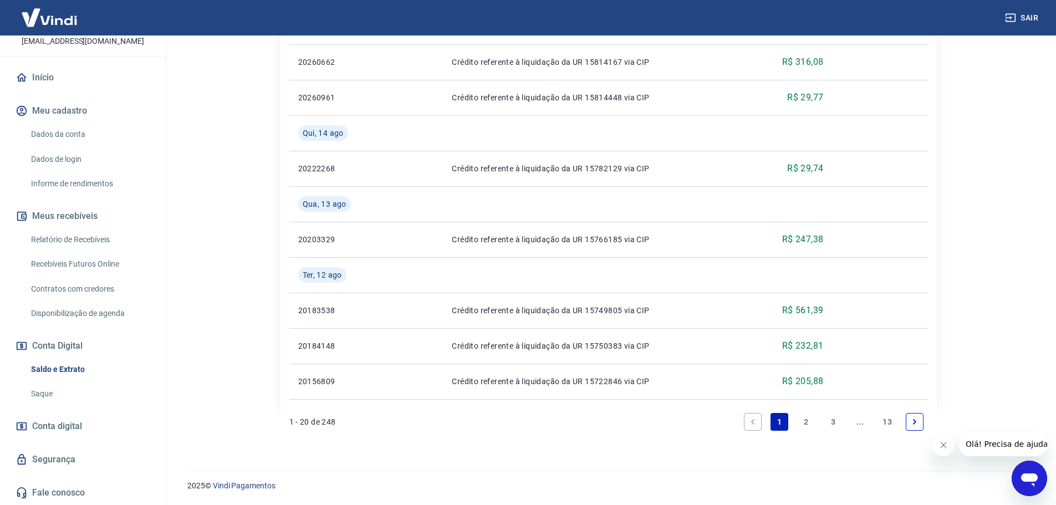
click at [888, 415] on link "13" at bounding box center [887, 422] width 18 height 18
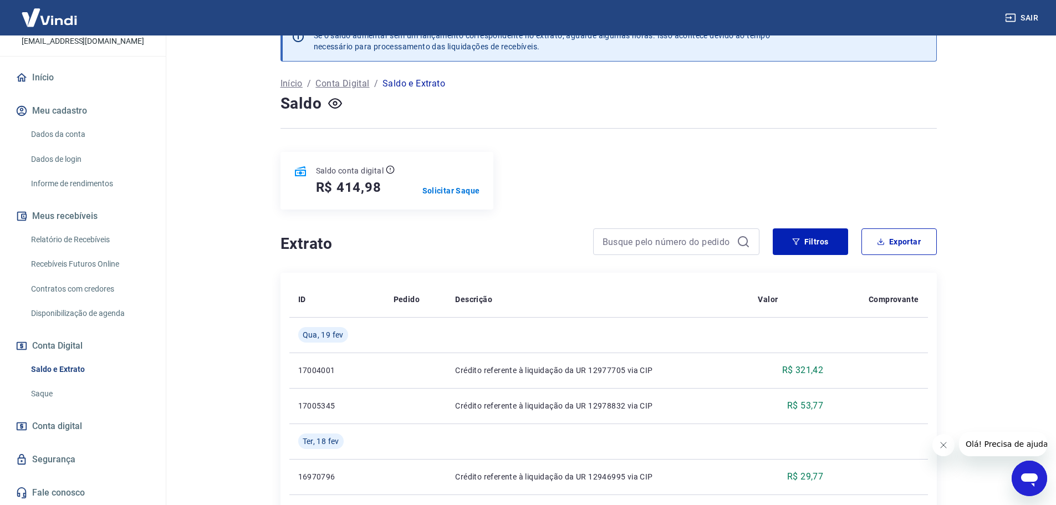
scroll to position [55, 0]
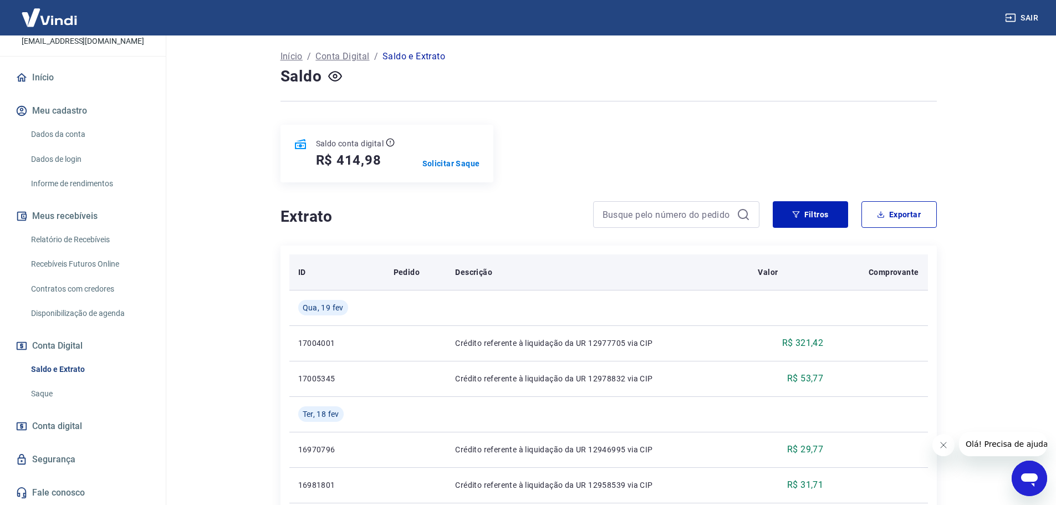
click at [475, 272] on p "Descrição" at bounding box center [473, 272] width 37 height 11
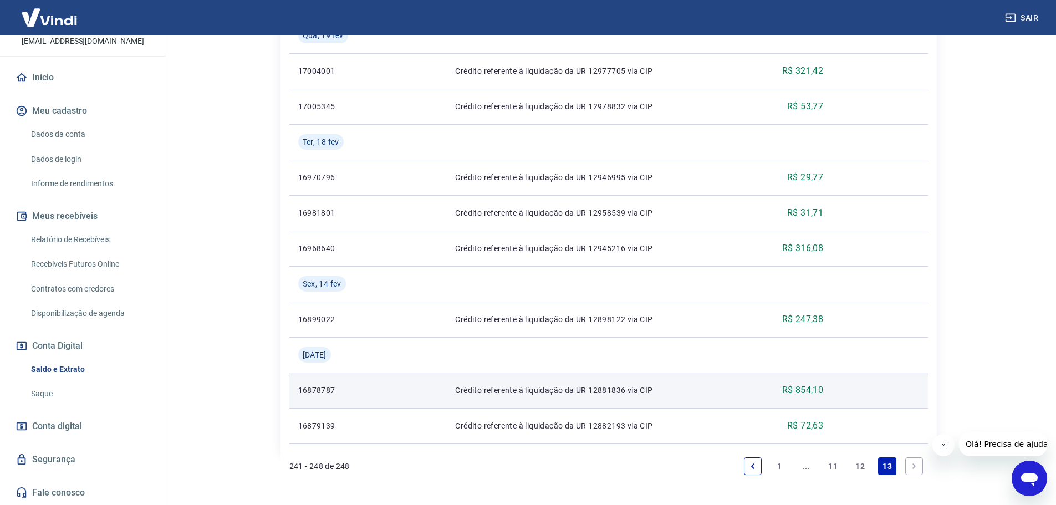
scroll to position [372, 0]
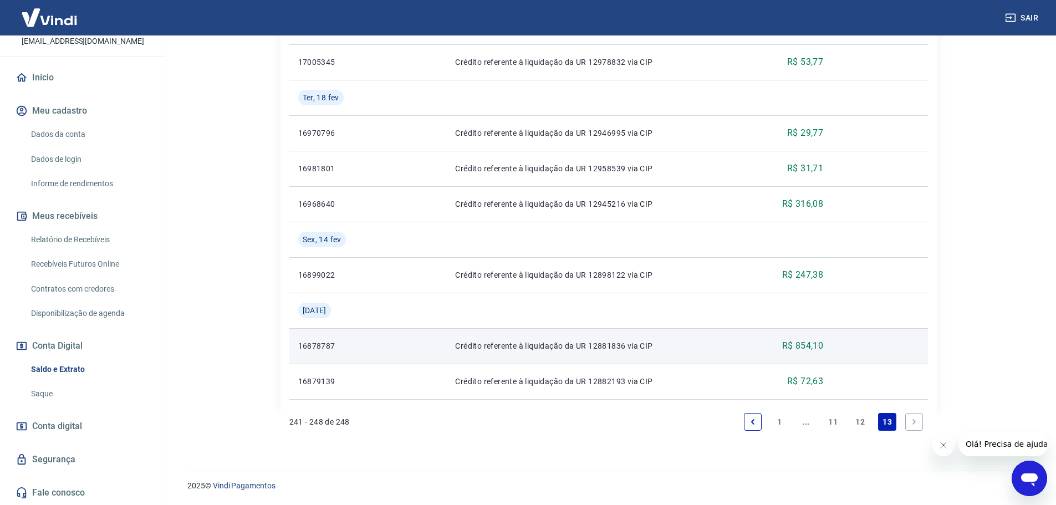
click at [304, 350] on p "16878787" at bounding box center [337, 345] width 78 height 11
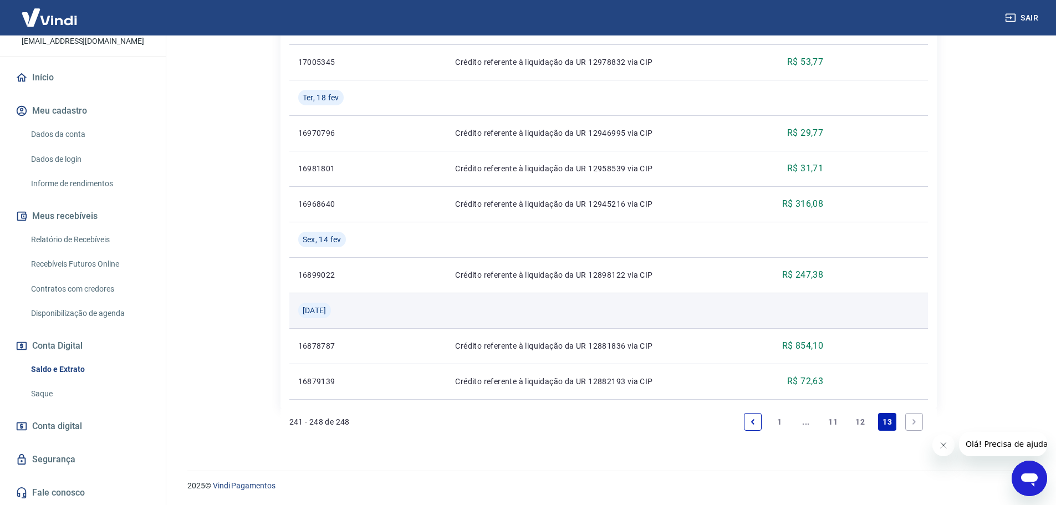
click at [318, 312] on span "Qui, 13 fev" at bounding box center [315, 310] width 24 height 11
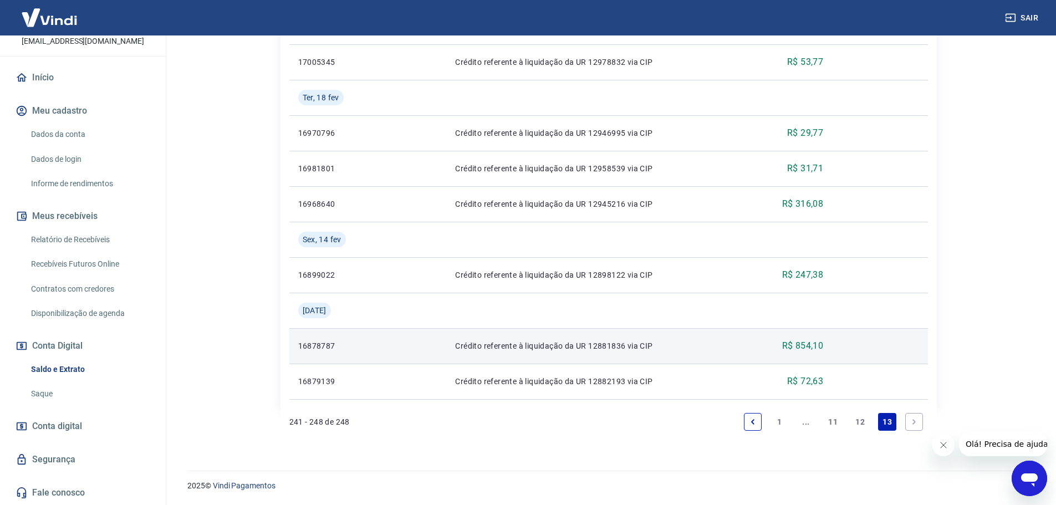
drag, startPoint x: 550, startPoint y: 363, endPoint x: 549, endPoint y: 354, distance: 8.4
click at [551, 359] on td "Crédito referente à liquidação da UR 12881836 via CIP" at bounding box center [597, 345] width 303 height 35
drag, startPoint x: 550, startPoint y: 348, endPoint x: 592, endPoint y: 345, distance: 41.6
click at [554, 347] on p "Crédito referente à liquidação da UR 12881836 via CIP" at bounding box center [597, 345] width 285 height 11
click at [593, 345] on p "Crédito referente à liquidação da UR 12881836 via CIP" at bounding box center [597, 345] width 285 height 11
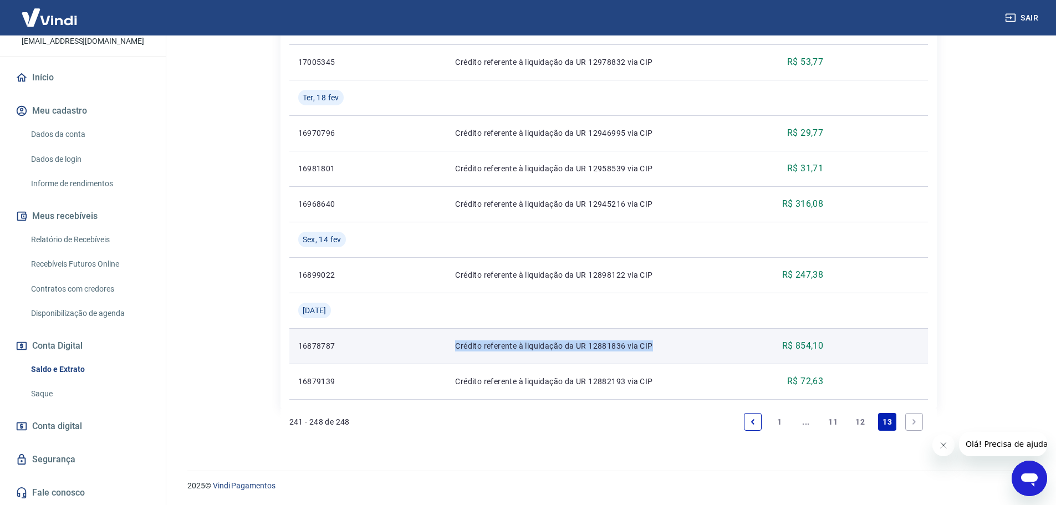
drag, startPoint x: 660, startPoint y: 345, endPoint x: 456, endPoint y: 350, distance: 204.7
click at [456, 350] on p "Crédito referente à liquidação da UR 12881836 via CIP" at bounding box center [597, 345] width 285 height 11
click at [649, 349] on p "Crédito referente à liquidação da UR 12881836 via CIP" at bounding box center [597, 345] width 285 height 11
click at [655, 340] on p "Crédito referente à liquidação da UR 12881836 via CIP" at bounding box center [597, 345] width 285 height 11
click at [653, 346] on p "Crédito referente à liquidação da UR 12881836 via CIP" at bounding box center [597, 345] width 285 height 11
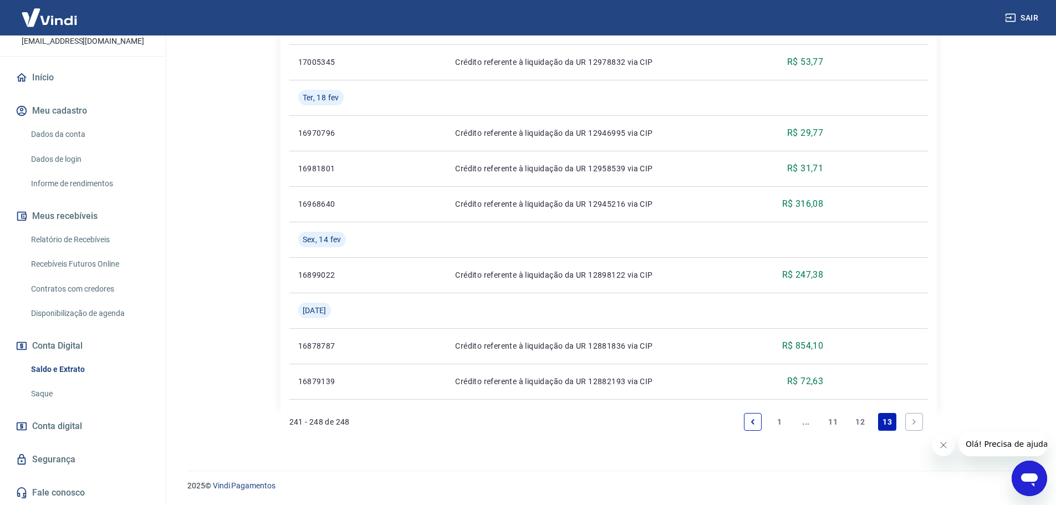
click at [860, 419] on link "12" at bounding box center [860, 422] width 18 height 18
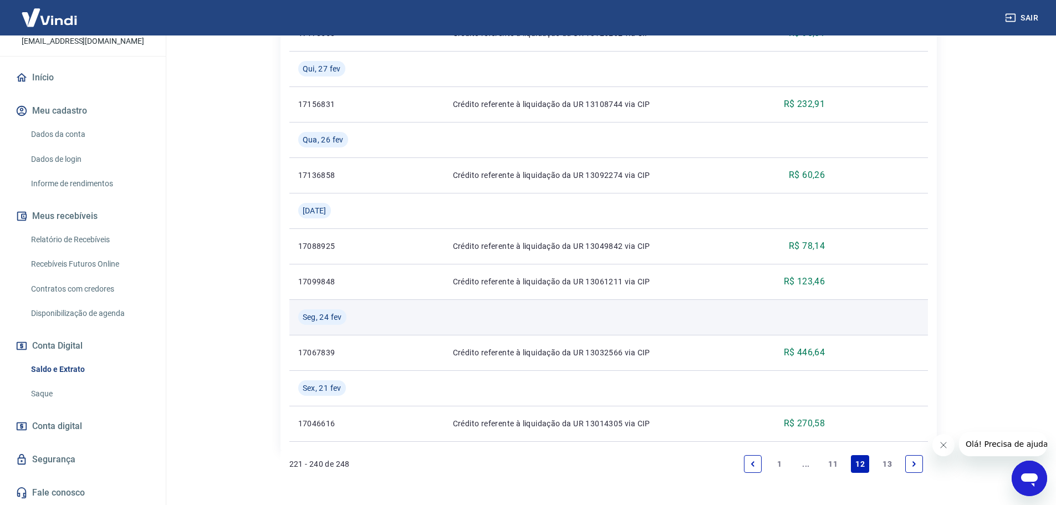
scroll to position [1082, 0]
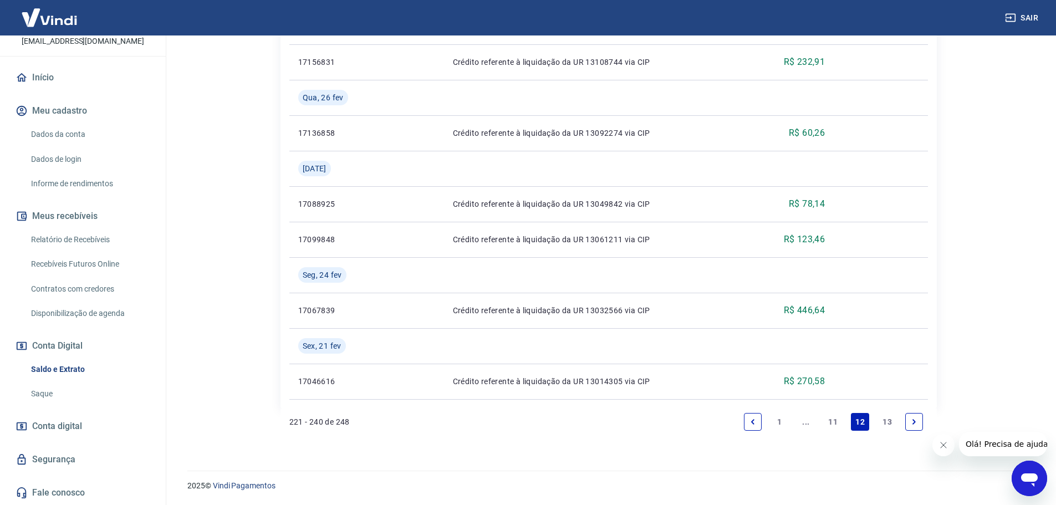
drag, startPoint x: 883, startPoint y: 421, endPoint x: 887, endPoint y: 406, distance: 15.6
click at [883, 421] on link "13" at bounding box center [887, 422] width 18 height 18
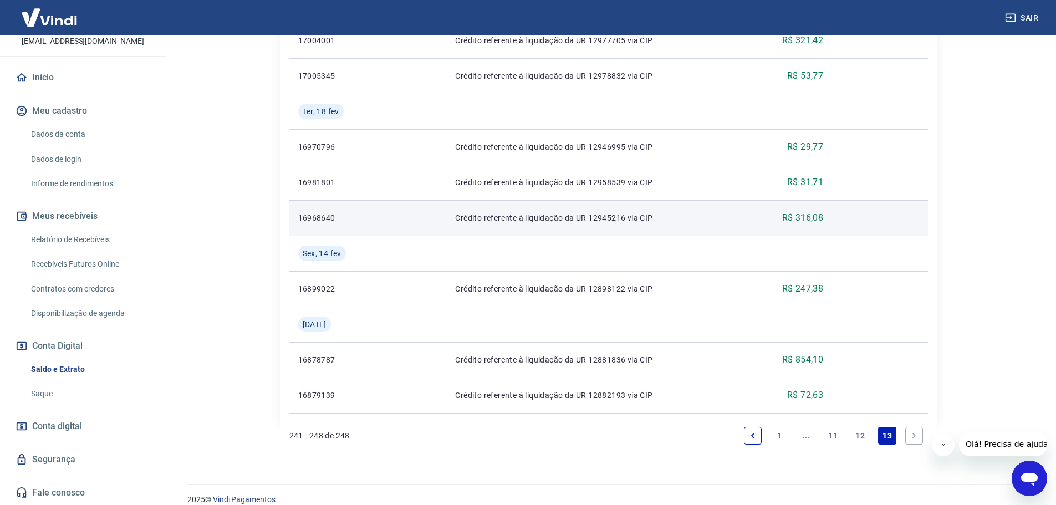
scroll to position [372, 0]
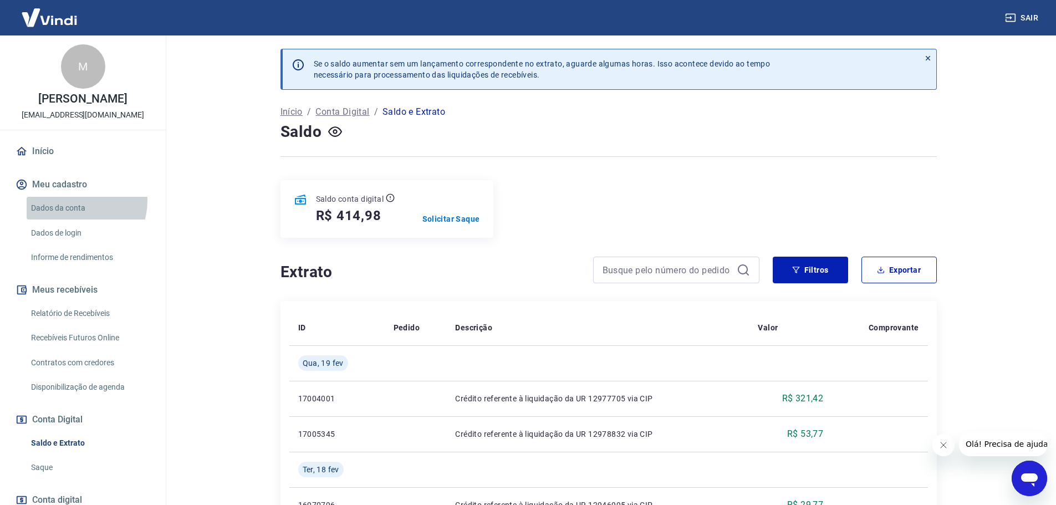
click at [75, 212] on link "Dados da conta" at bounding box center [90, 208] width 126 height 23
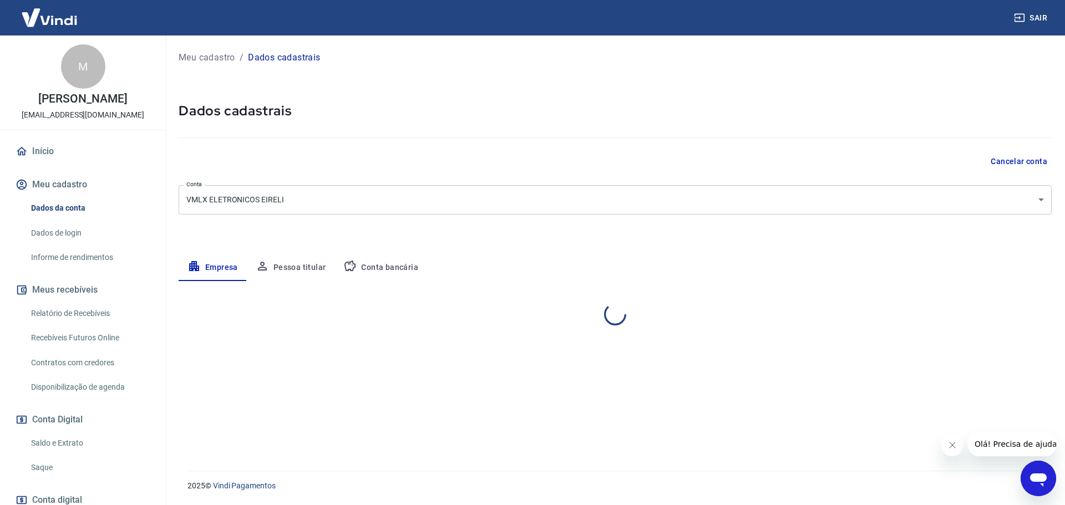
select select "SC"
select select "business"
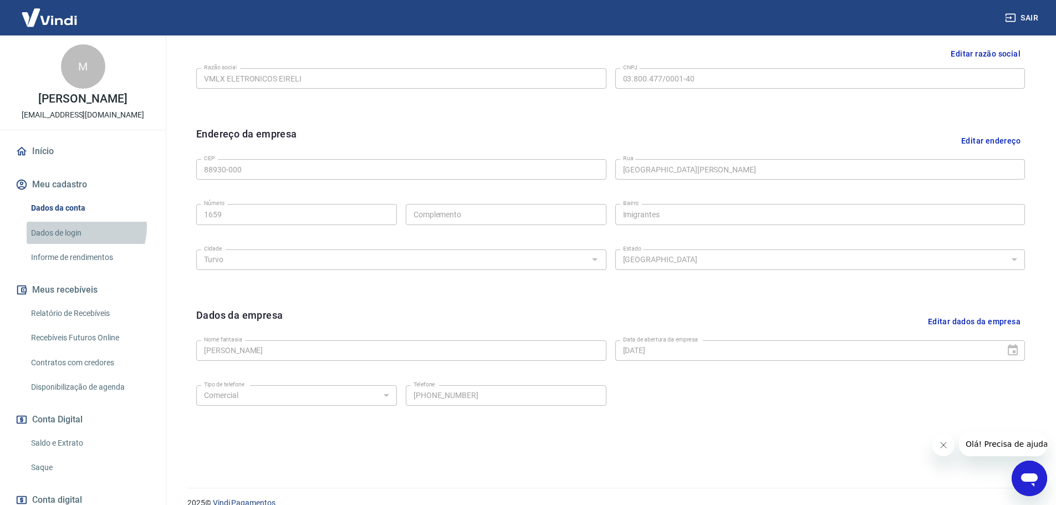
click at [82, 238] on link "Dados de login" at bounding box center [90, 233] width 126 height 23
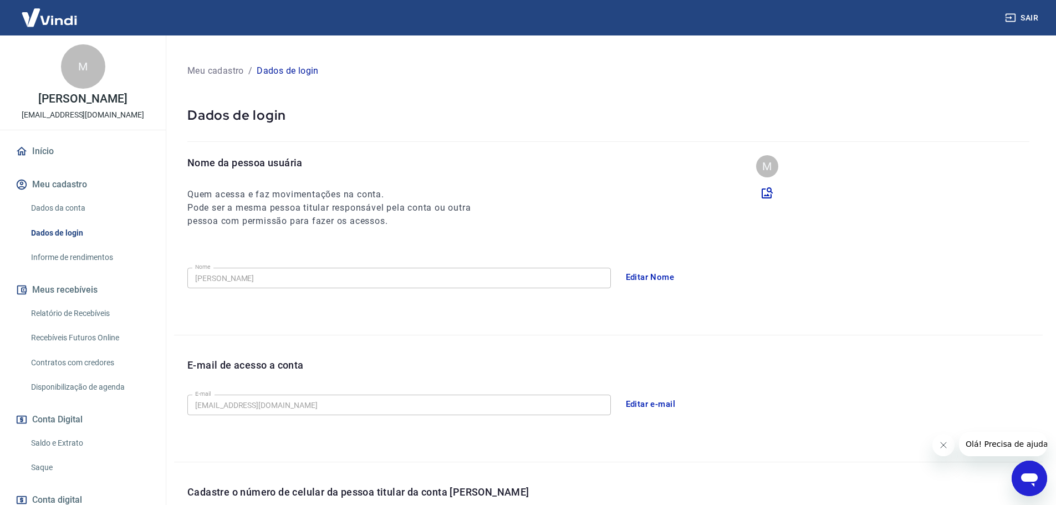
click at [95, 267] on link "Informe de rendimentos" at bounding box center [90, 257] width 126 height 23
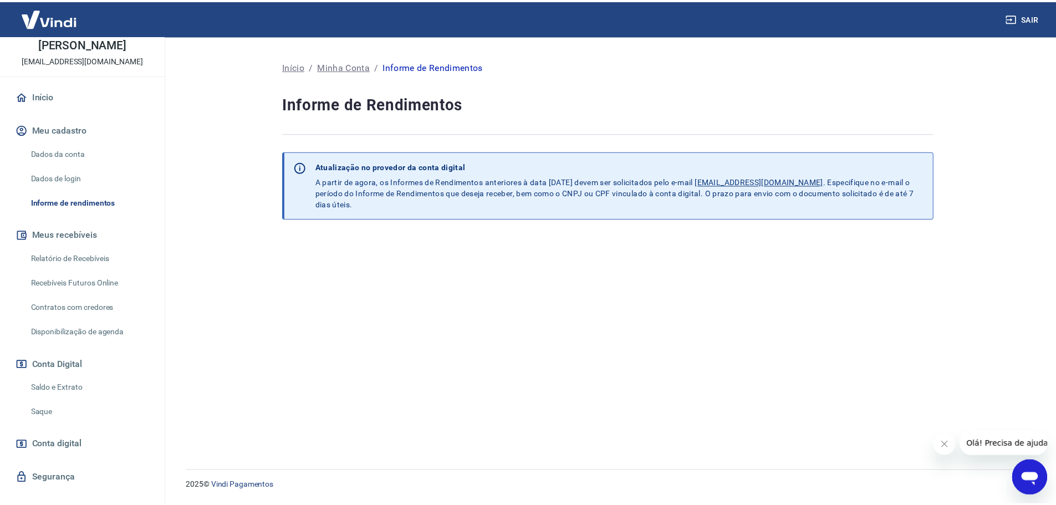
scroll to position [55, 0]
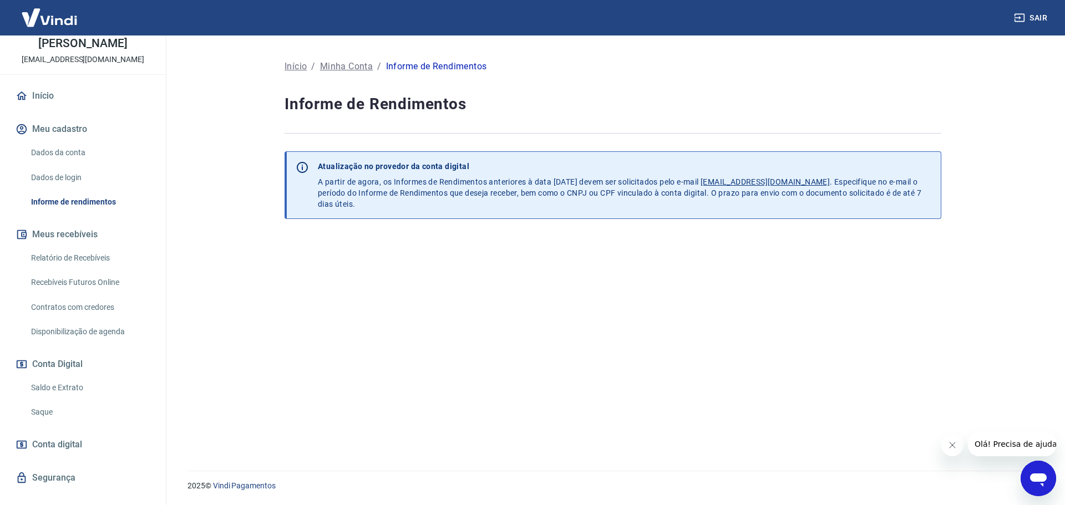
click at [88, 246] on button "Meus recebíveis" at bounding box center [82, 234] width 139 height 24
click at [88, 266] on link "Relatório de Recebíveis" at bounding box center [90, 258] width 126 height 23
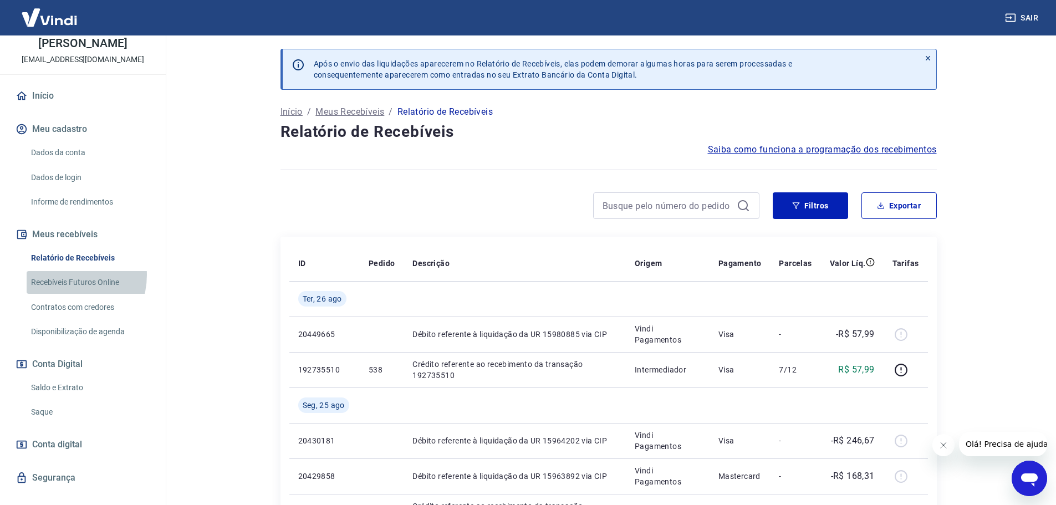
click at [63, 287] on link "Recebíveis Futuros Online" at bounding box center [90, 282] width 126 height 23
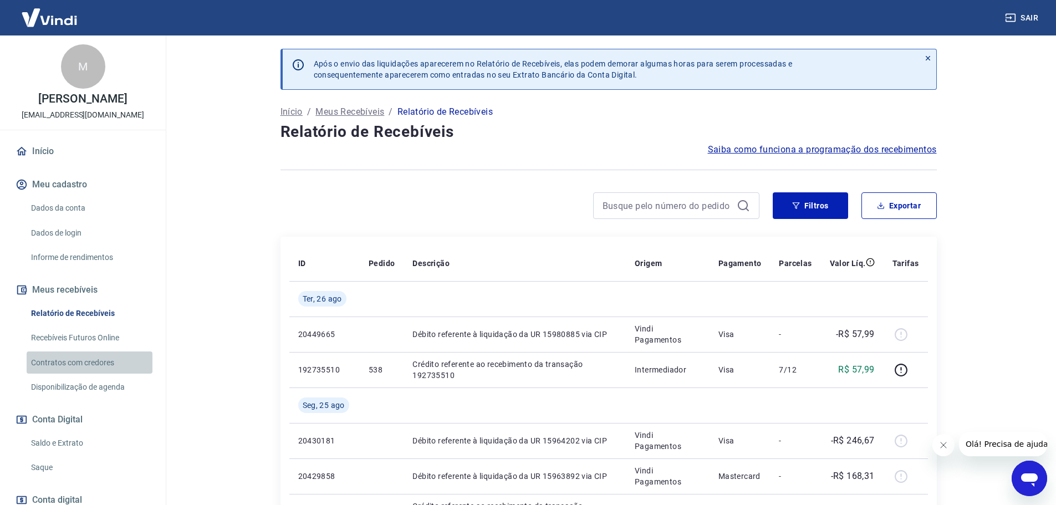
click at [95, 371] on link "Contratos com credores" at bounding box center [90, 363] width 126 height 23
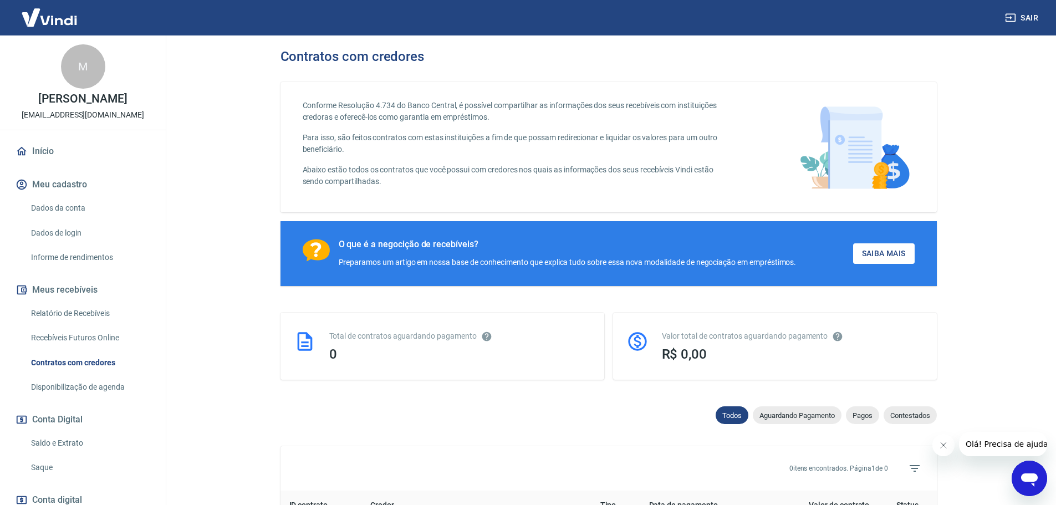
click at [91, 399] on link "Disponibilização de agenda" at bounding box center [90, 387] width 126 height 23
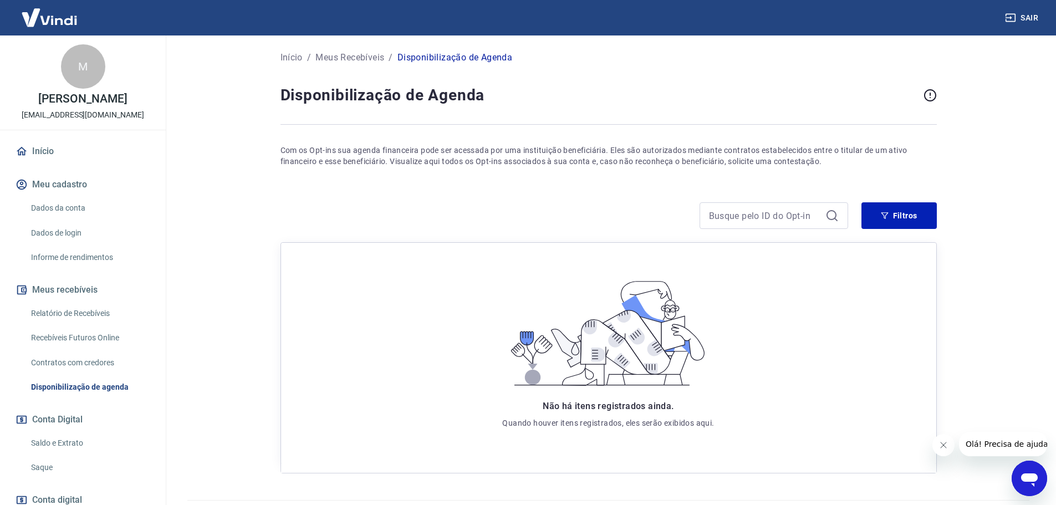
click at [99, 325] on link "Relatório de Recebíveis" at bounding box center [90, 313] width 126 height 23
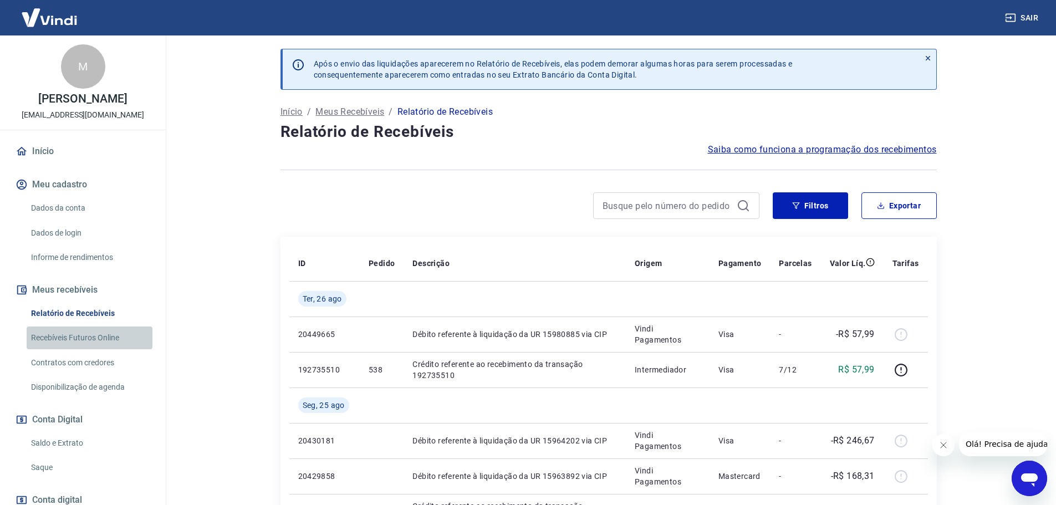
click at [105, 349] on link "Recebíveis Futuros Online" at bounding box center [90, 338] width 126 height 23
